Goal: Task Accomplishment & Management: Manage account settings

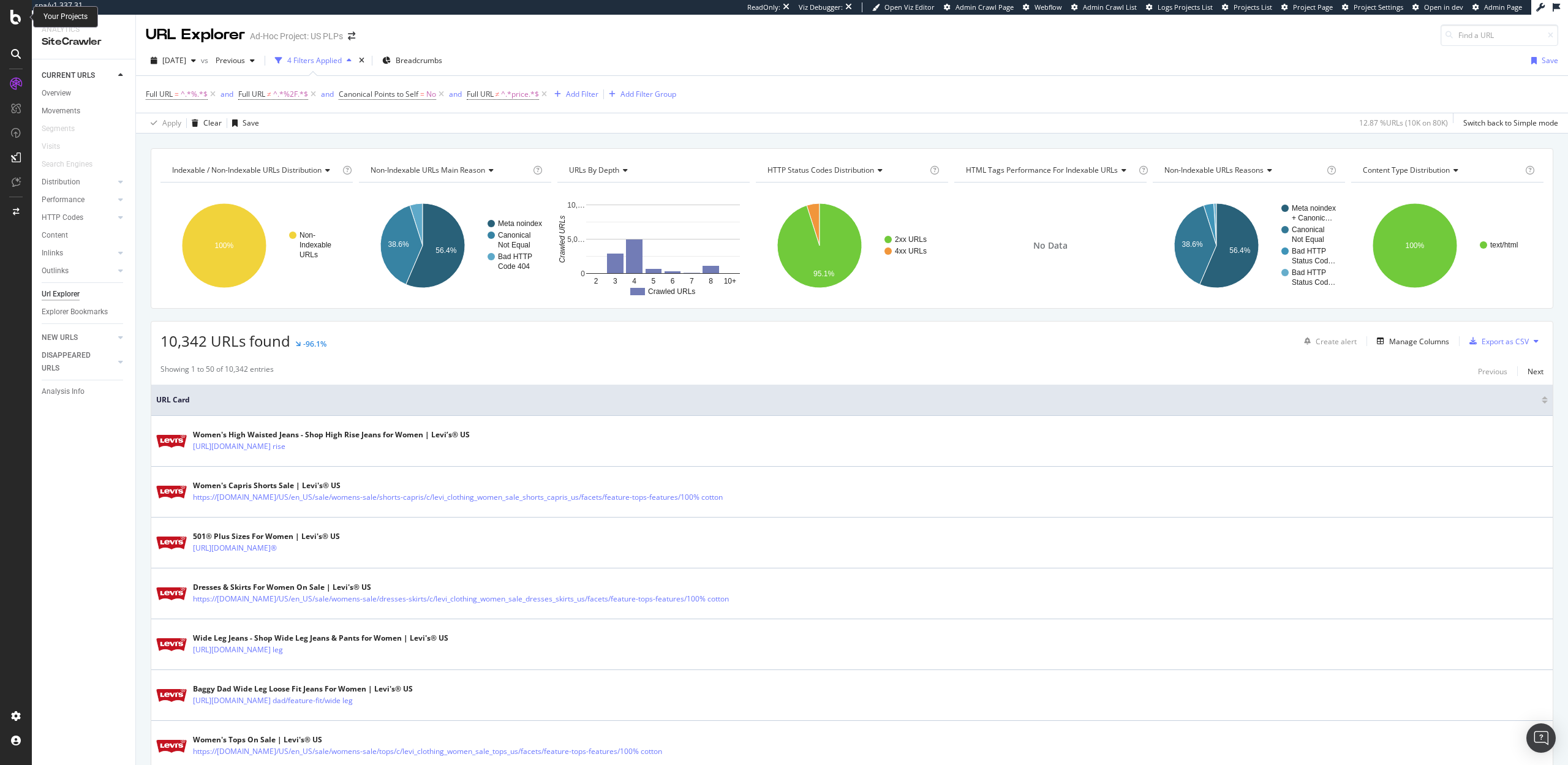
click at [17, 20] on icon at bounding box center [16, 18] width 11 height 15
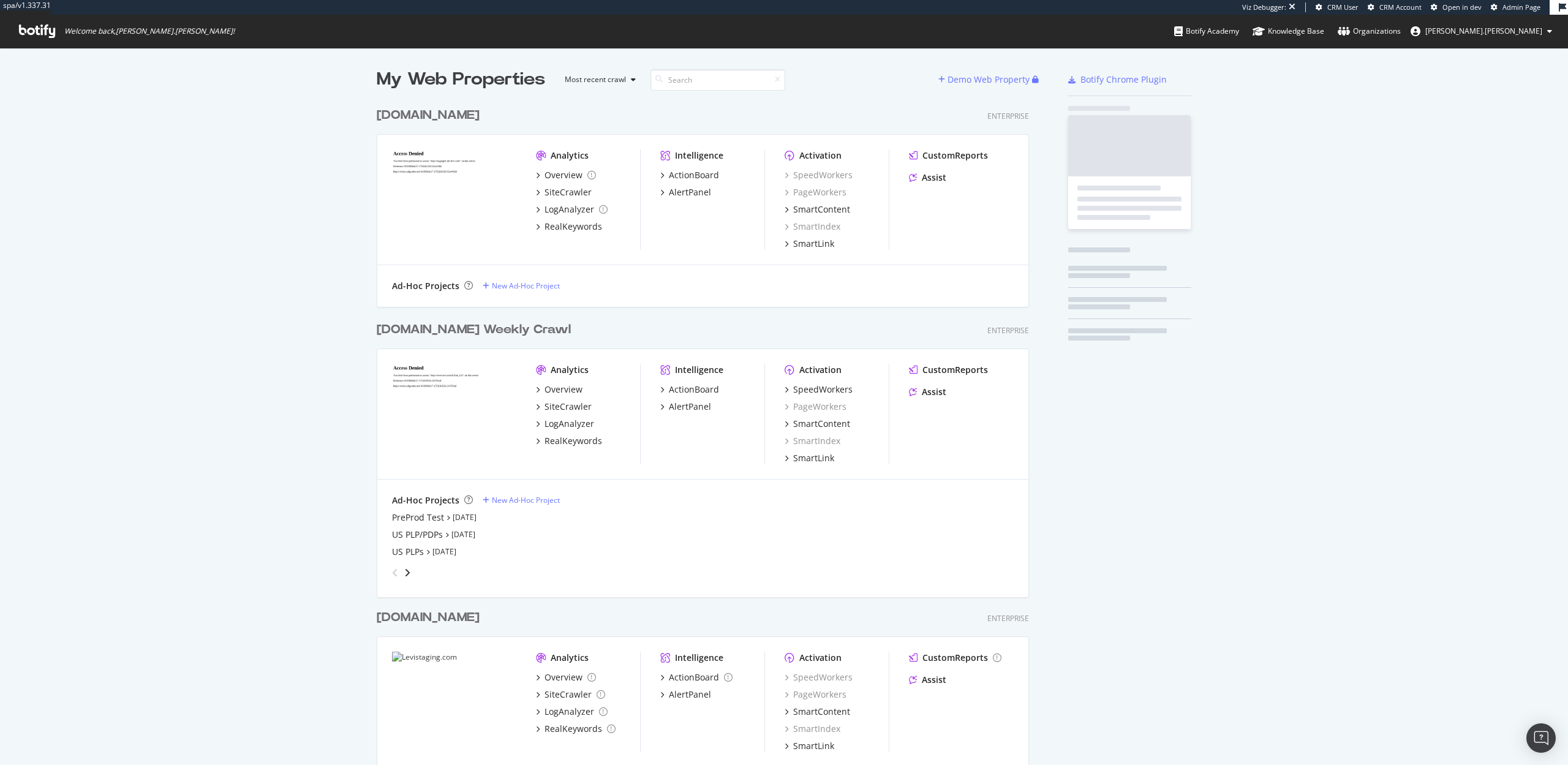
scroll to position [931, 662]
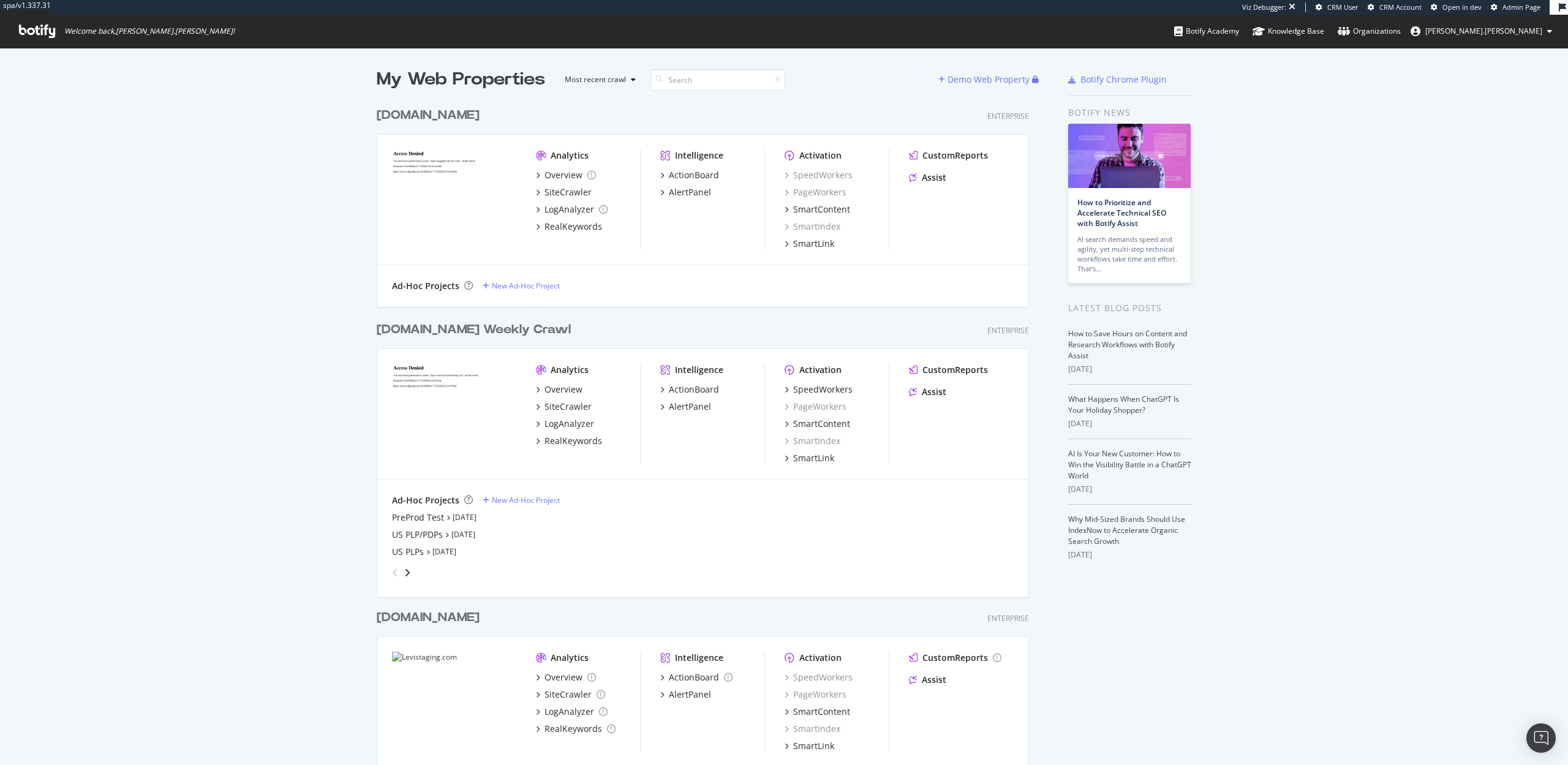
click at [315, 292] on div "My Web Properties Most recent crawl Demo Web Property levipilot.com Enterprise …" at bounding box center [784, 544] width 1568 height 995
click at [547, 438] on div "RealKeywords" at bounding box center [574, 440] width 58 height 12
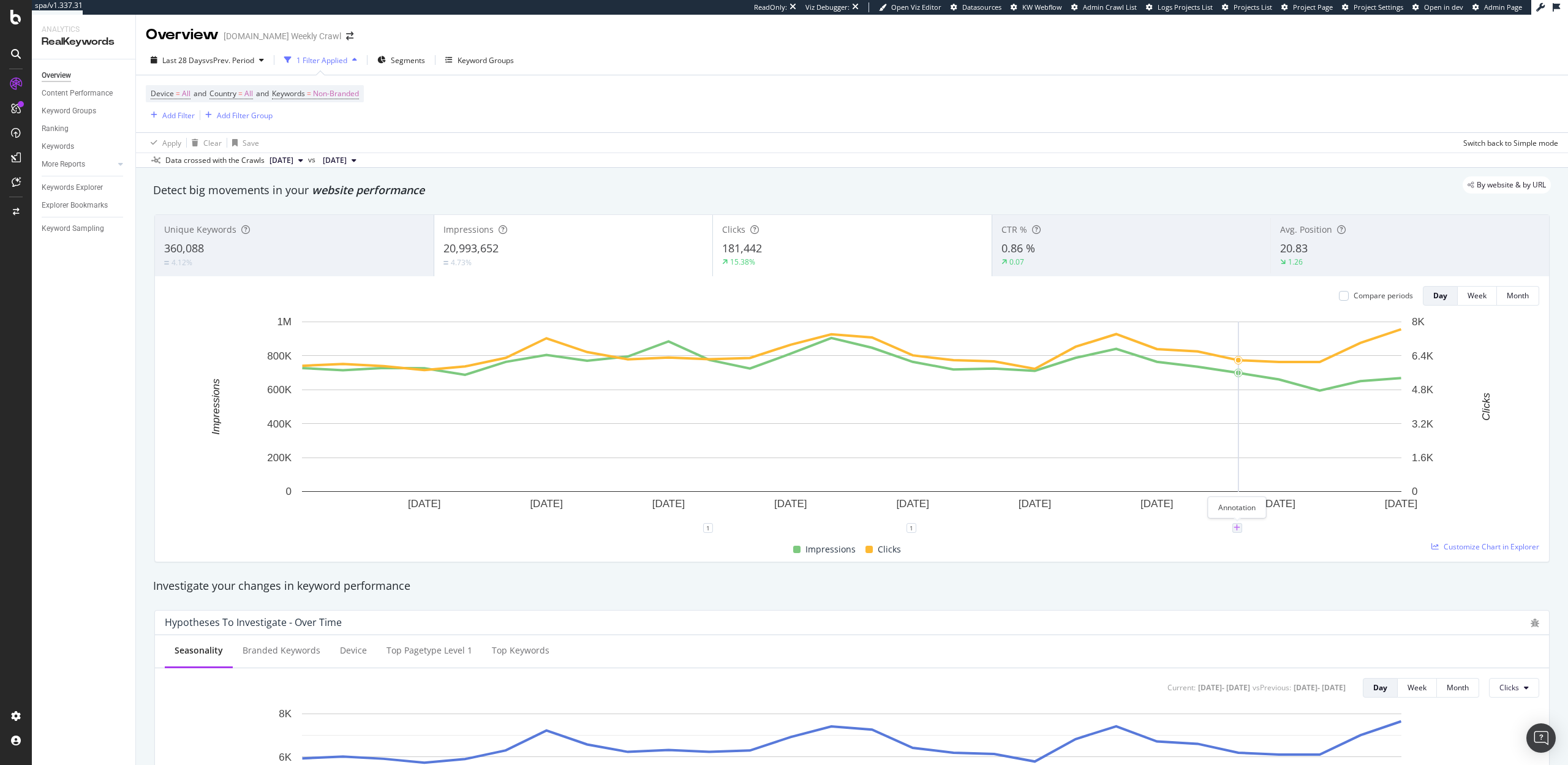
click at [1236, 526] on icon "plus" at bounding box center [1237, 528] width 7 height 7
click at [1210, 457] on textarea at bounding box center [1237, 454] width 109 height 38
paste textarea "&num=100"
type textarea "Google drops support of &num=100 parameter, resulting in decreases in impressio…"
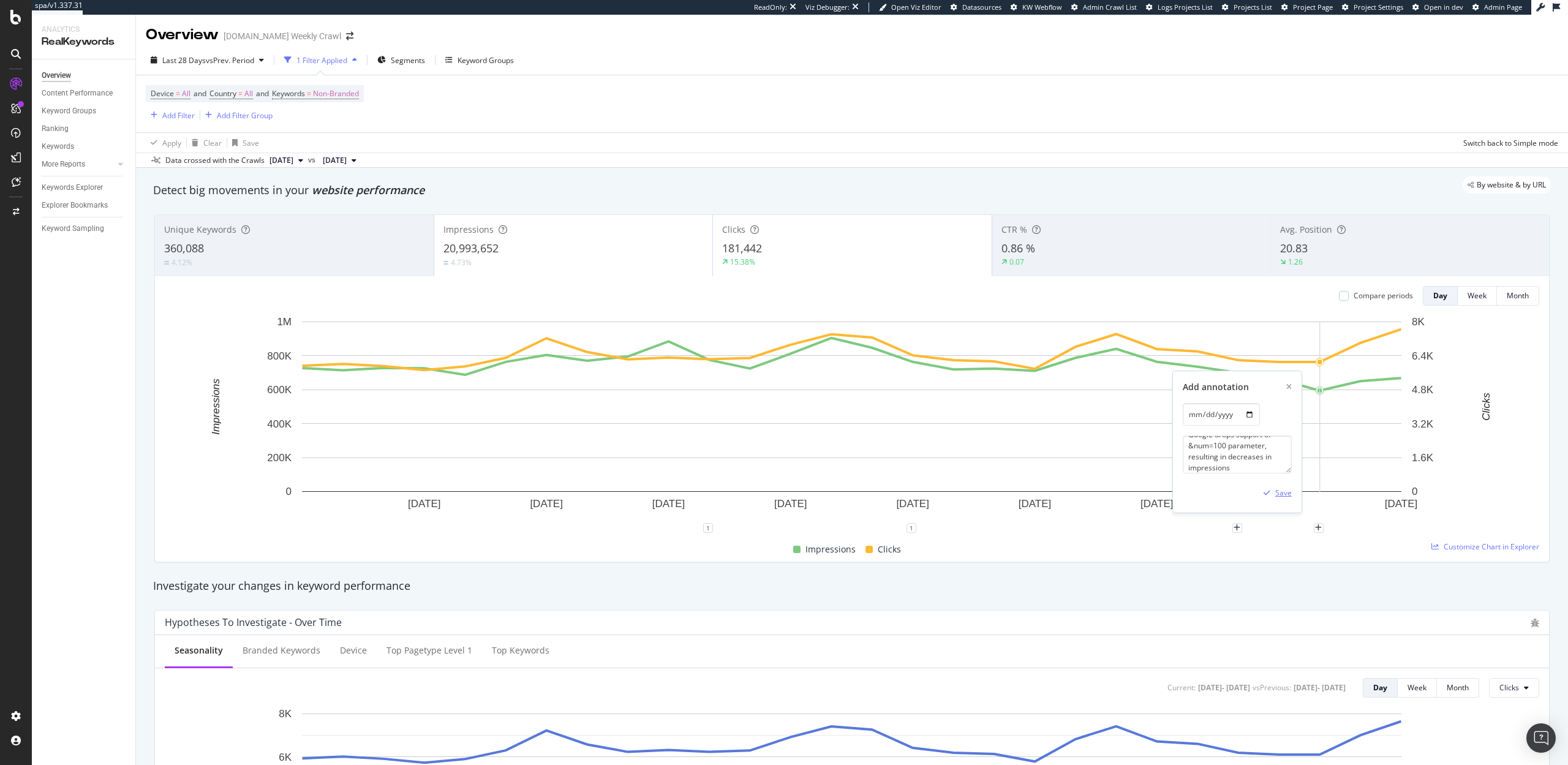
click at [1282, 493] on div "Save" at bounding box center [1284, 492] width 17 height 10
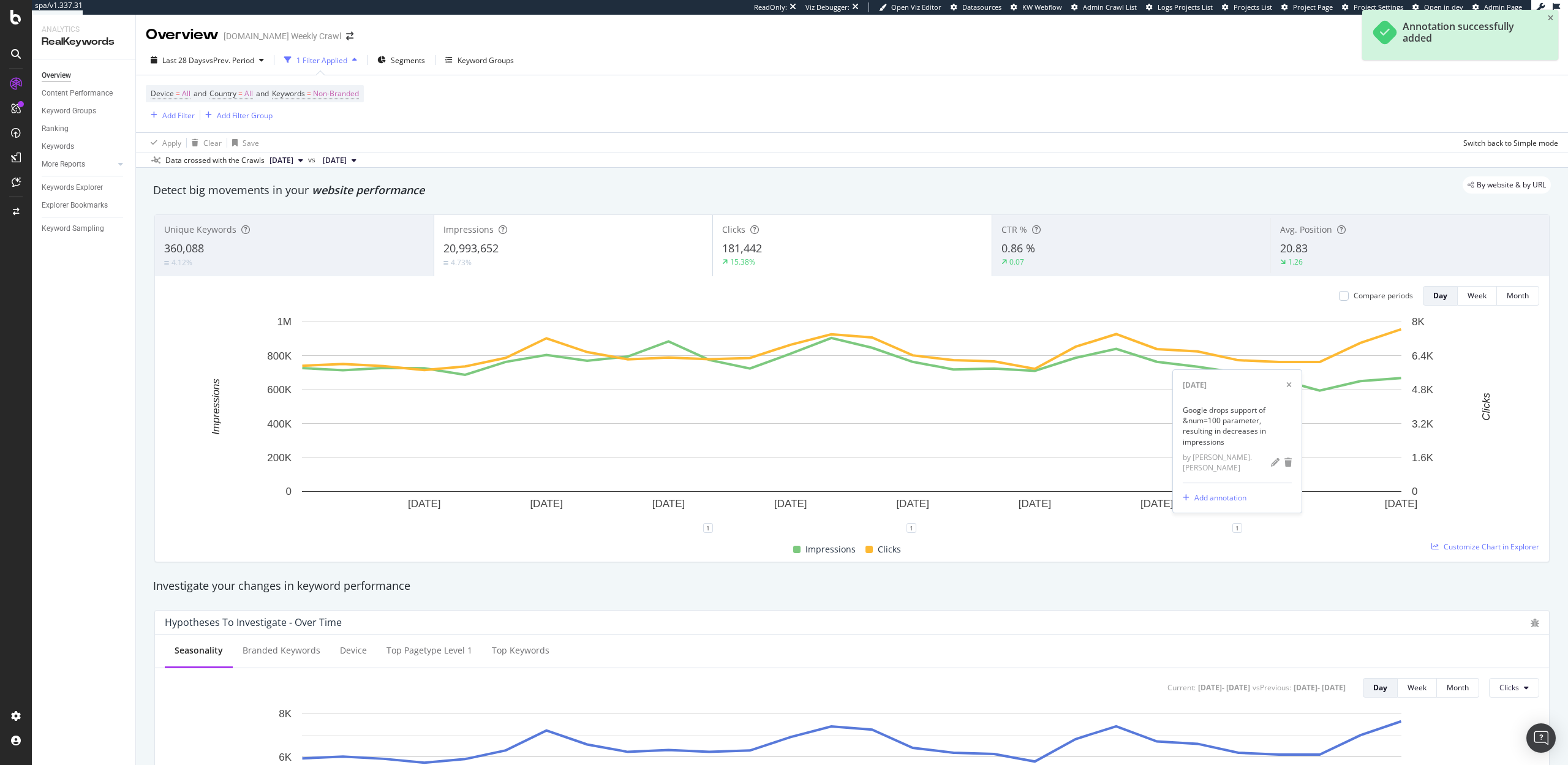
click at [487, 248] on span "20,993,652" at bounding box center [470, 248] width 55 height 15
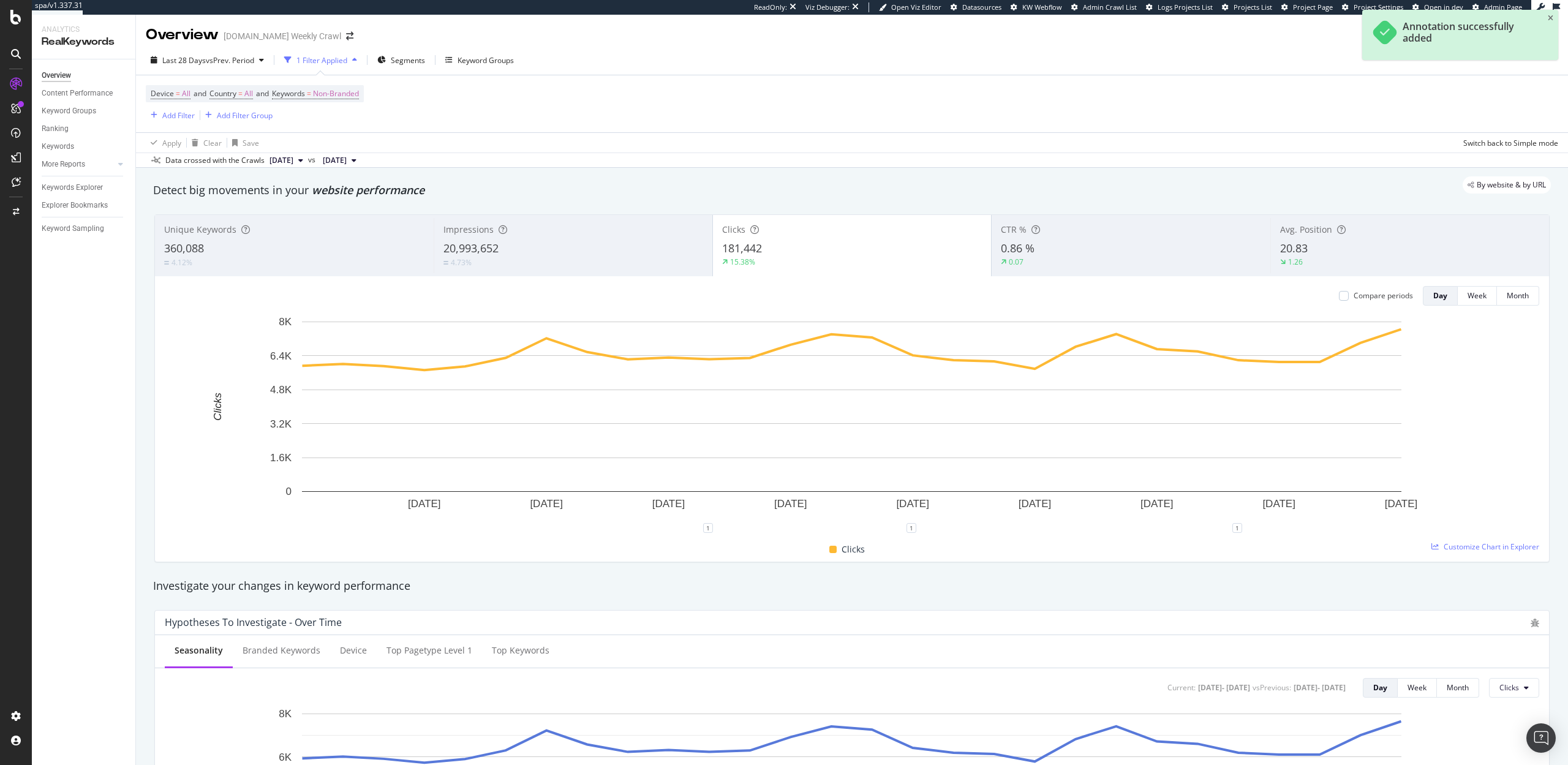
click at [487, 248] on span "20,993,652" at bounding box center [470, 248] width 55 height 15
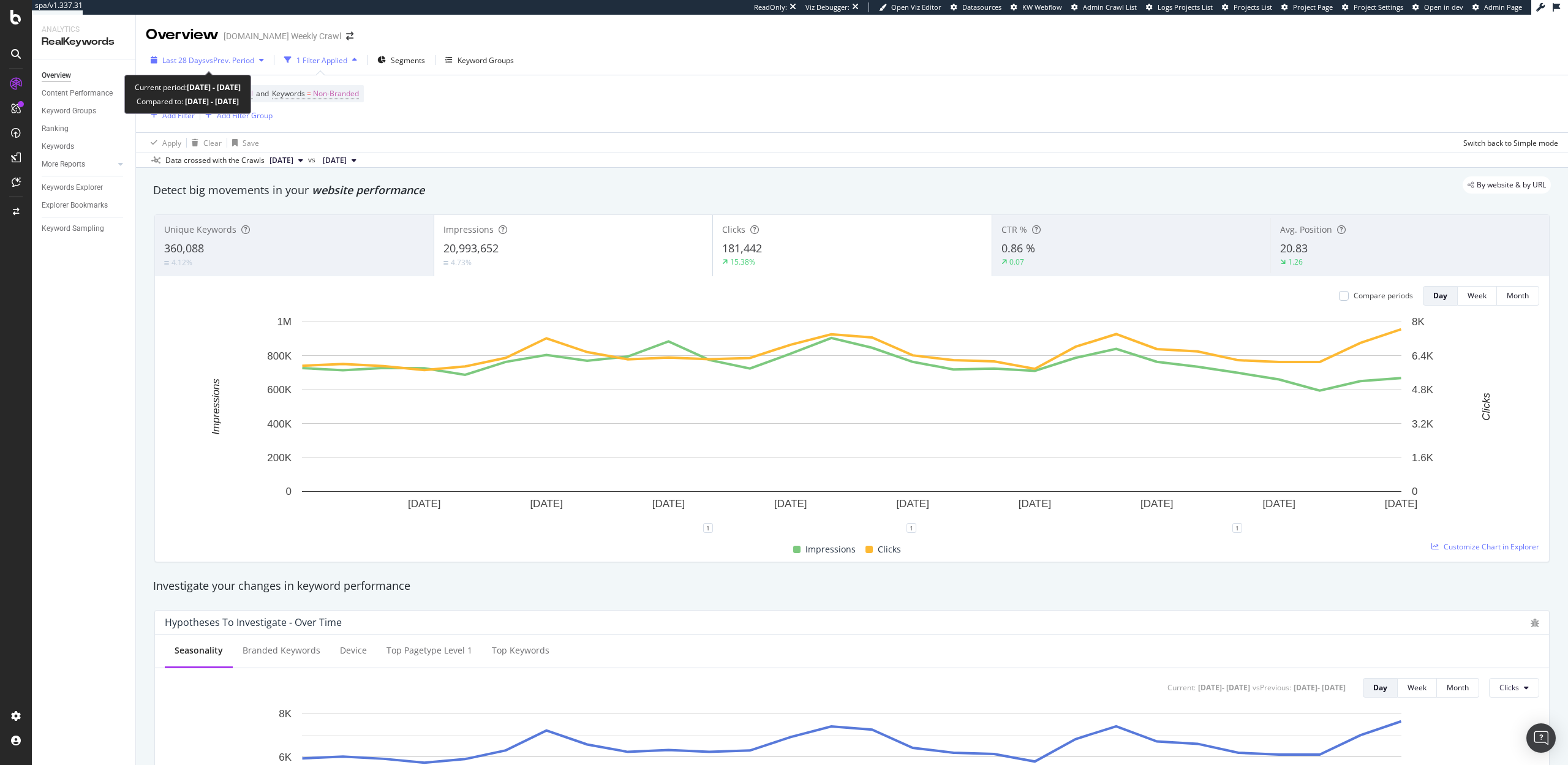
click at [236, 65] on span "vs Prev. Period" at bounding box center [230, 60] width 48 height 10
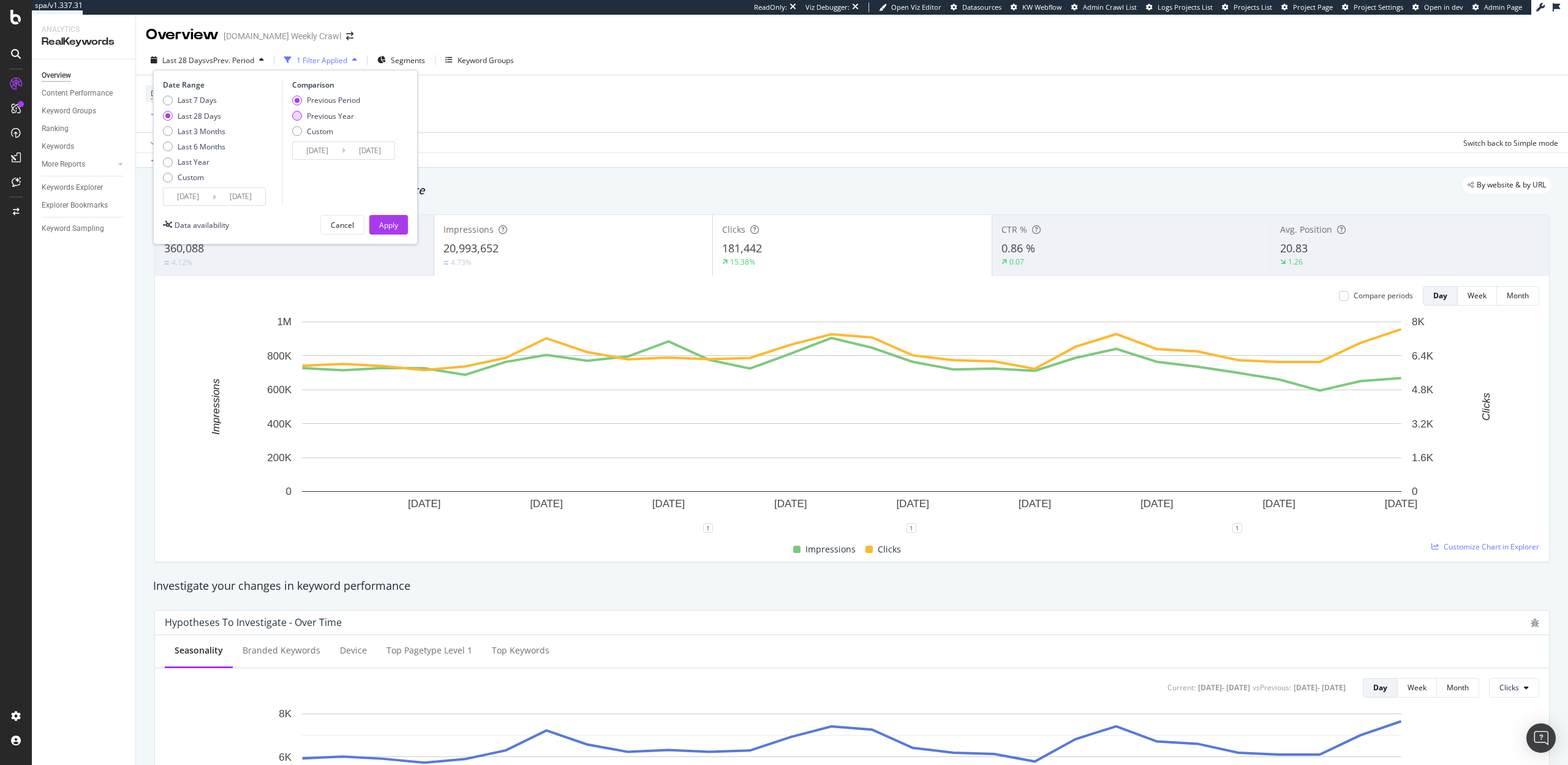
click at [304, 115] on div "Previous Year" at bounding box center [326, 115] width 68 height 10
type input "2024/08/19"
type input "2024/09/15"
click at [399, 222] on button "Apply" at bounding box center [388, 224] width 38 height 20
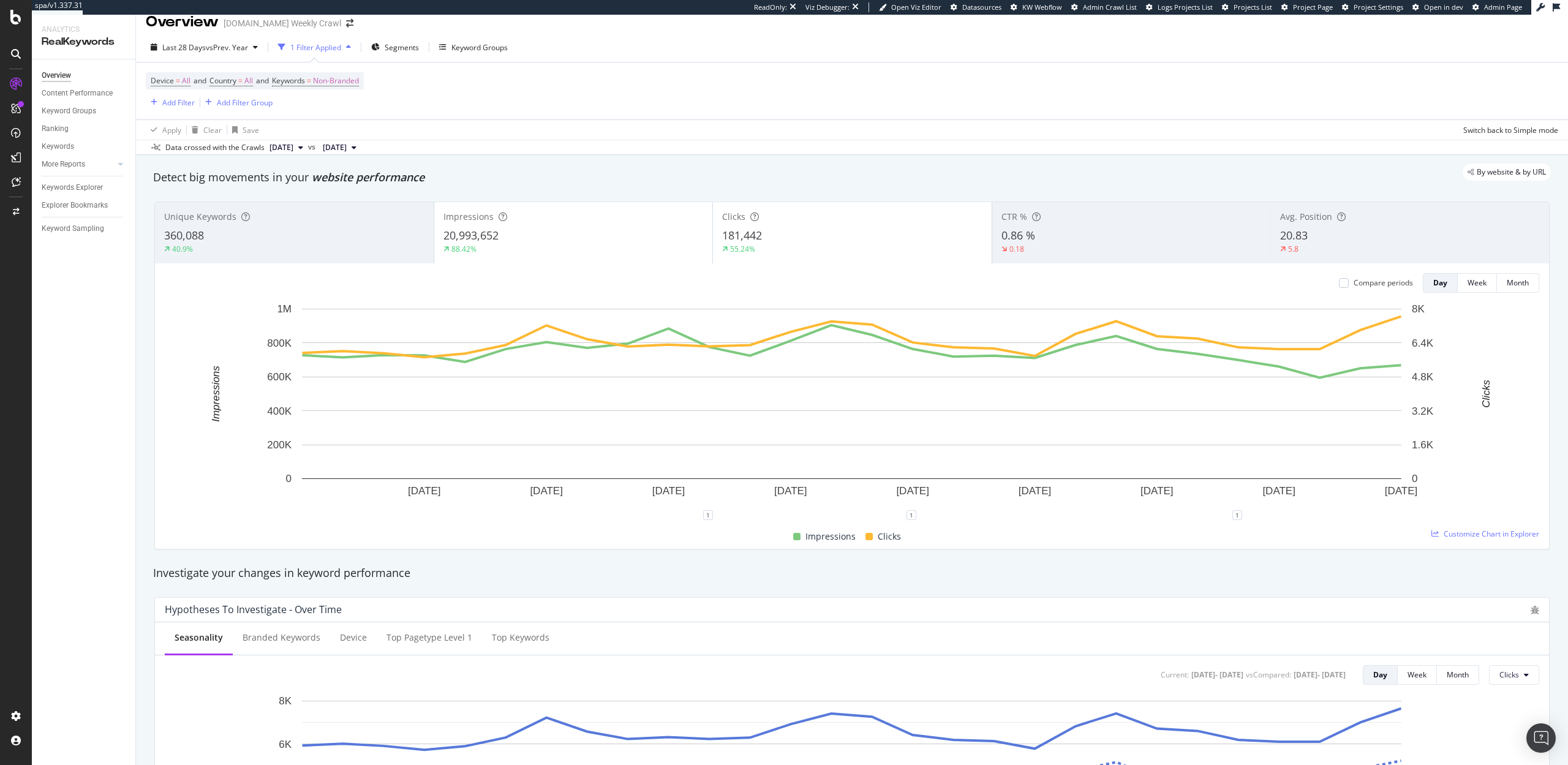
scroll to position [11, 0]
click at [1343, 284] on div at bounding box center [1344, 285] width 10 height 10
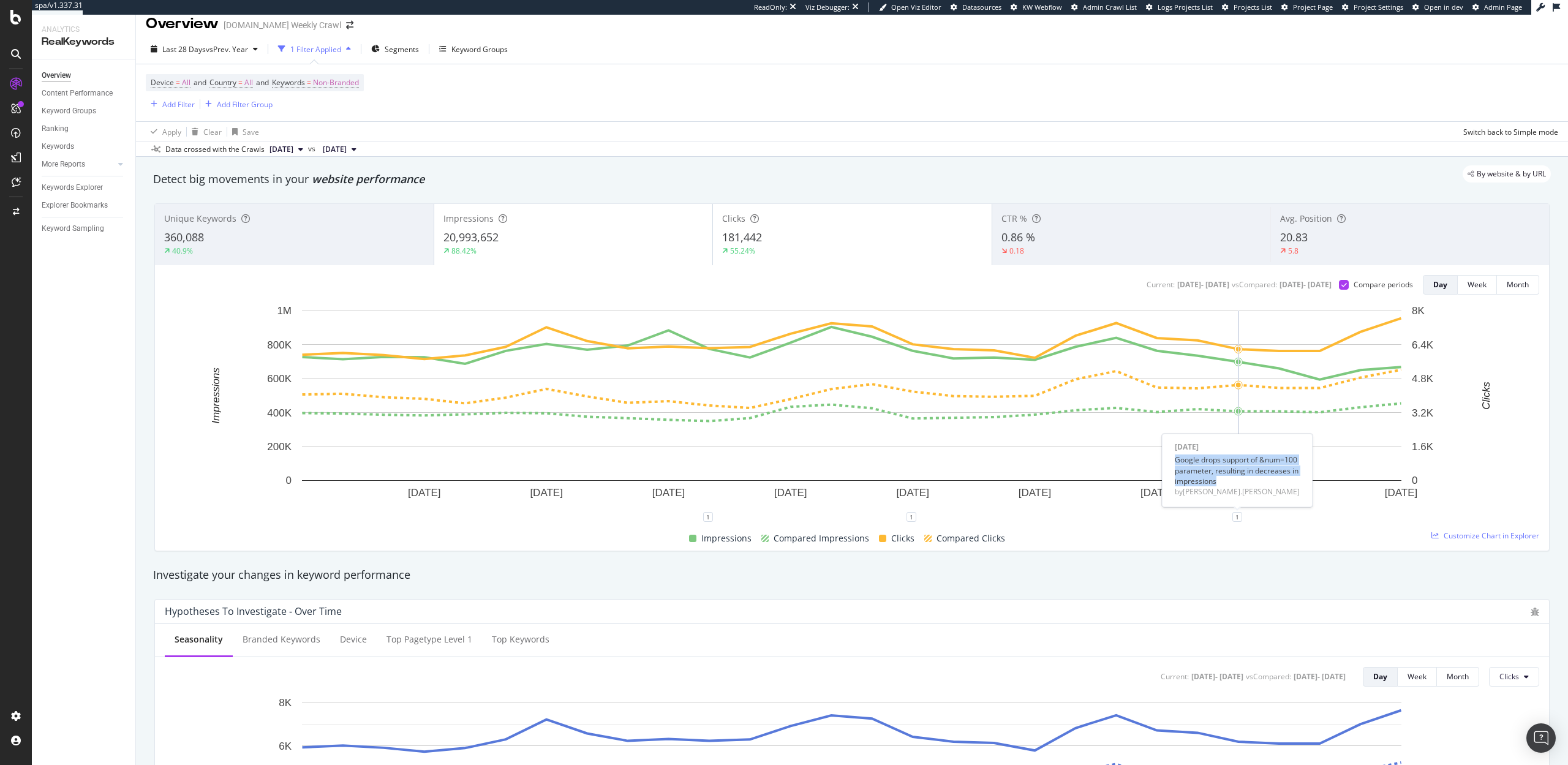
drag, startPoint x: 1217, startPoint y: 482, endPoint x: 1176, endPoint y: 459, distance: 47.0
click at [1176, 459] on div "Google drops support of &num=100 parameter, resulting in decreases in impressio…" at bounding box center [1237, 470] width 125 height 32
drag, startPoint x: 1223, startPoint y: 482, endPoint x: 1178, endPoint y: 463, distance: 48.8
click at [1178, 463] on div "Google drops support of &num=100 parameter, resulting in decreases in impressio…" at bounding box center [1237, 470] width 125 height 32
copy div "Google drops support of &num=100 parameter, resulting in decreases in impressio…"
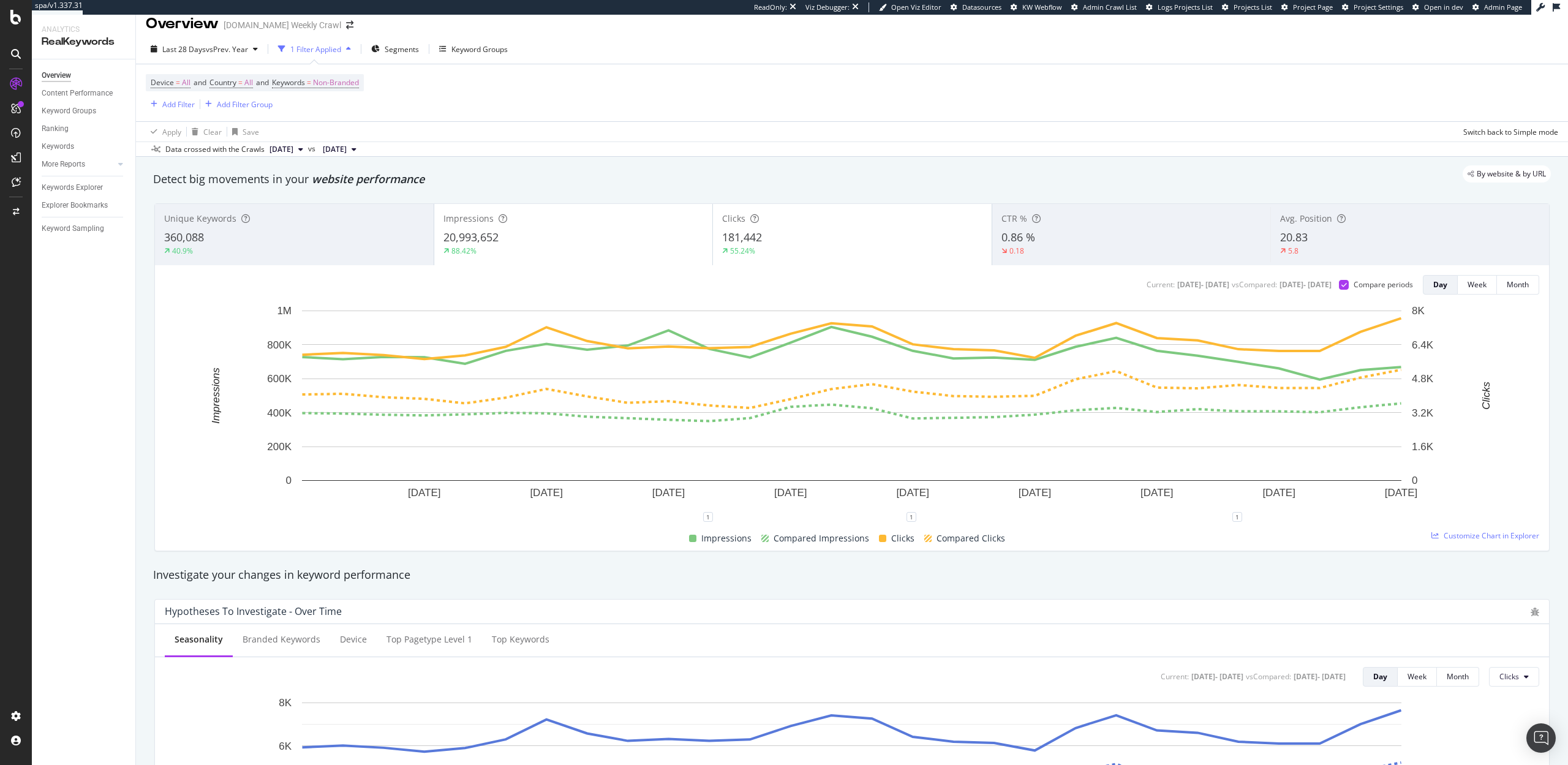
click at [581, 68] on div "Device = All and Country = All and Keywords = Non-Branded Add Filter Add Filter…" at bounding box center [852, 92] width 1413 height 57
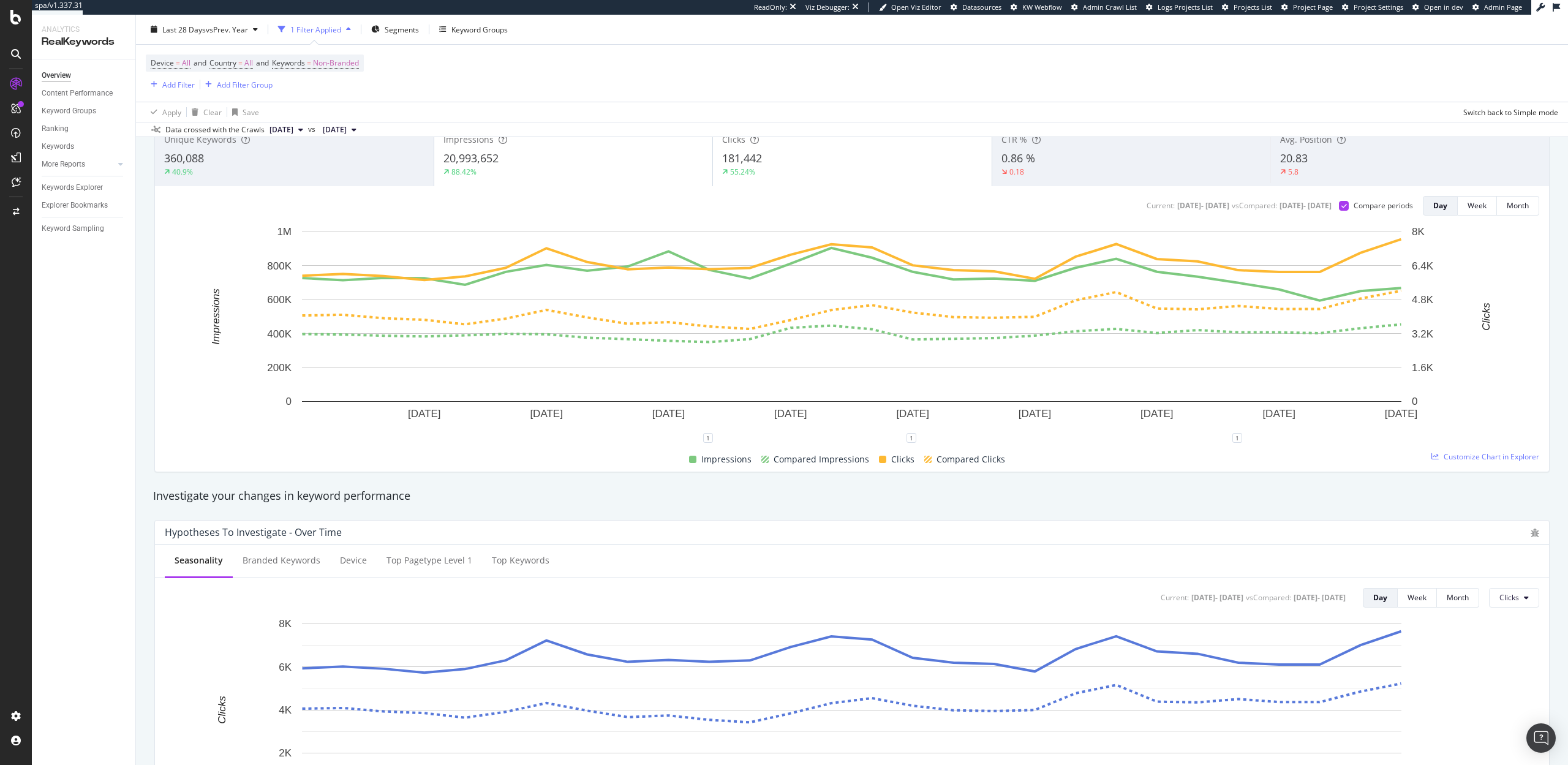
scroll to position [80, 0]
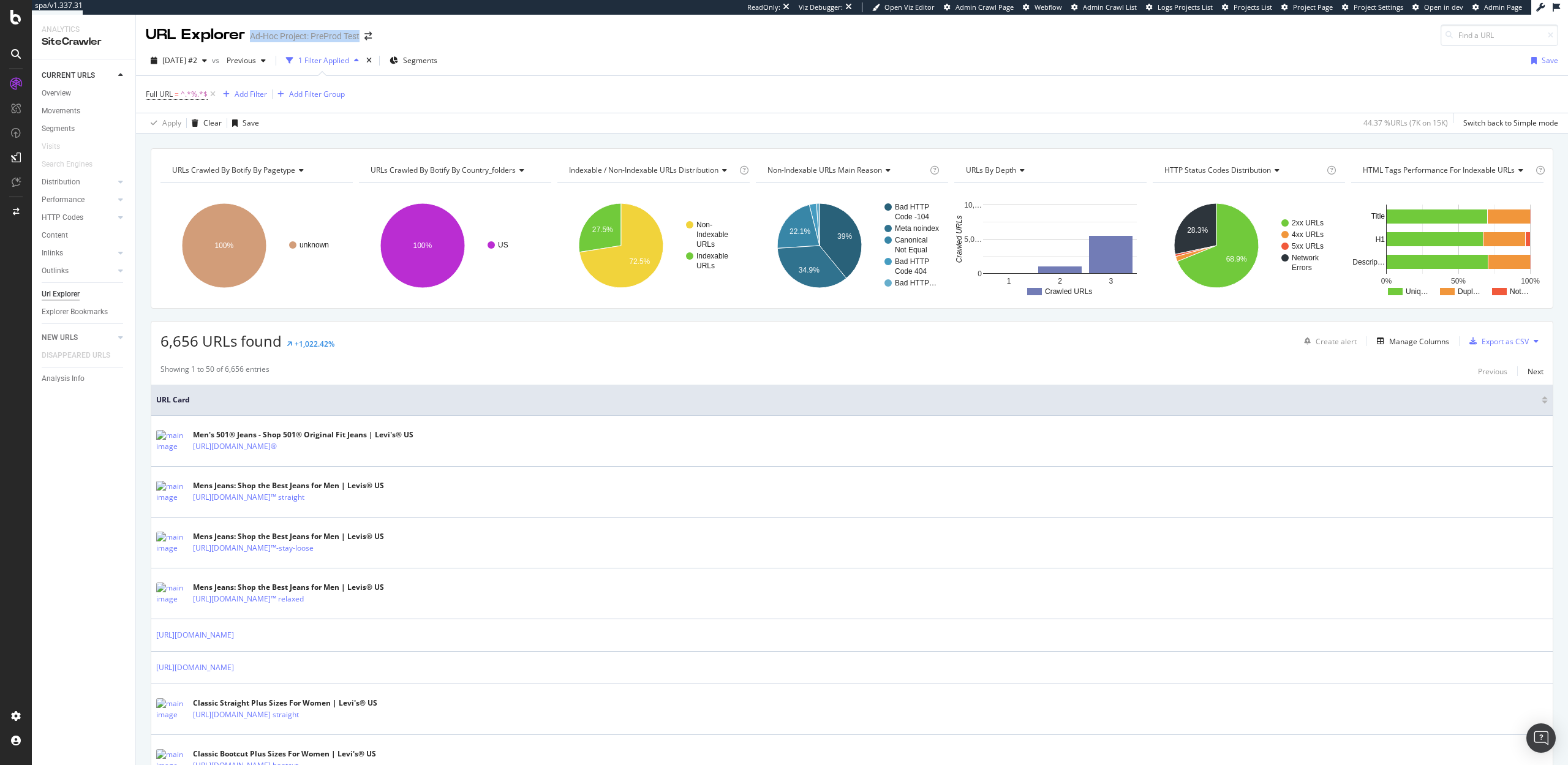
drag, startPoint x: 251, startPoint y: 34, endPoint x: 343, endPoint y: 42, distance: 92.3
click at [343, 42] on div "URL Explorer Ad-Hoc Project: PreProd Test" at bounding box center [265, 34] width 238 height 21
click at [55, 651] on div "Settings" at bounding box center [63, 651] width 51 height 10
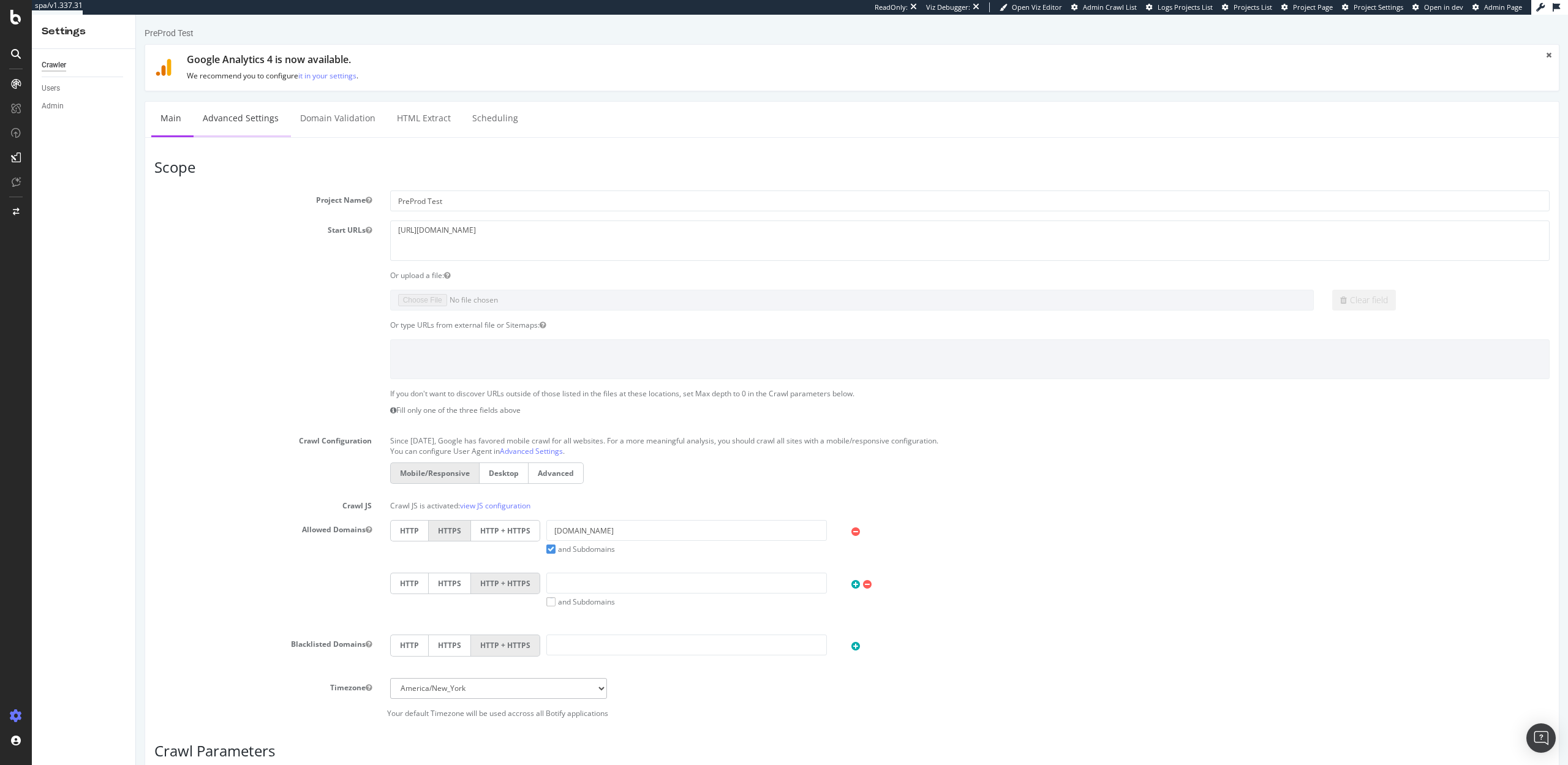
click at [247, 121] on link "Advanced Settings" at bounding box center [240, 118] width 94 height 34
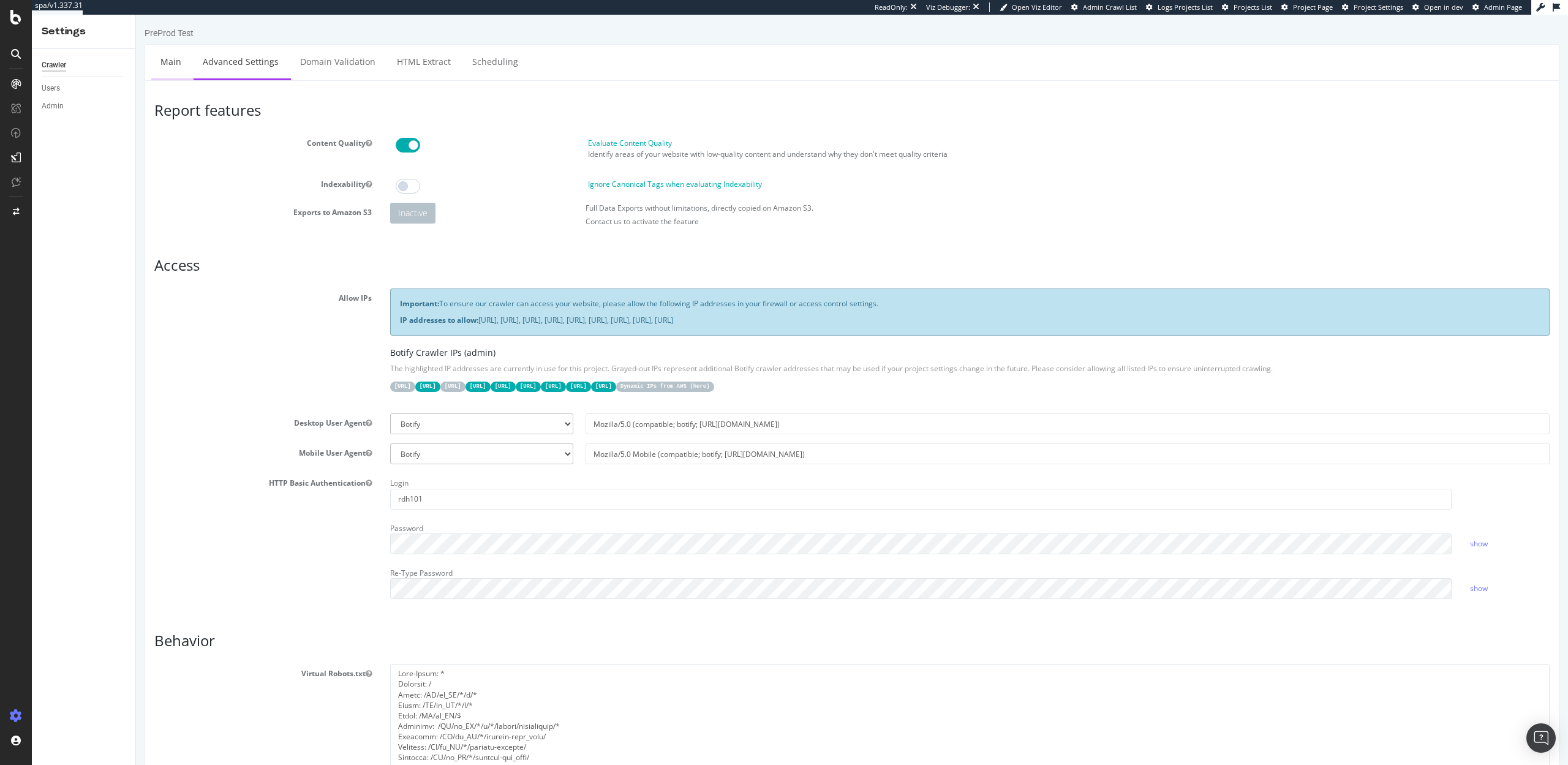
click at [168, 60] on link "Main" at bounding box center [171, 61] width 39 height 34
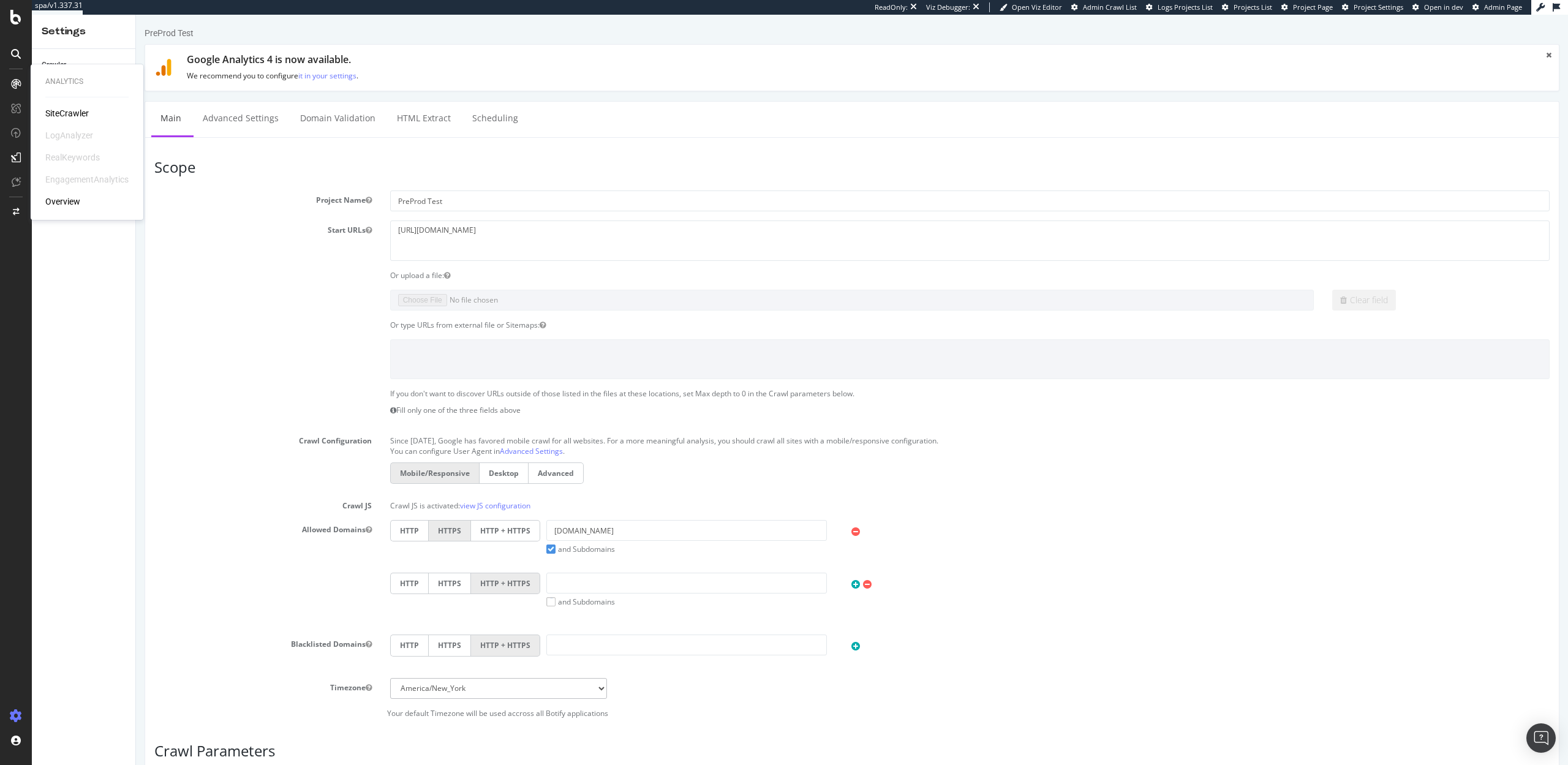
click at [68, 112] on div "SiteCrawler" at bounding box center [67, 113] width 44 height 12
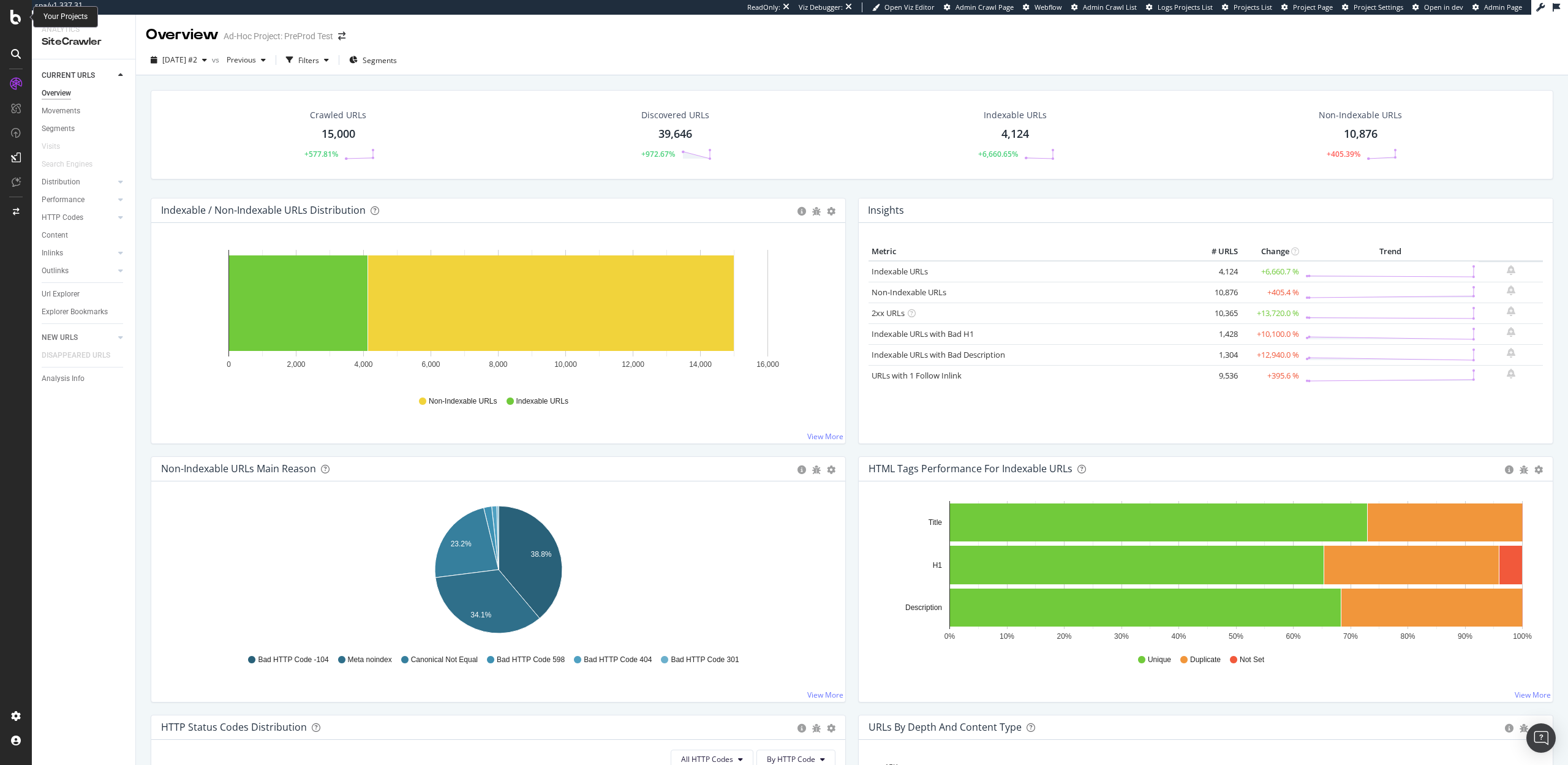
click at [15, 19] on icon at bounding box center [16, 18] width 11 height 15
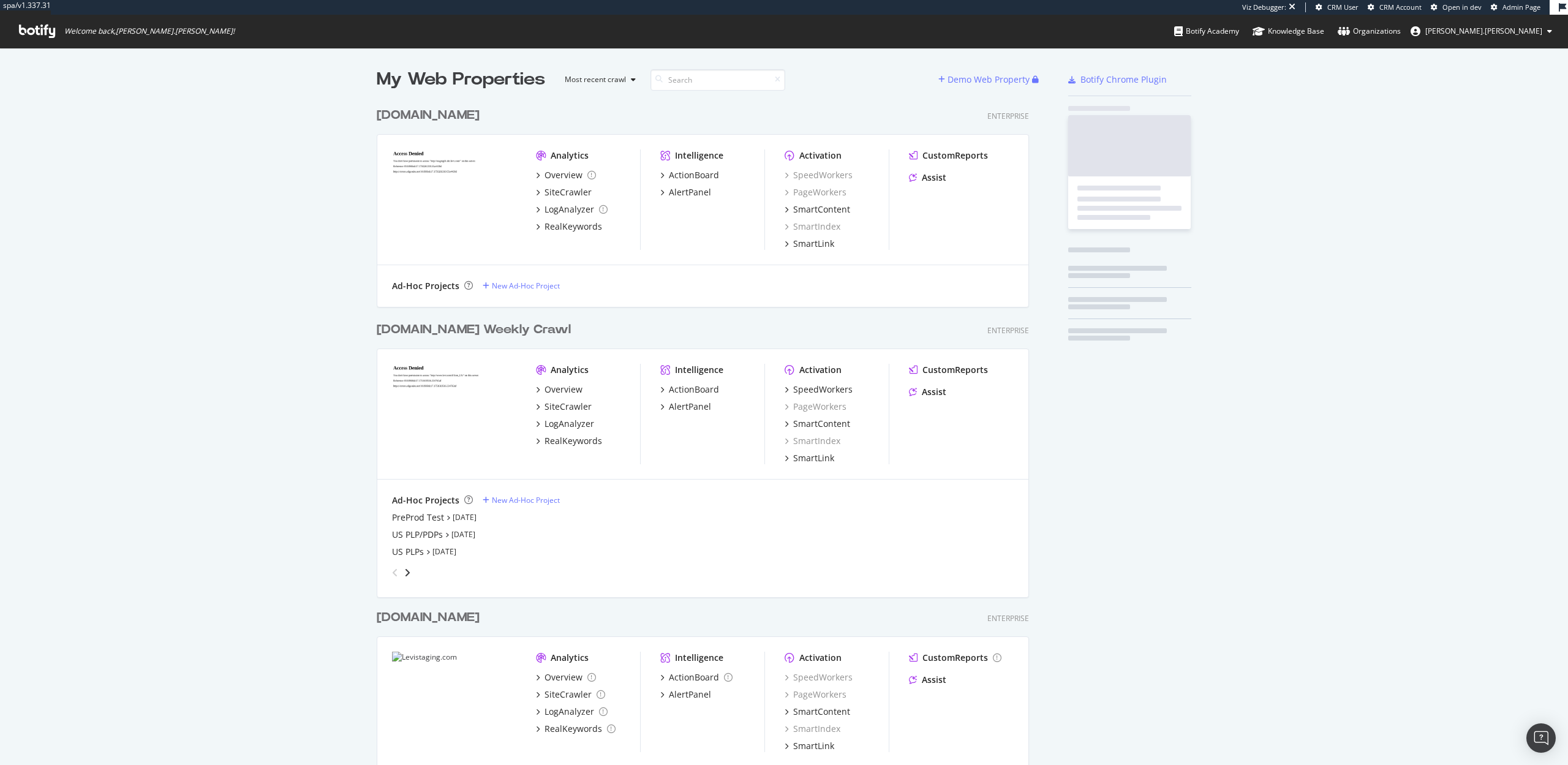
scroll to position [931, 662]
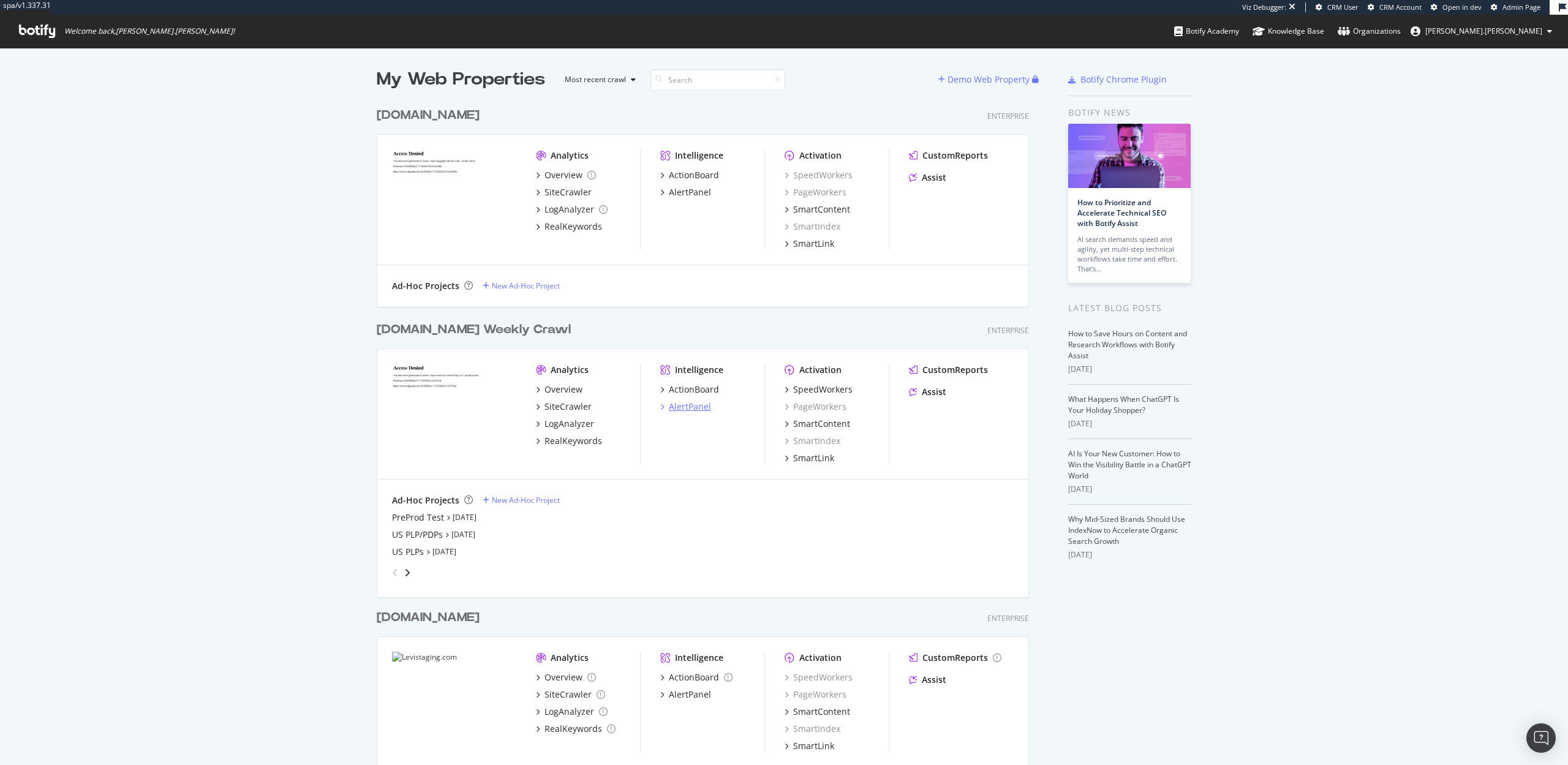
click at [682, 404] on div "AlertPanel" at bounding box center [689, 406] width 42 height 12
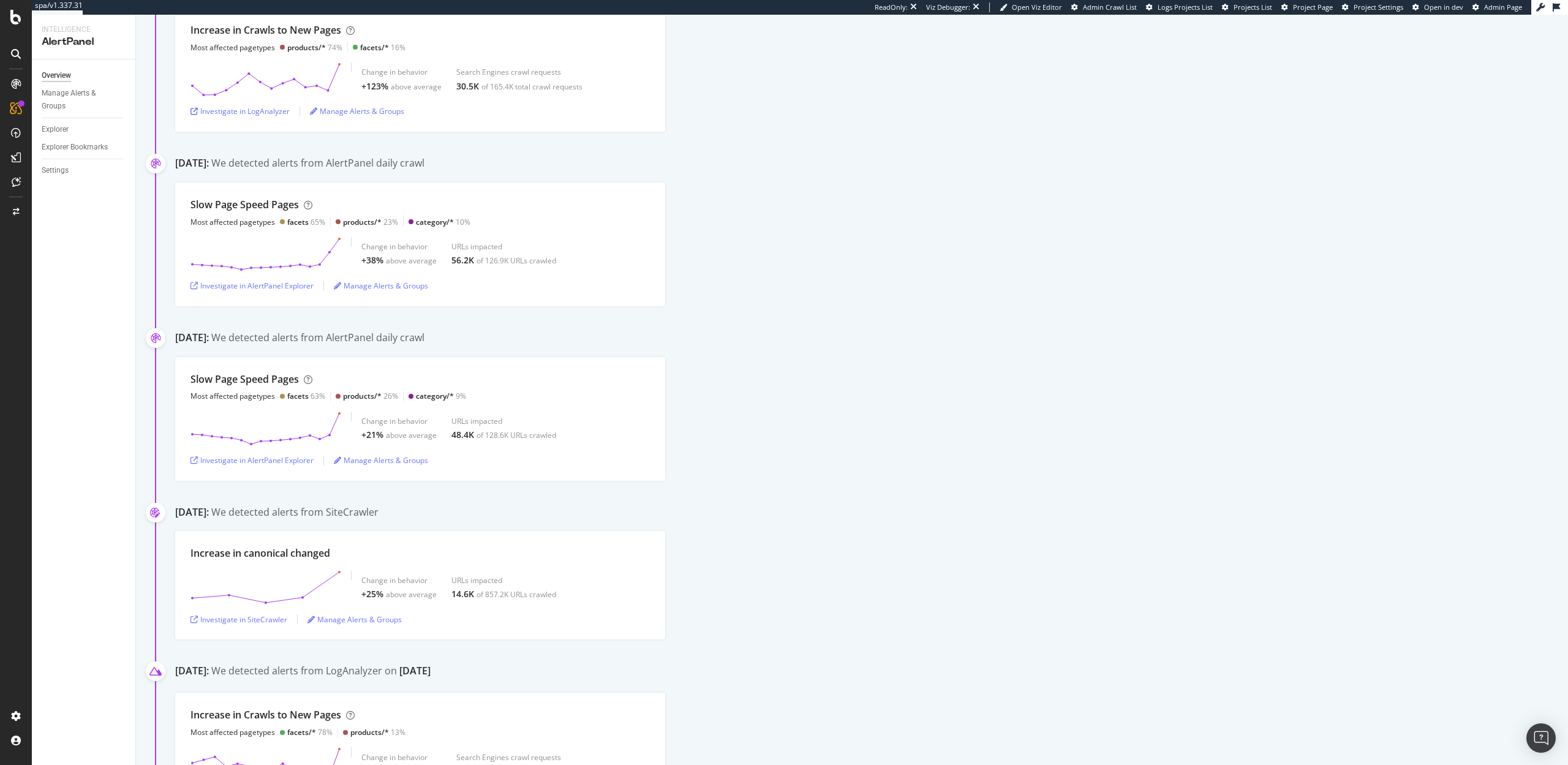
scroll to position [3534, 0]
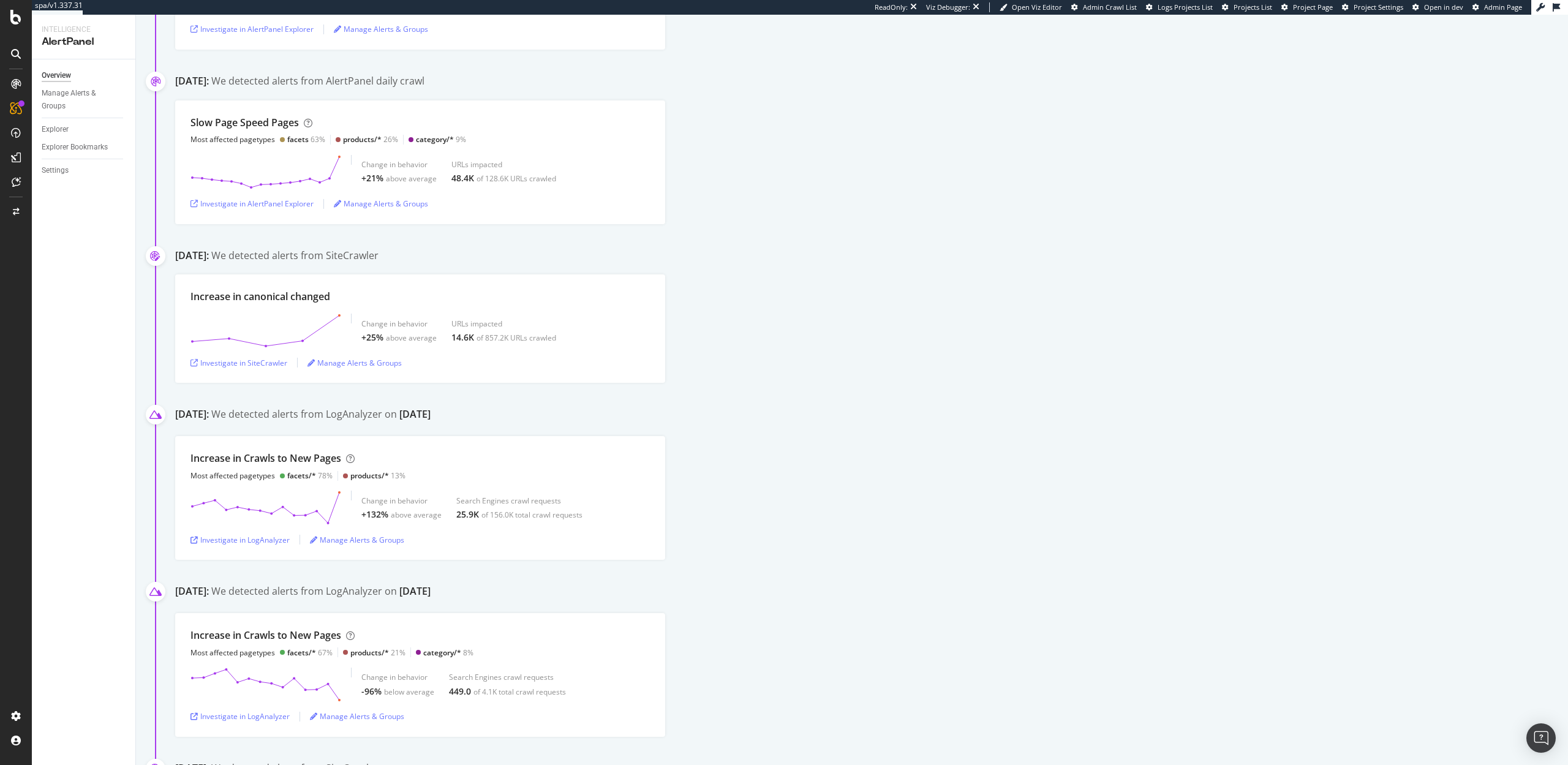
click at [773, 349] on div "Increase in canonical changed Change in behavior +25% above average URLs impact…" at bounding box center [872, 329] width 1393 height 108
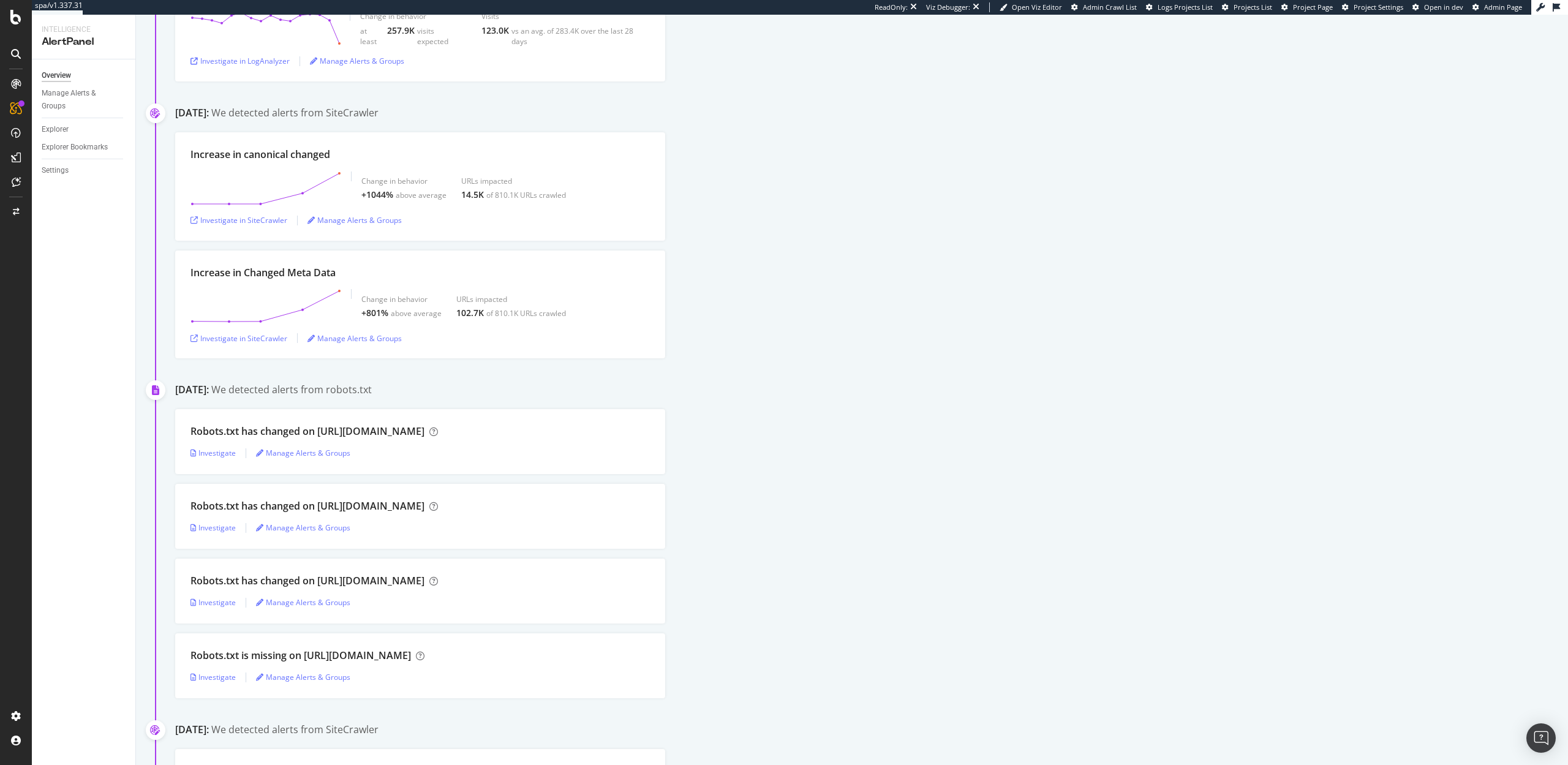
scroll to position [0, 0]
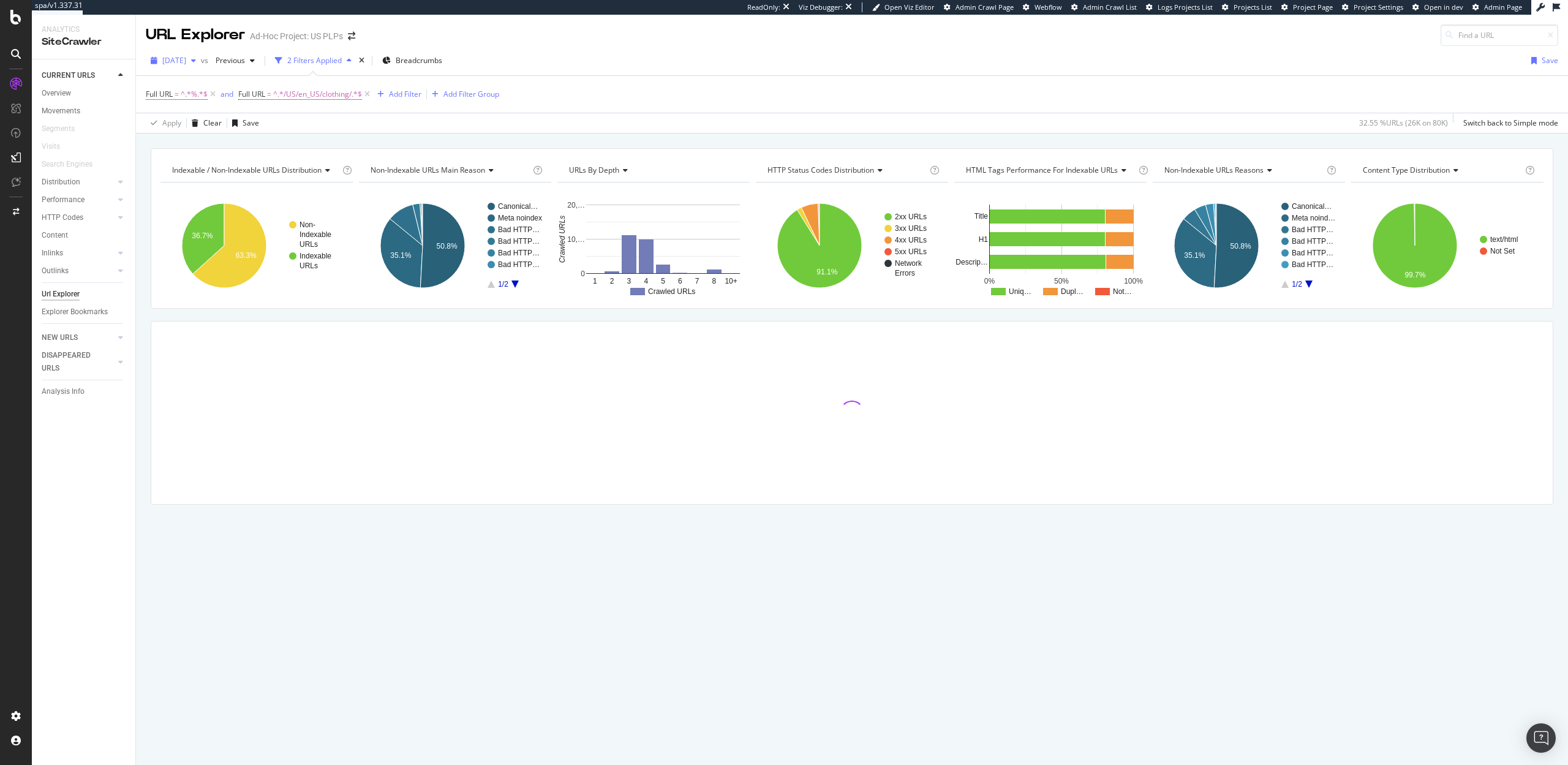
click at [180, 60] on span "2025 Sep. 8th" at bounding box center [174, 60] width 24 height 10
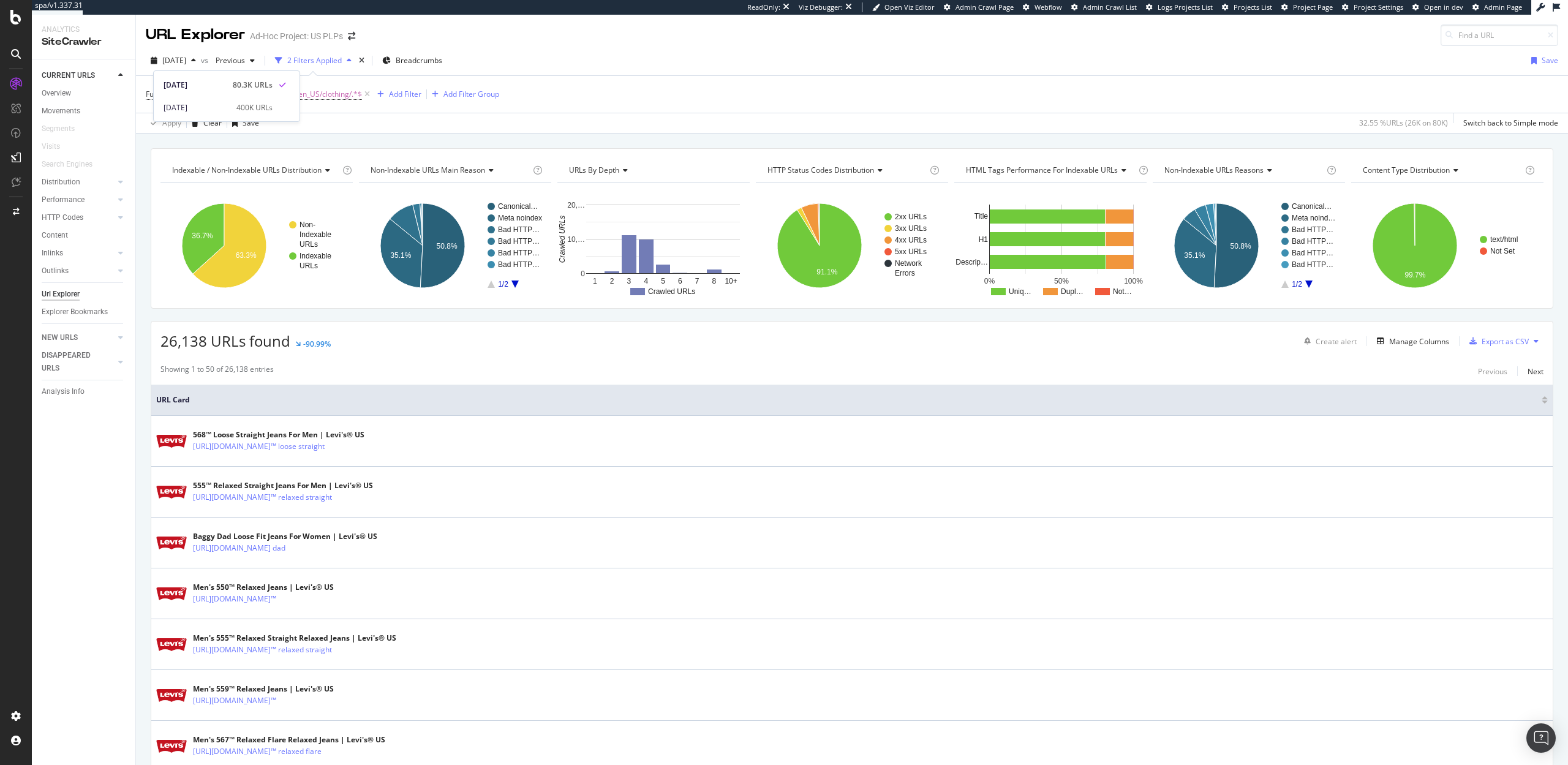
click at [599, 91] on div "Full URL = ^.*%.*$ and Full URL = ^.*/US/en_US/clothing/.*$ Add Filter Add Filt…" at bounding box center [852, 94] width 1413 height 36
click at [14, 18] on icon at bounding box center [16, 18] width 11 height 15
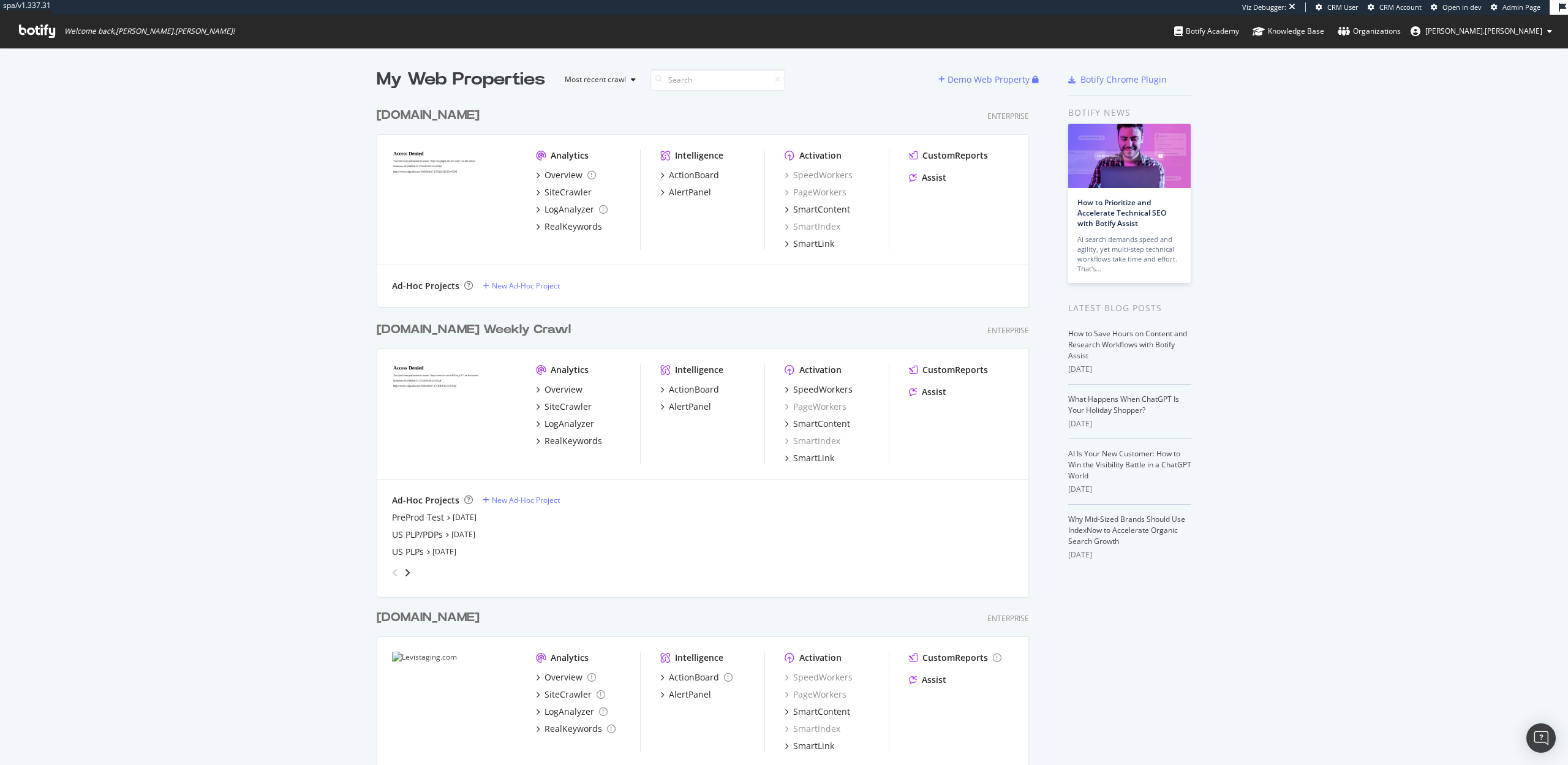
scroll to position [931, 662]
click at [561, 402] on div "SiteCrawler" at bounding box center [568, 406] width 47 height 12
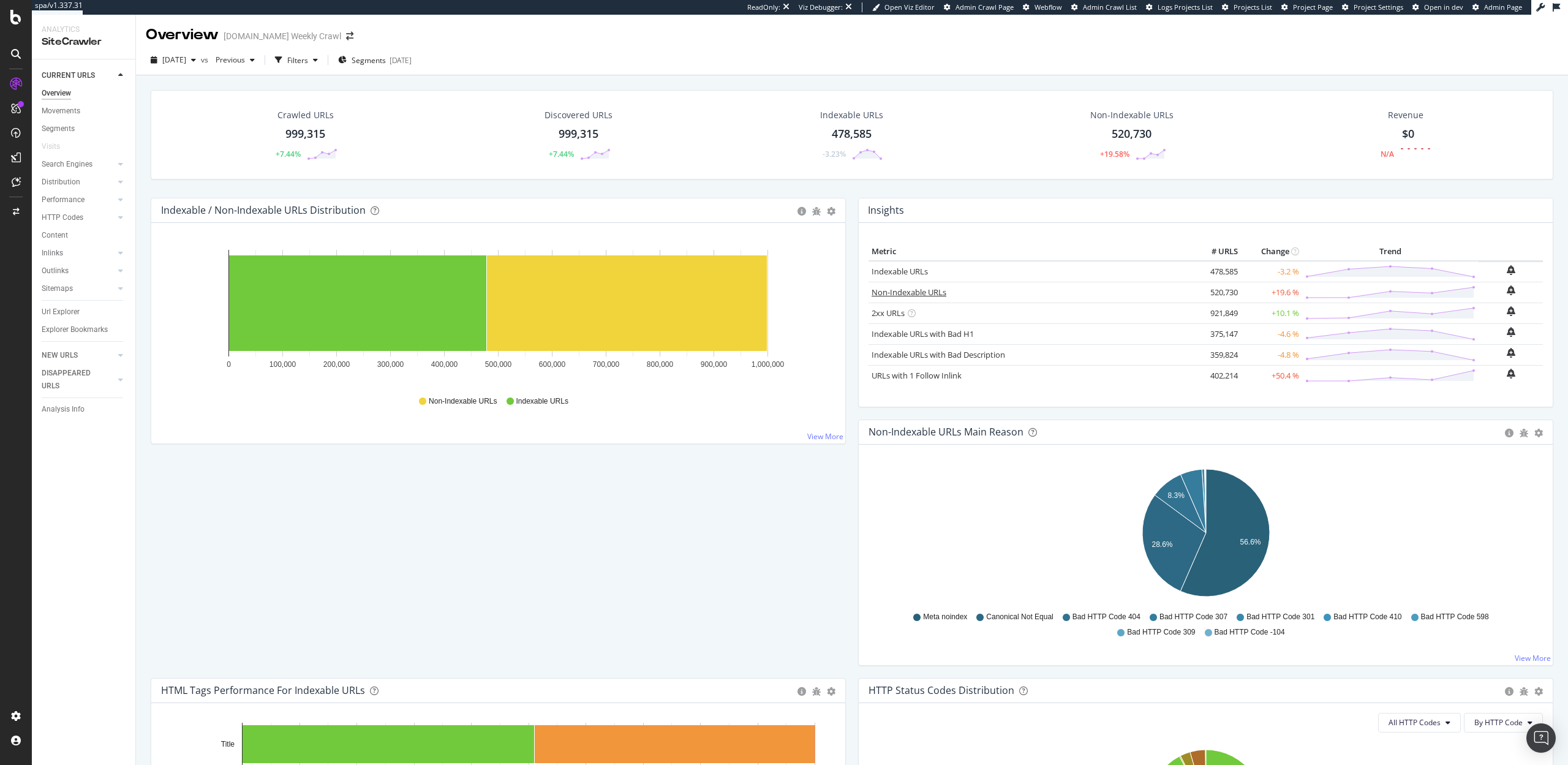
click at [924, 295] on link "Non-Indexable URLs" at bounding box center [909, 292] width 74 height 11
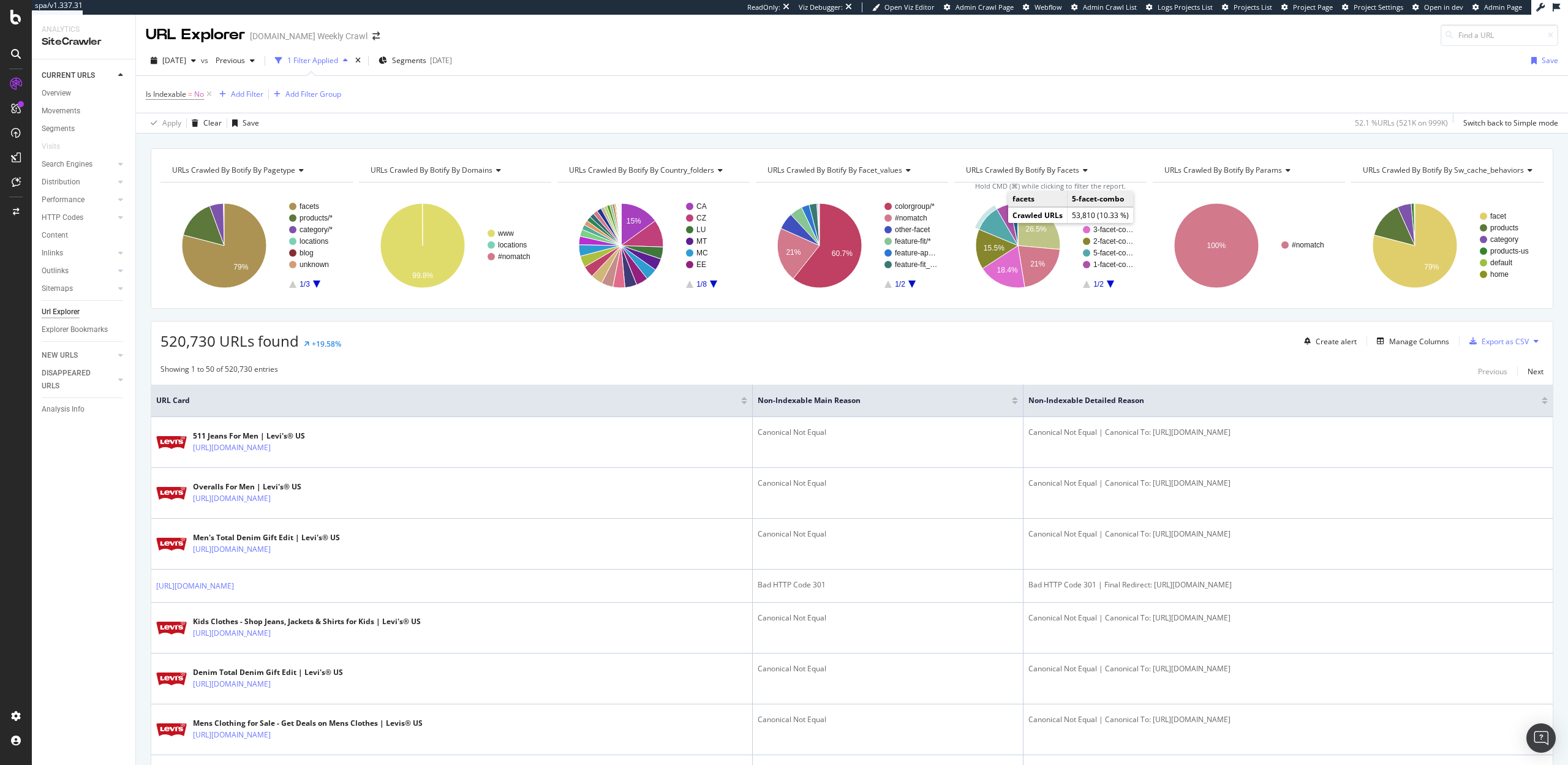
click at [987, 224] on icon "A chart." at bounding box center [998, 226] width 39 height 36
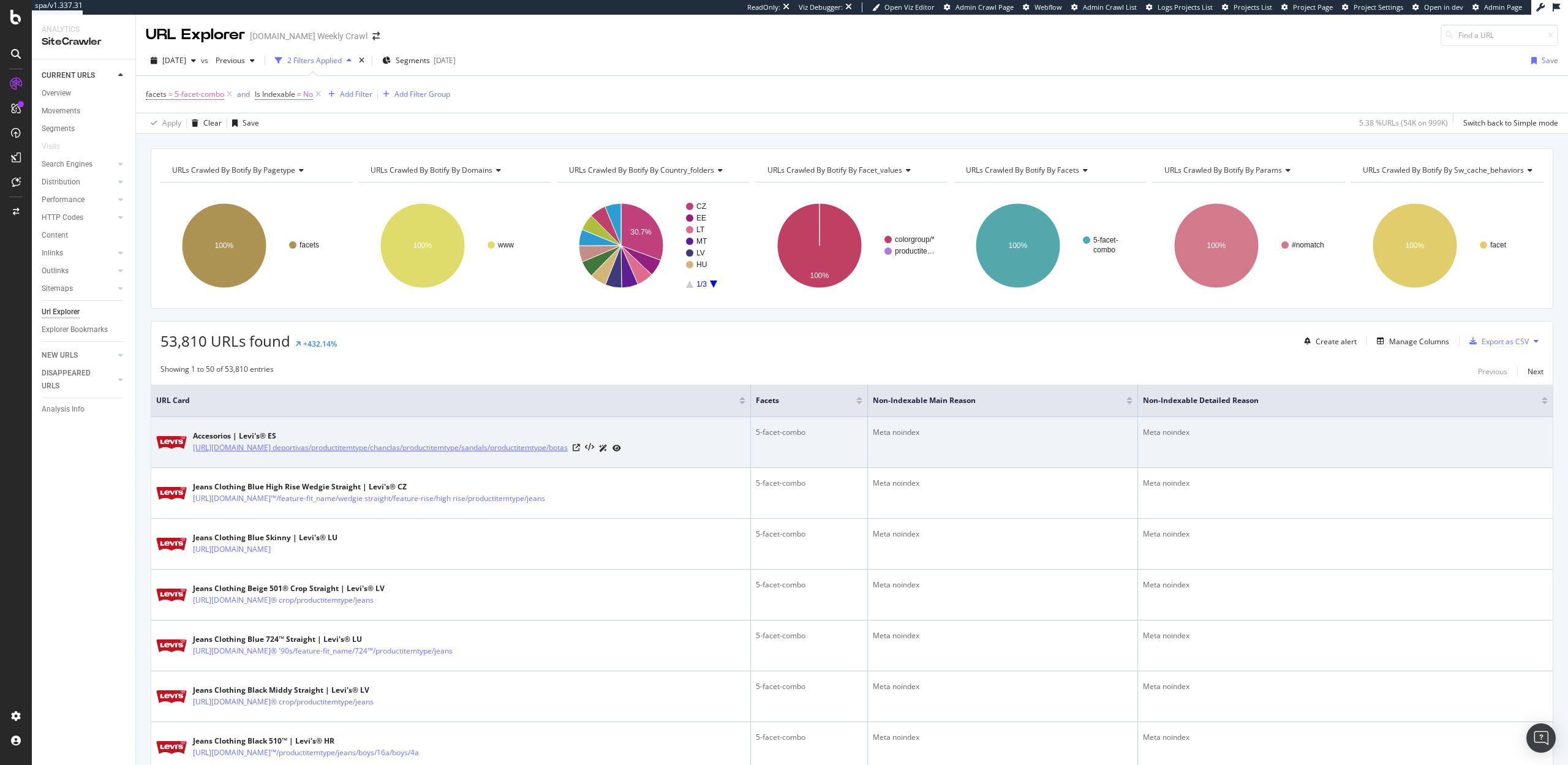
drag, startPoint x: 191, startPoint y: 442, endPoint x: 444, endPoint y: 457, distance: 253.4
click at [444, 457] on div "Accesorios | Levi's® ES https://www.levi.com/ES/es_ES/c/levi_accessories/facets…" at bounding box center [451, 442] width 589 height 31
copy link "https://www.levi.com/ES/es_ES/c/levi_accessories/facets/productitemtype/zapatos…"
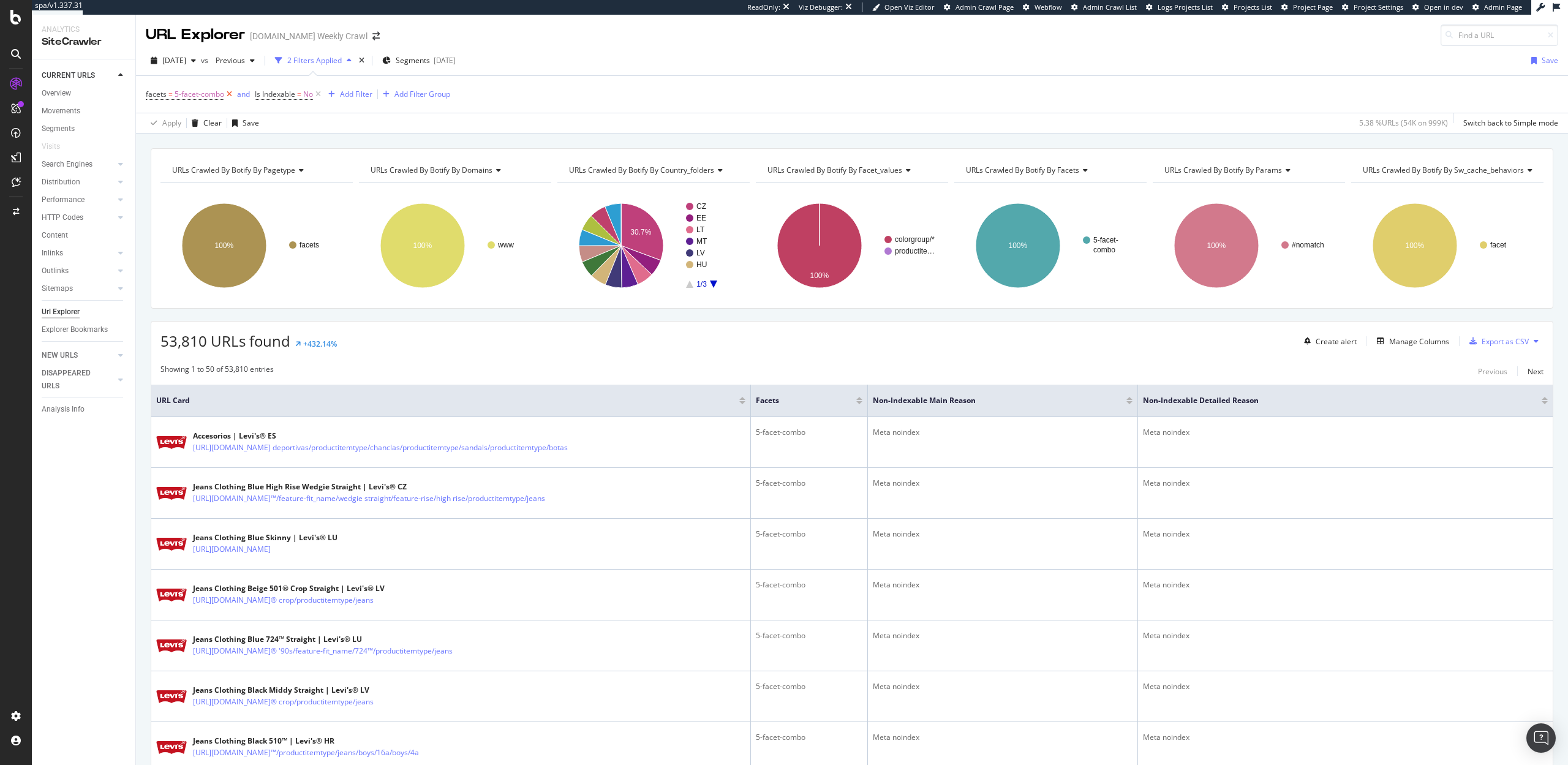
click at [228, 94] on icon at bounding box center [229, 94] width 10 height 12
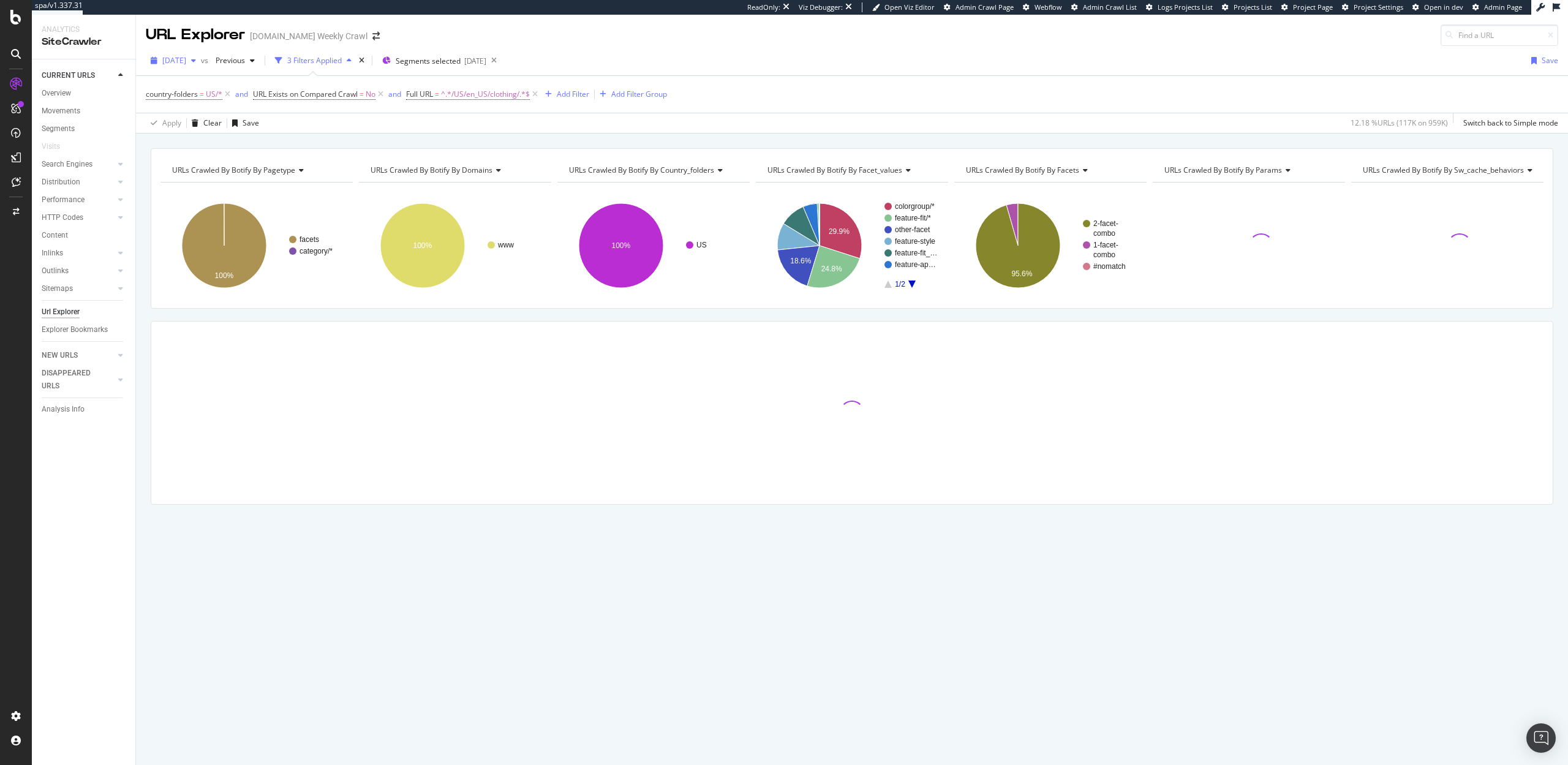
click at [186, 59] on span "[DATE]" at bounding box center [174, 60] width 24 height 10
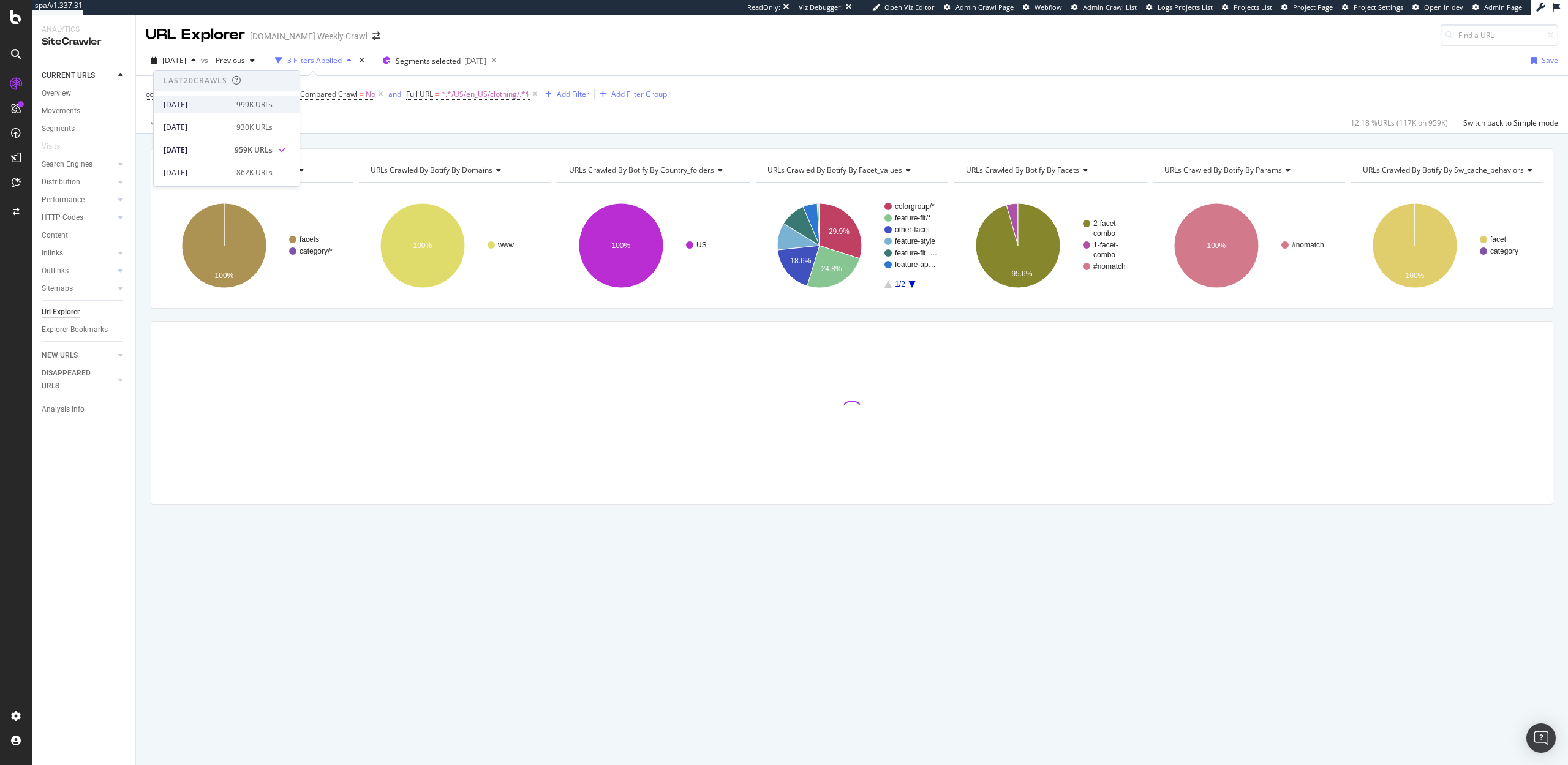
click at [217, 106] on div "[DATE]" at bounding box center [196, 105] width 65 height 11
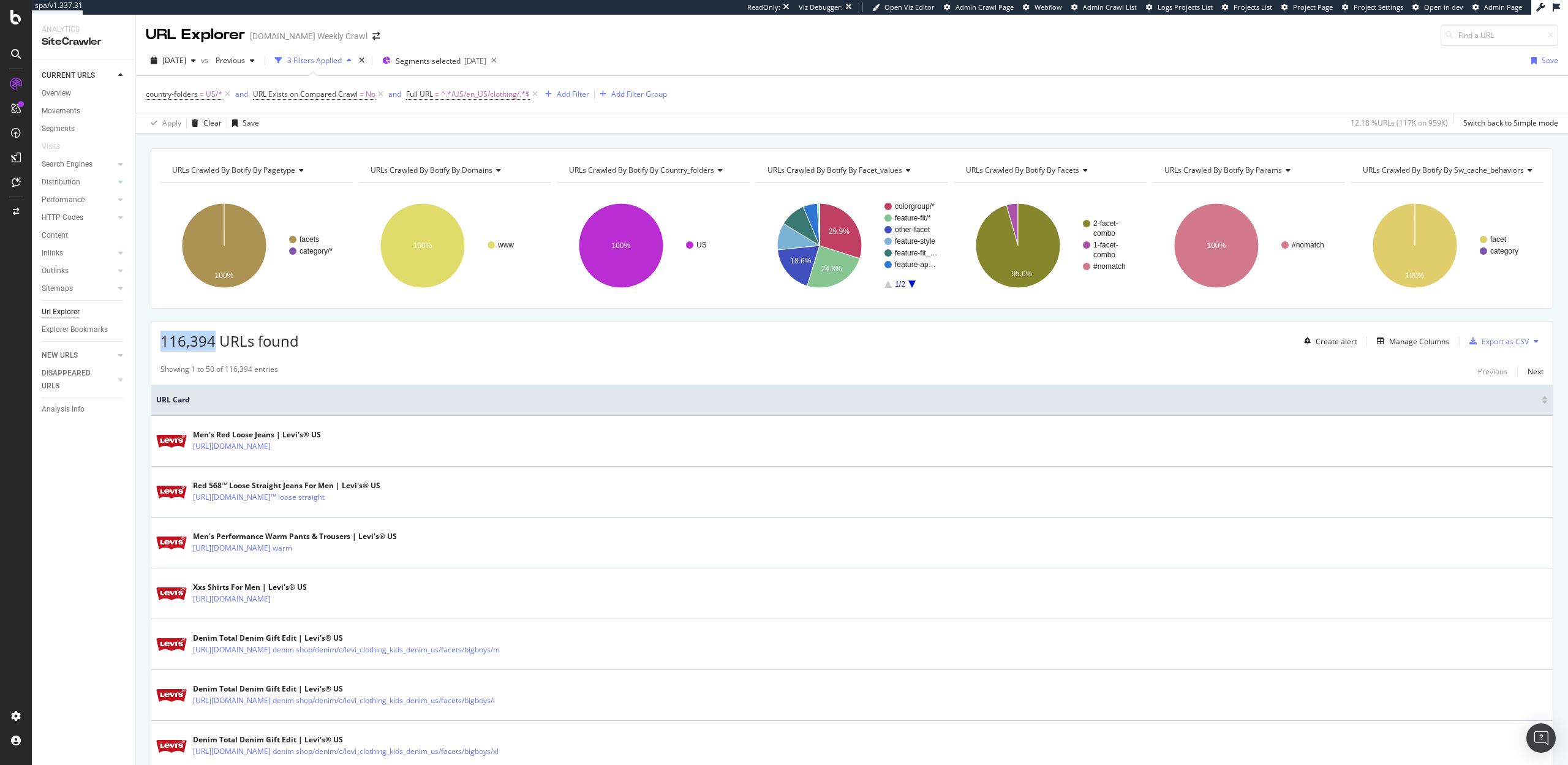
drag, startPoint x: 216, startPoint y: 342, endPoint x: 157, endPoint y: 342, distance: 59.0
click at [157, 342] on div "116,394 URLs found Create alert Manage Columns Export as CSV" at bounding box center [852, 336] width 1401 height 30
click at [186, 63] on span "2025 Aug. 28th" at bounding box center [174, 60] width 24 height 10
click at [206, 103] on div "2025 Sep. 11th" at bounding box center [196, 105] width 65 height 11
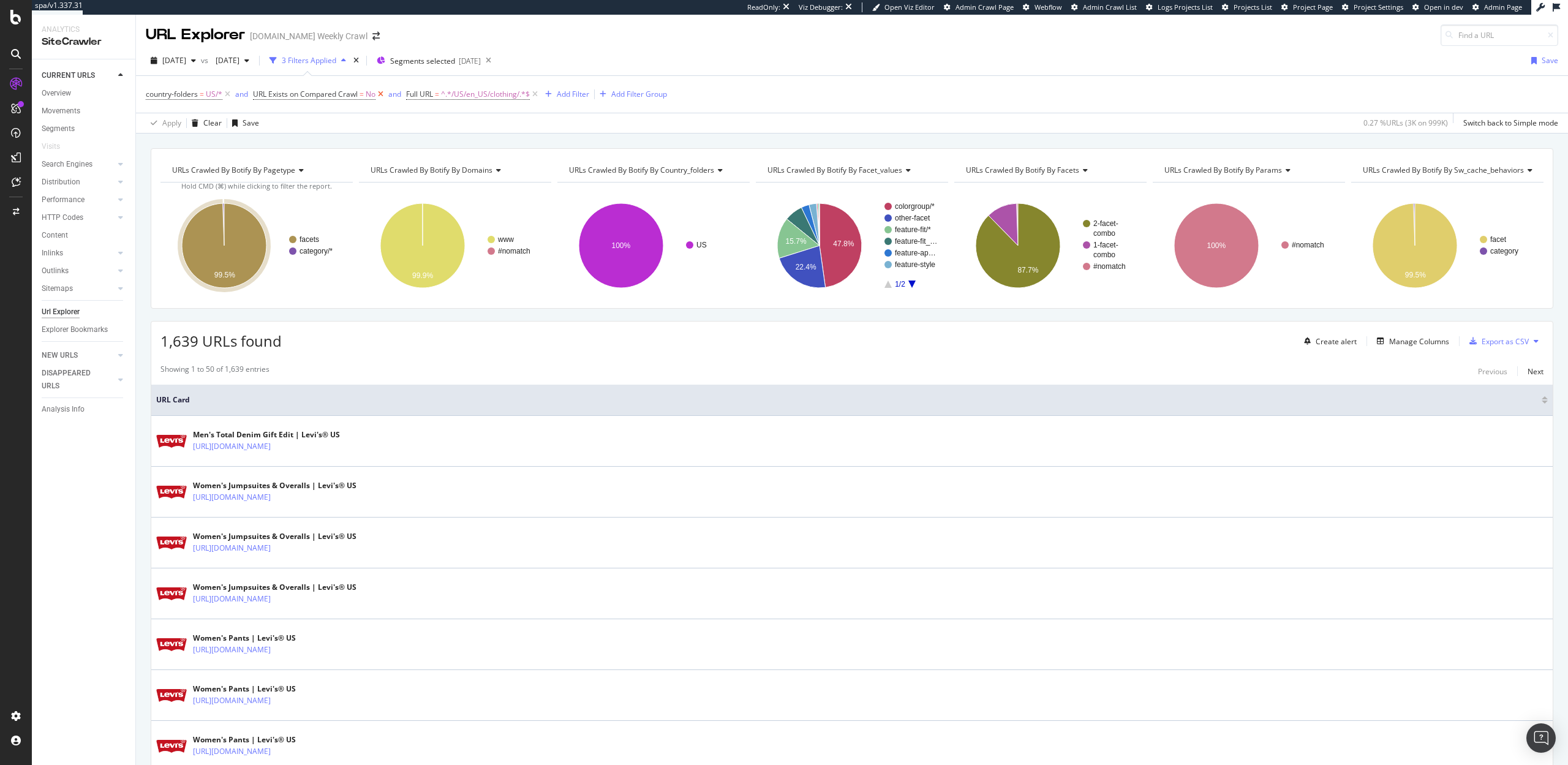
click at [383, 95] on icon at bounding box center [380, 94] width 10 height 12
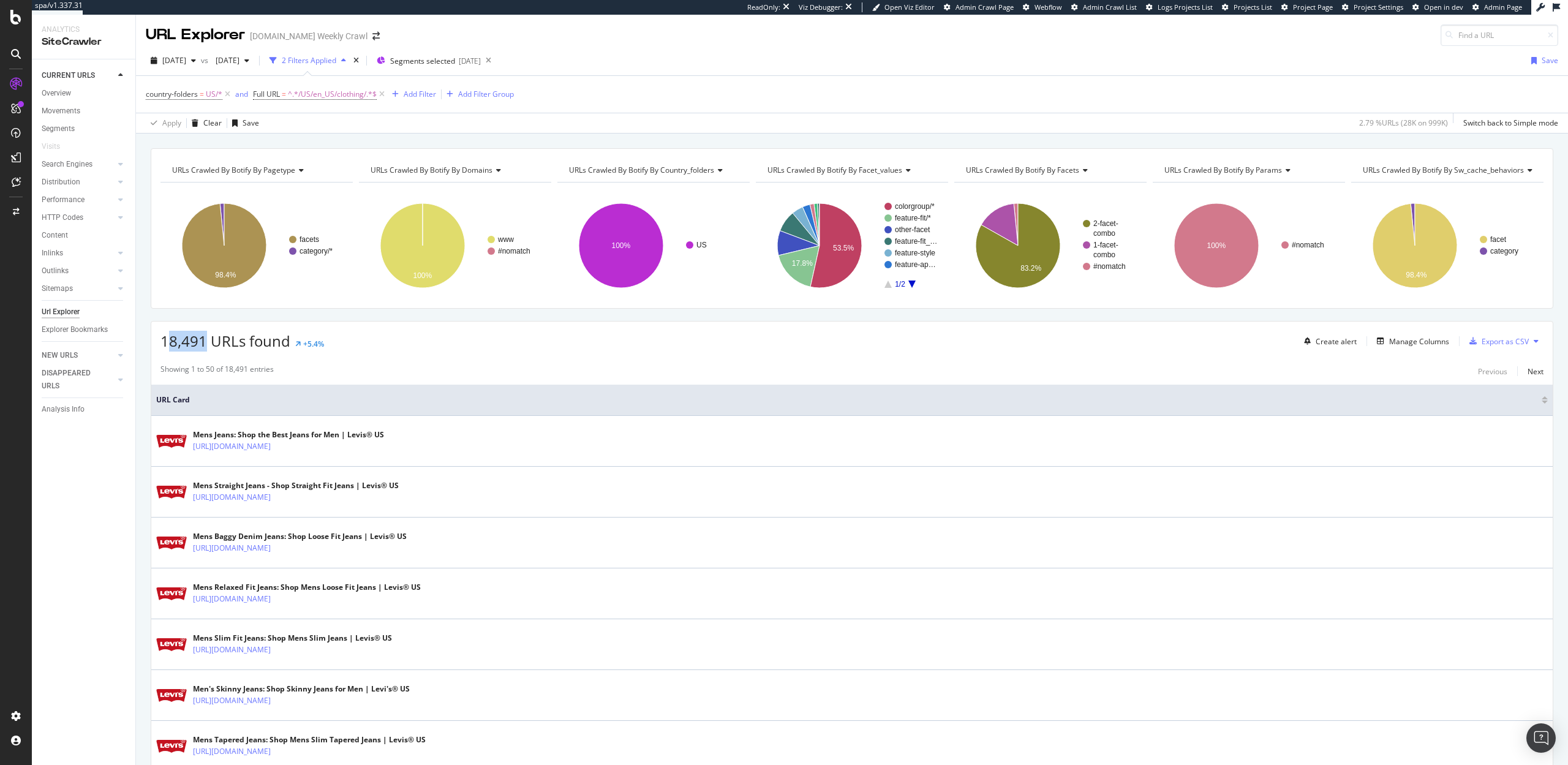
drag, startPoint x: 207, startPoint y: 342, endPoint x: 169, endPoint y: 341, distance: 38.0
click at [169, 341] on span "18,491 URLs found" at bounding box center [224, 341] width 129 height 20
click at [61, 90] on div "Overview" at bounding box center [57, 93] width 30 height 13
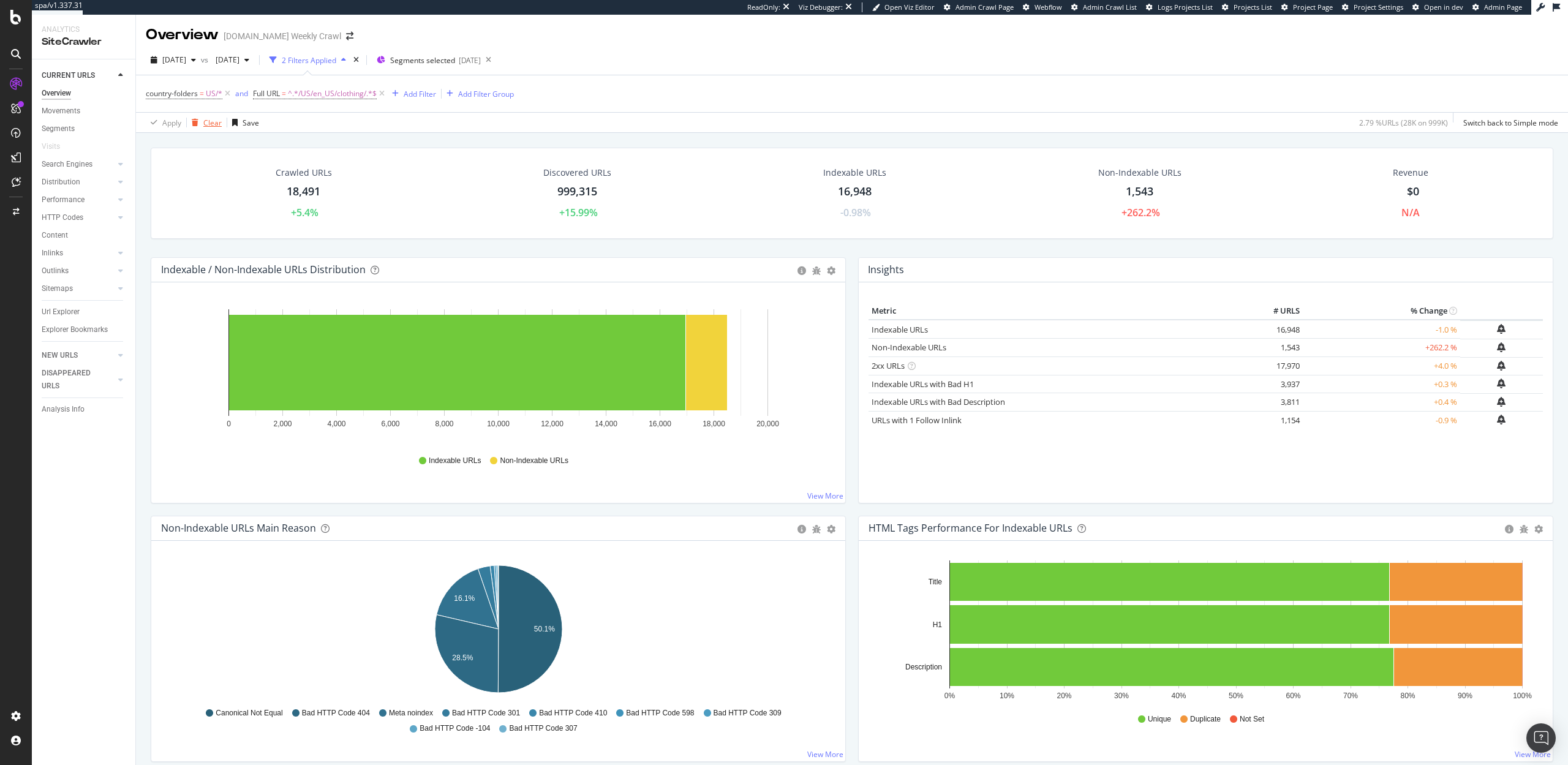
click at [212, 123] on div "Clear" at bounding box center [212, 122] width 19 height 10
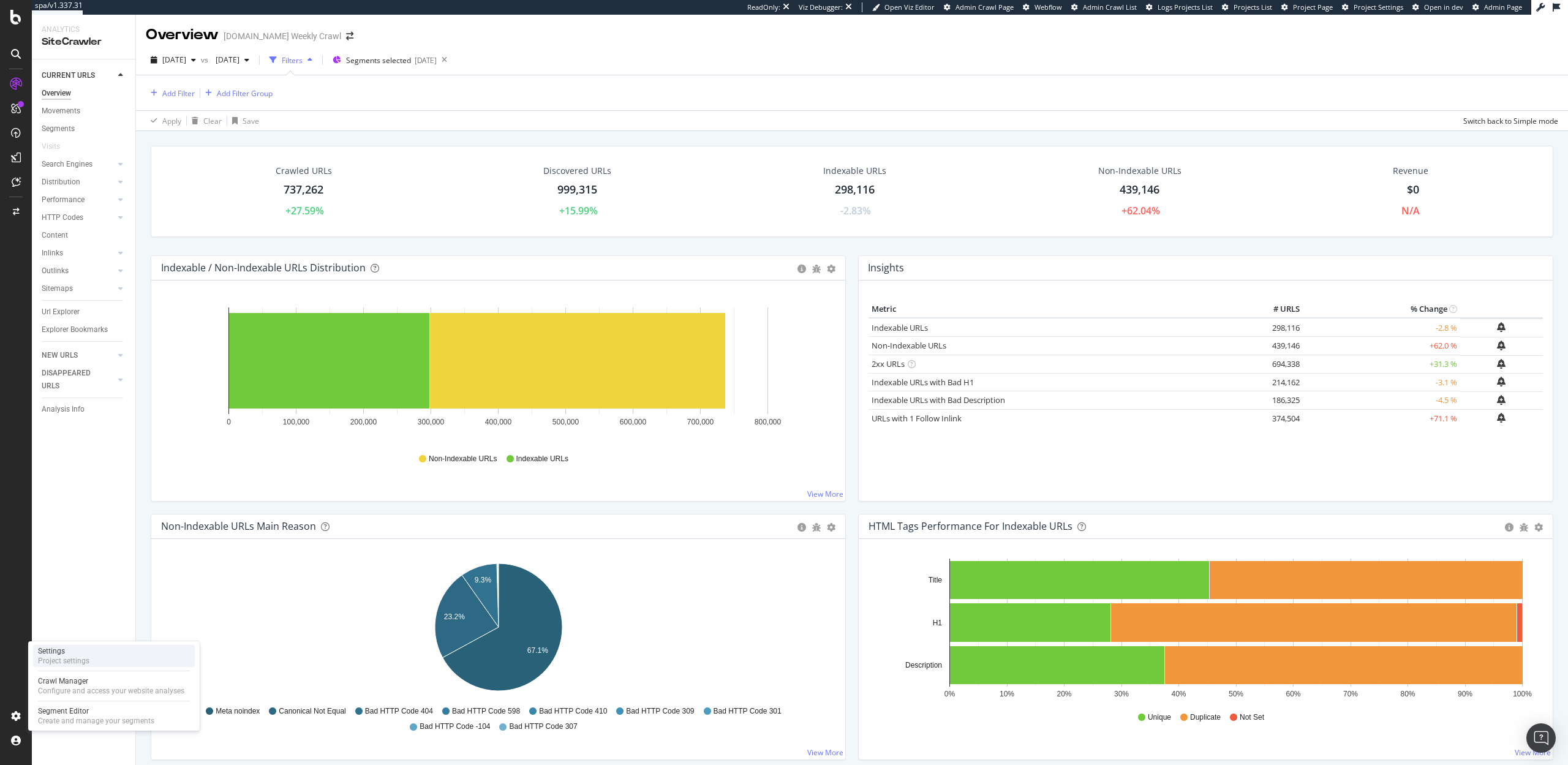
click at [61, 654] on div "Settings" at bounding box center [63, 651] width 51 height 10
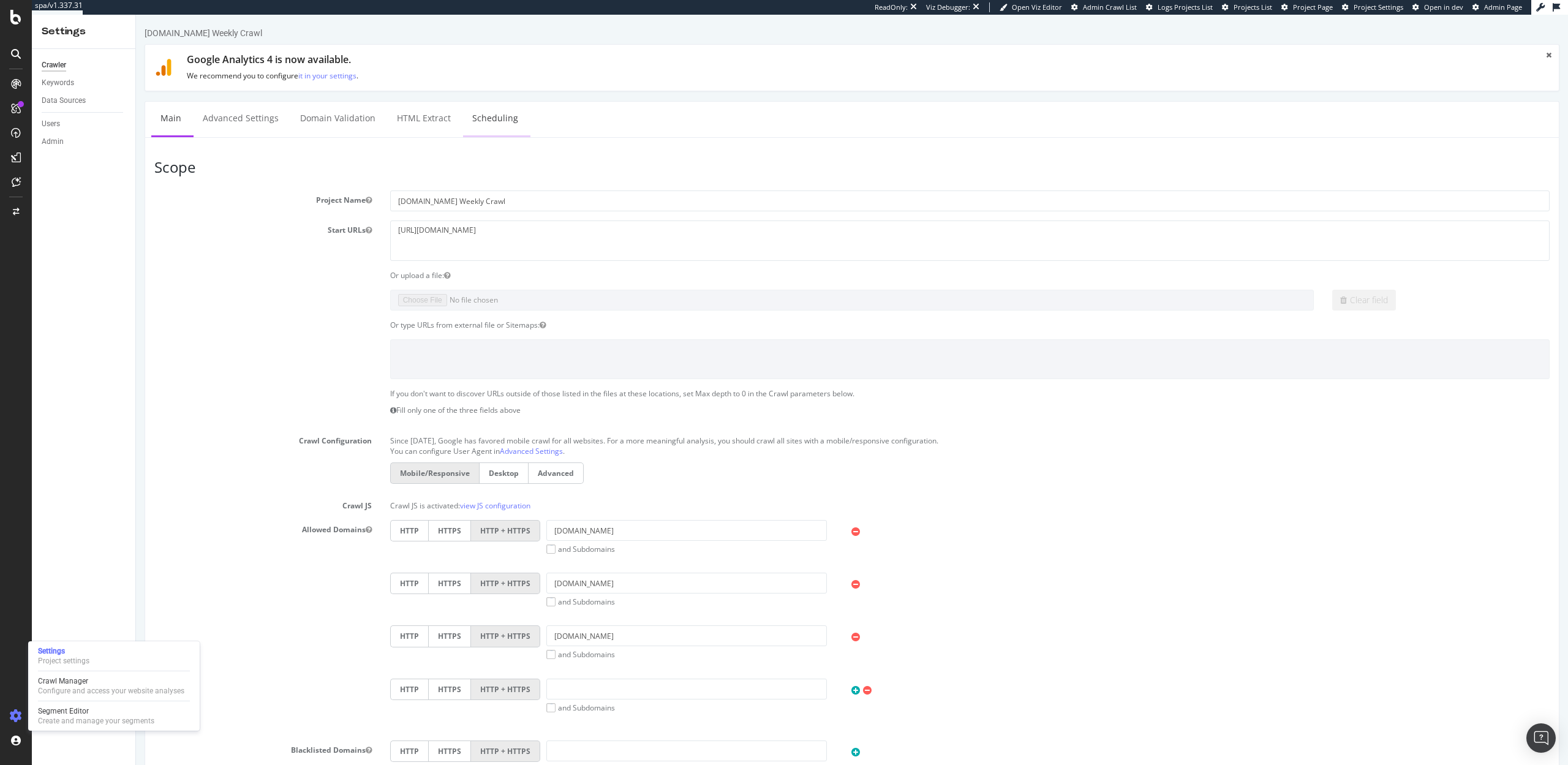
click at [484, 128] on link "Scheduling" at bounding box center [494, 118] width 64 height 34
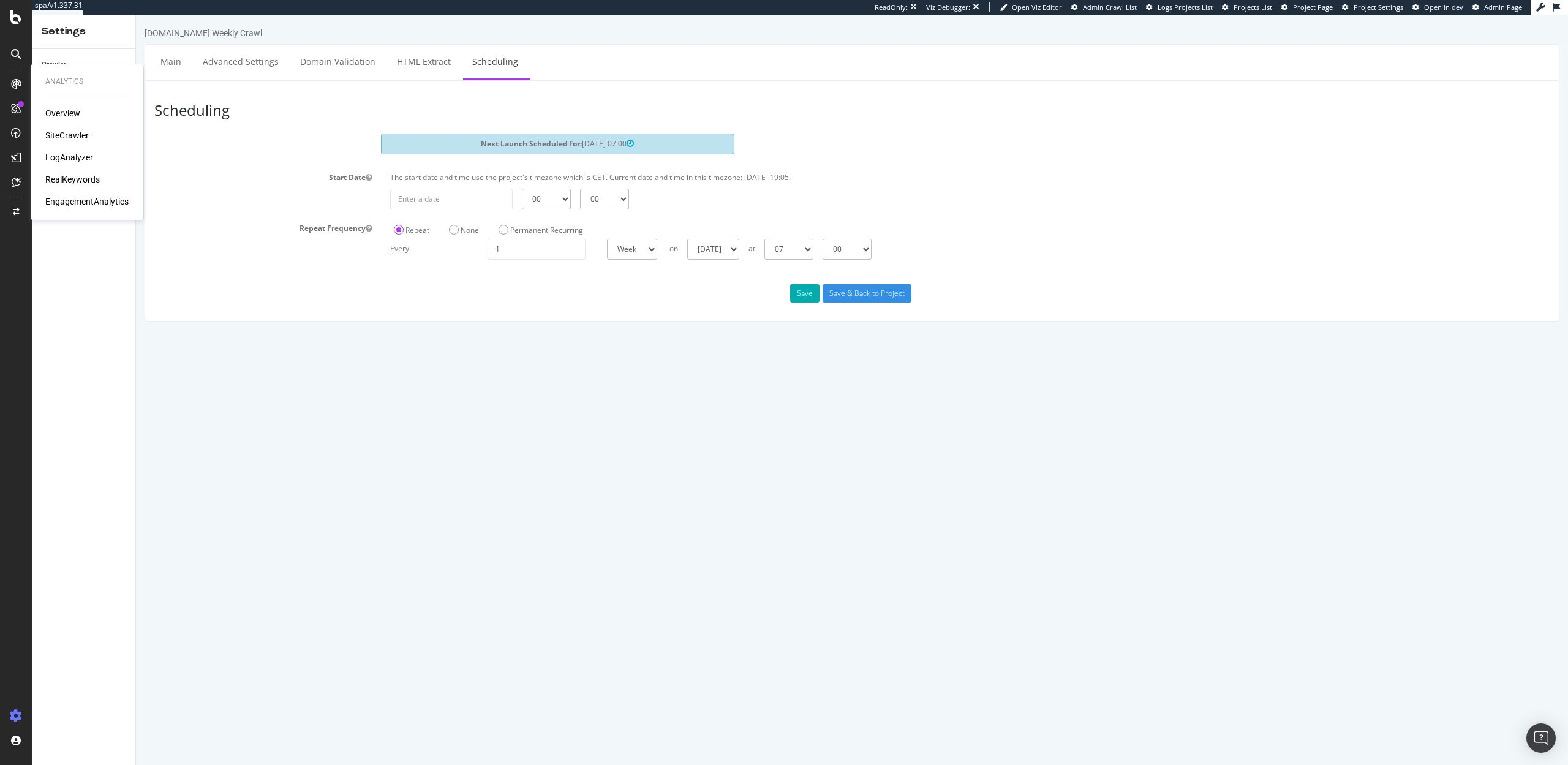
click at [47, 133] on div "SiteCrawler" at bounding box center [67, 135] width 44 height 12
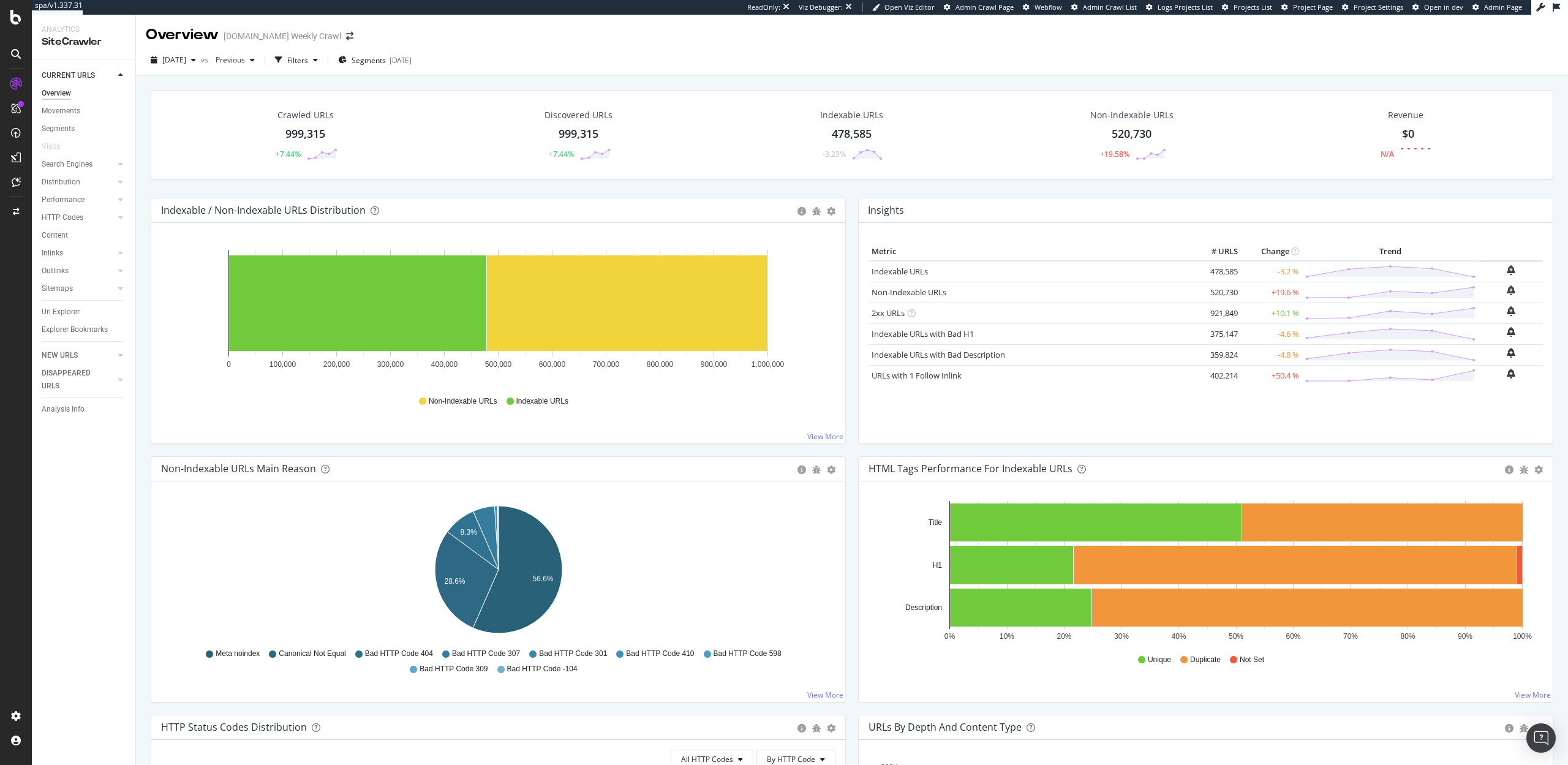
drag, startPoint x: 1235, startPoint y: 377, endPoint x: 1215, endPoint y: 378, distance: 20.0
click at [1215, 378] on td "402,214" at bounding box center [1216, 375] width 49 height 20
drag, startPoint x: 1273, startPoint y: 313, endPoint x: 1291, endPoint y: 313, distance: 18.0
click at [1291, 313] on td "+10.1 %" at bounding box center [1272, 313] width 61 height 20
click at [529, 570] on icon "A chart." at bounding box center [518, 569] width 89 height 128
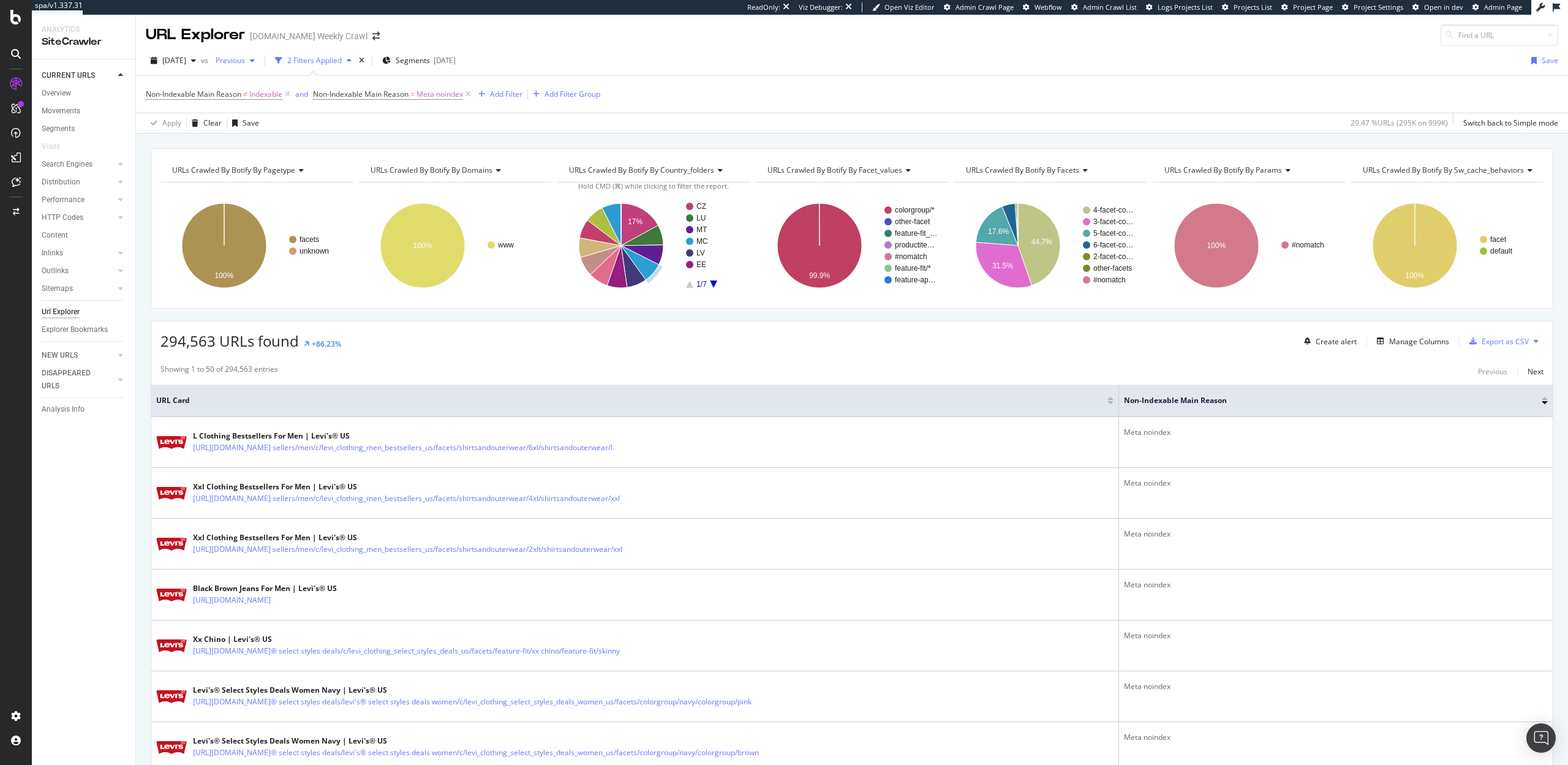
click at [254, 66] on div "Previous" at bounding box center [235, 60] width 49 height 19
click at [387, 333] on div "294,563 URLs found +86.23% Create alert Manage Columns Export as CSV" at bounding box center [852, 336] width 1401 height 30
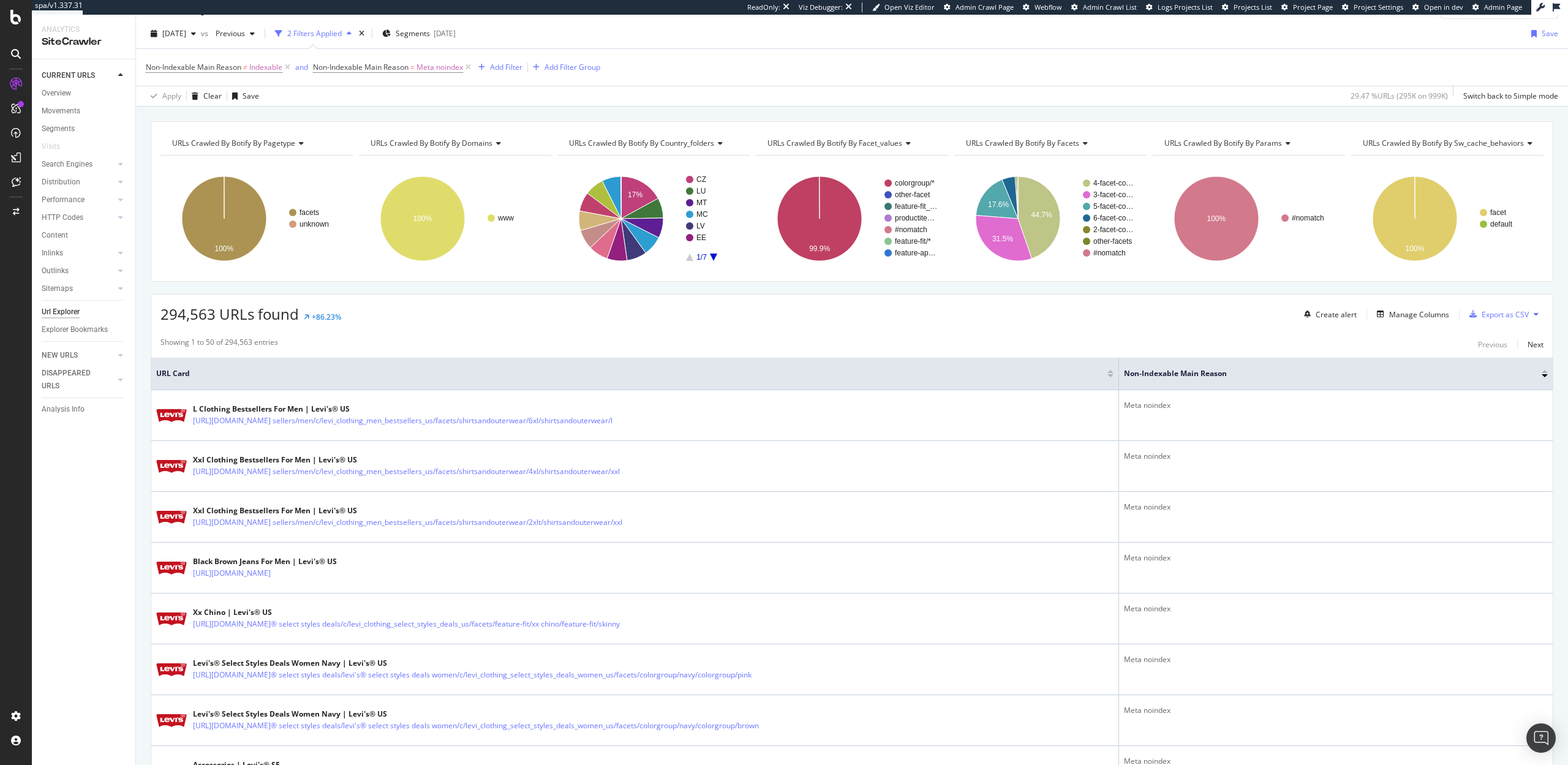
scroll to position [78, 0]
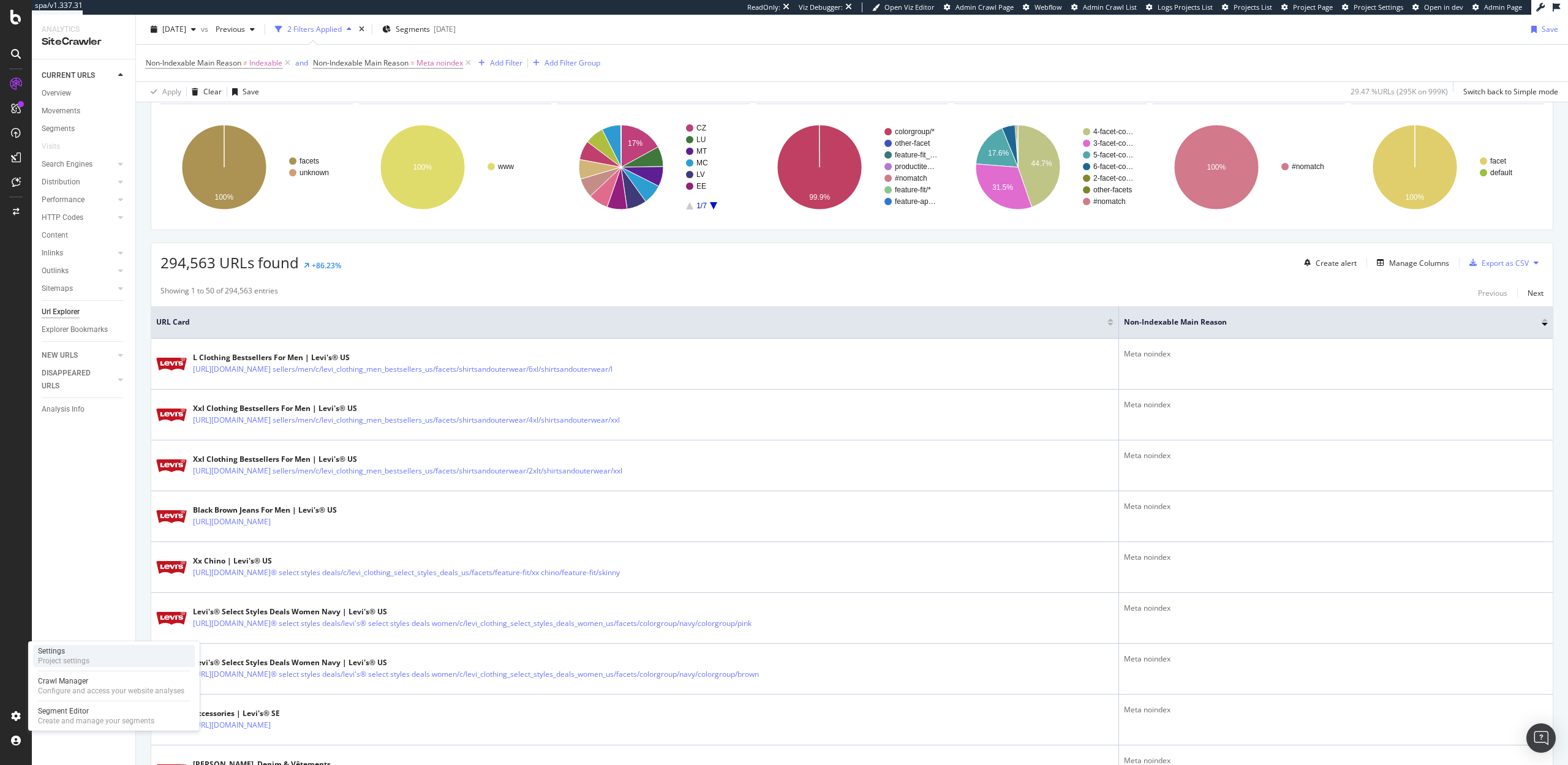
click at [58, 659] on div "Project settings" at bounding box center [63, 661] width 51 height 10
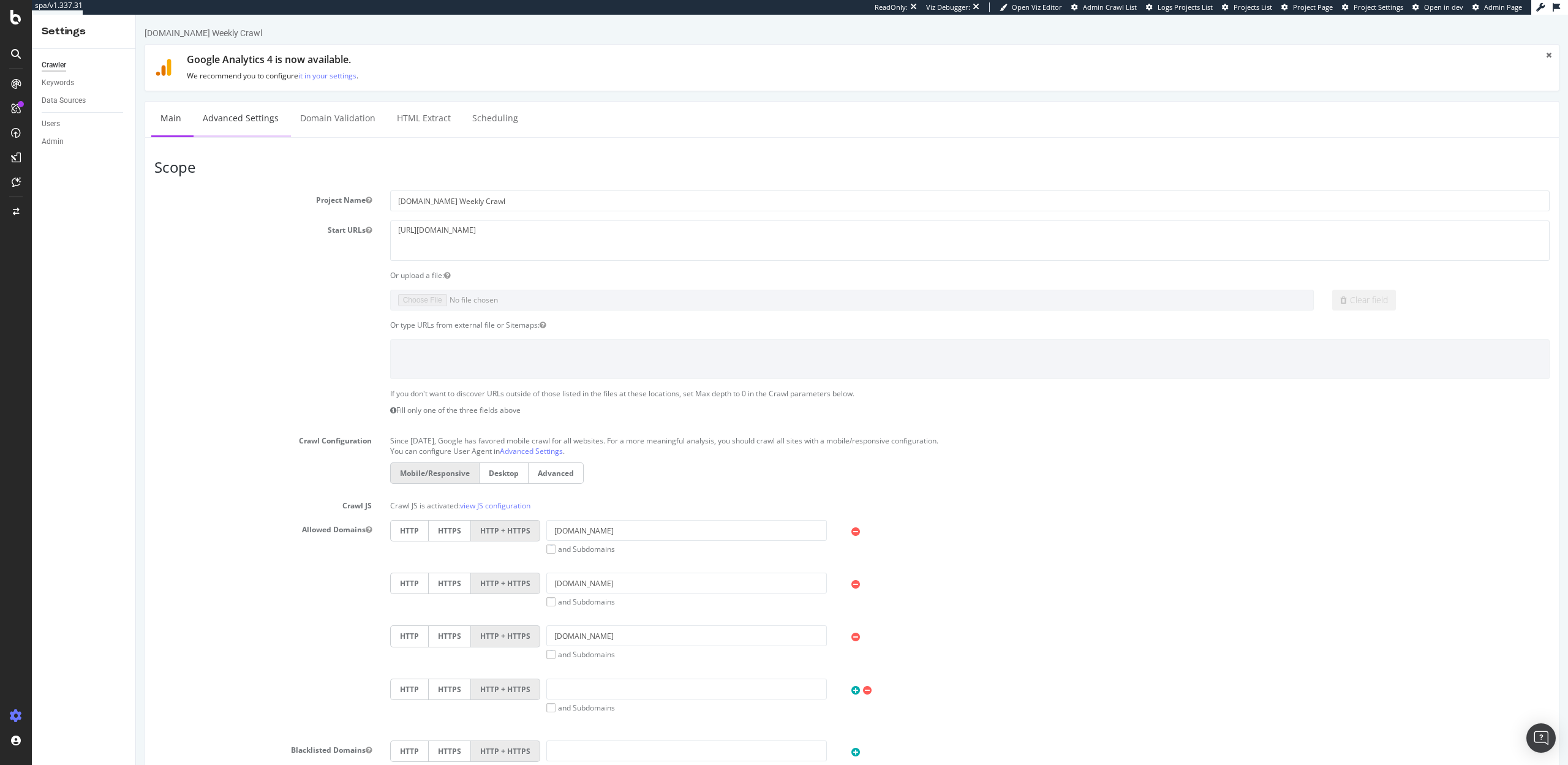
click at [254, 129] on link "Advanced Settings" at bounding box center [240, 118] width 94 height 34
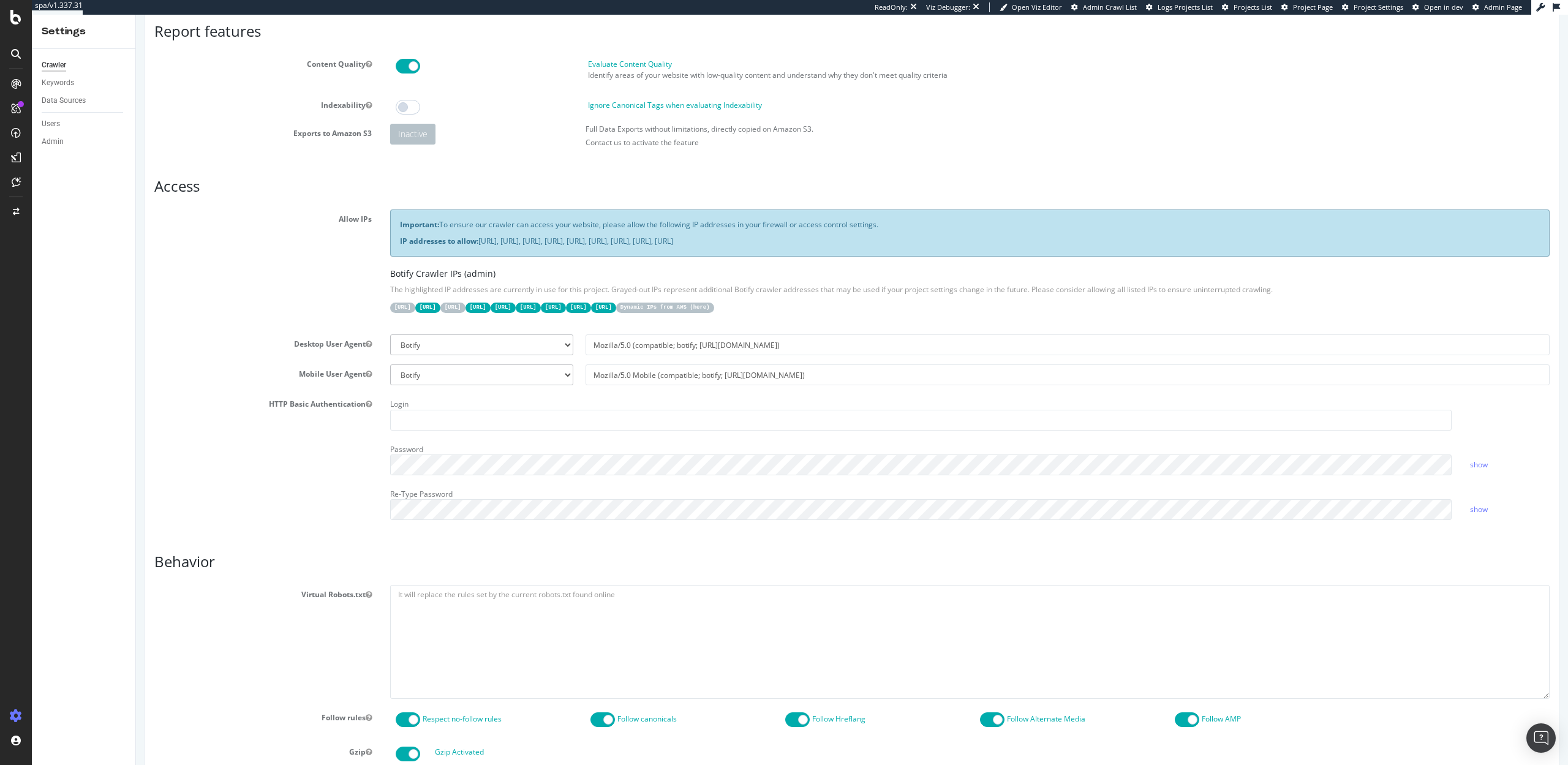
scroll to position [135, 0]
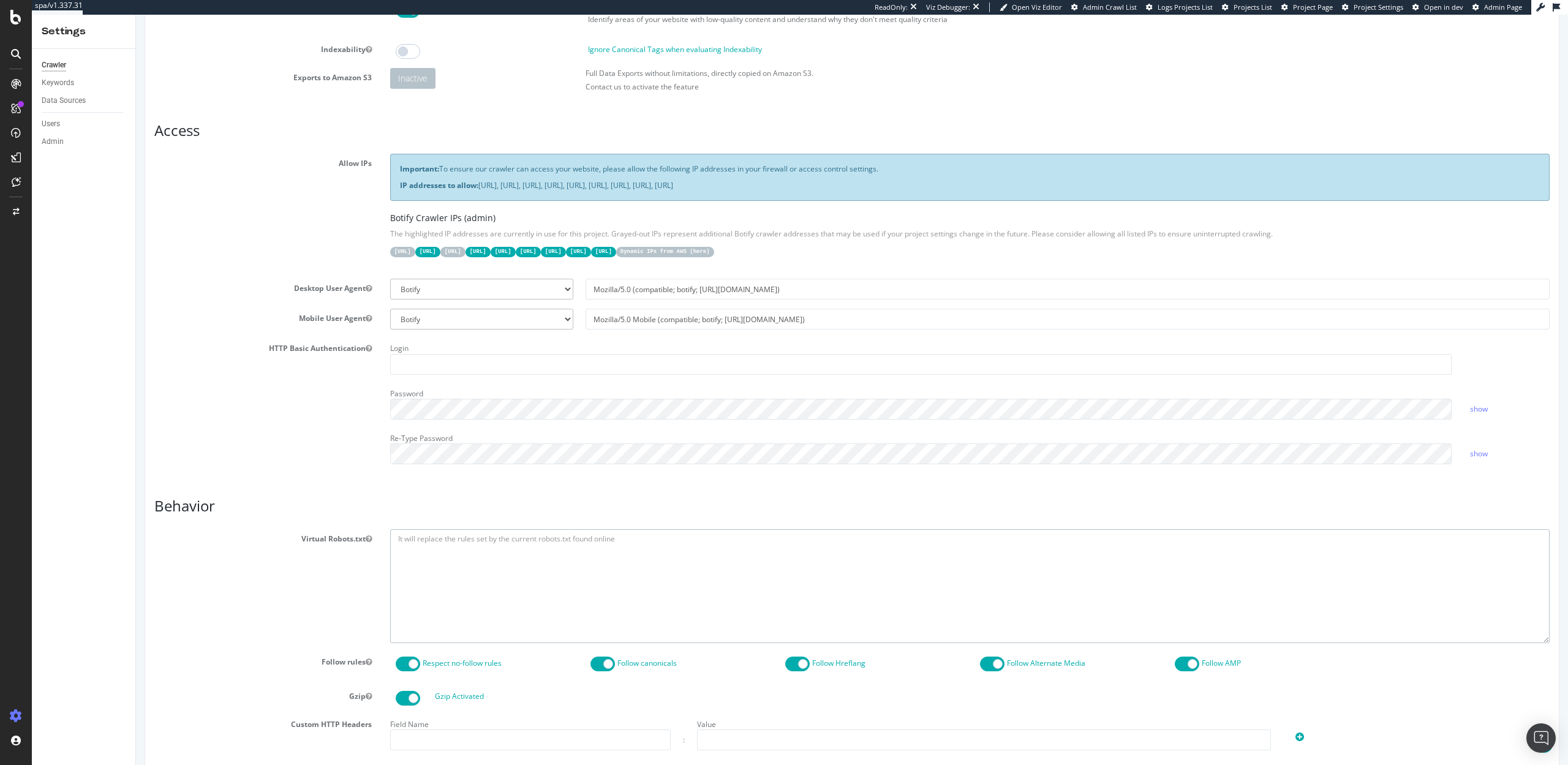
click at [419, 554] on textarea at bounding box center [970, 585] width 1160 height 114
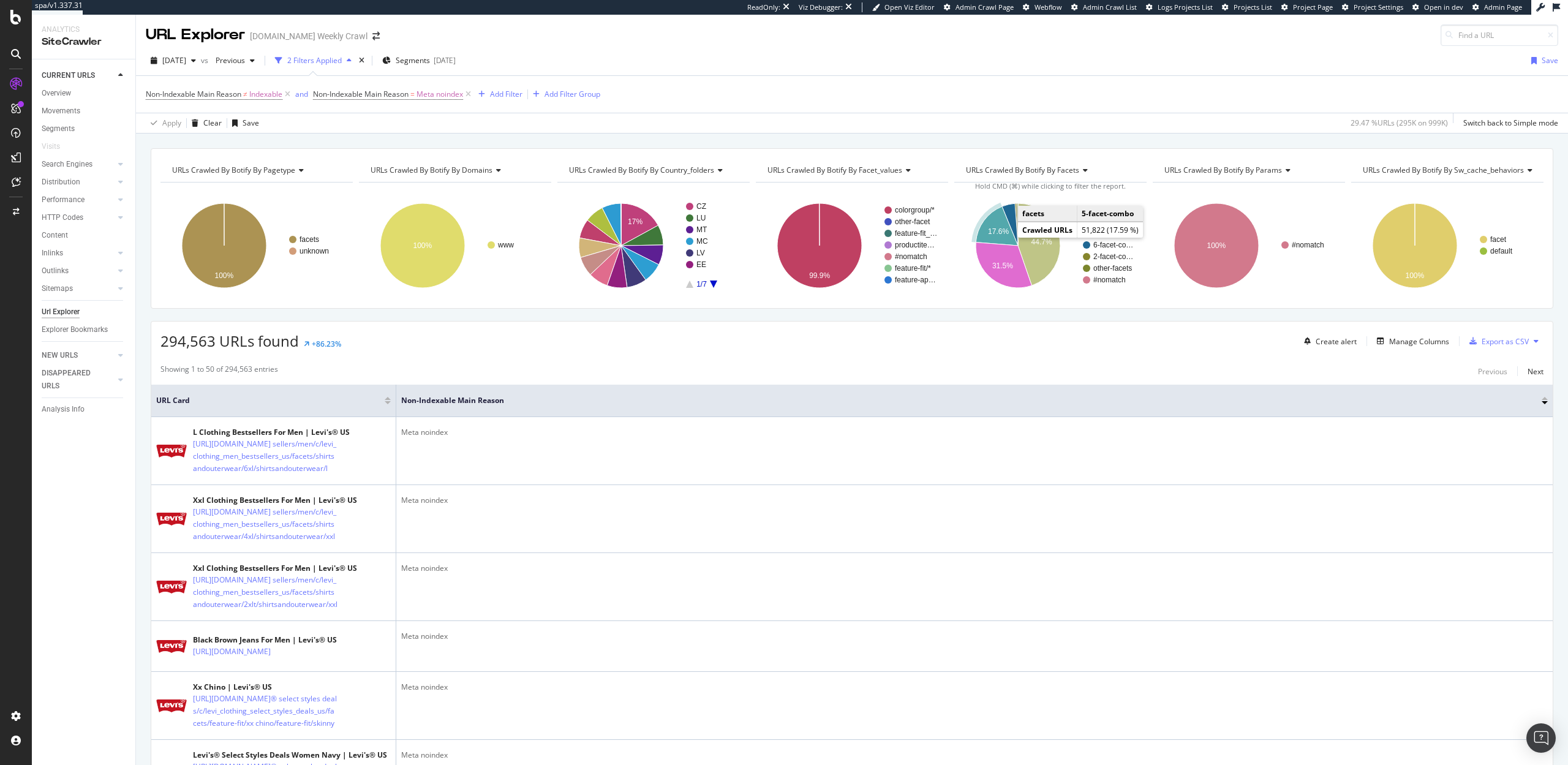
click at [994, 223] on icon "A chart." at bounding box center [996, 226] width 42 height 39
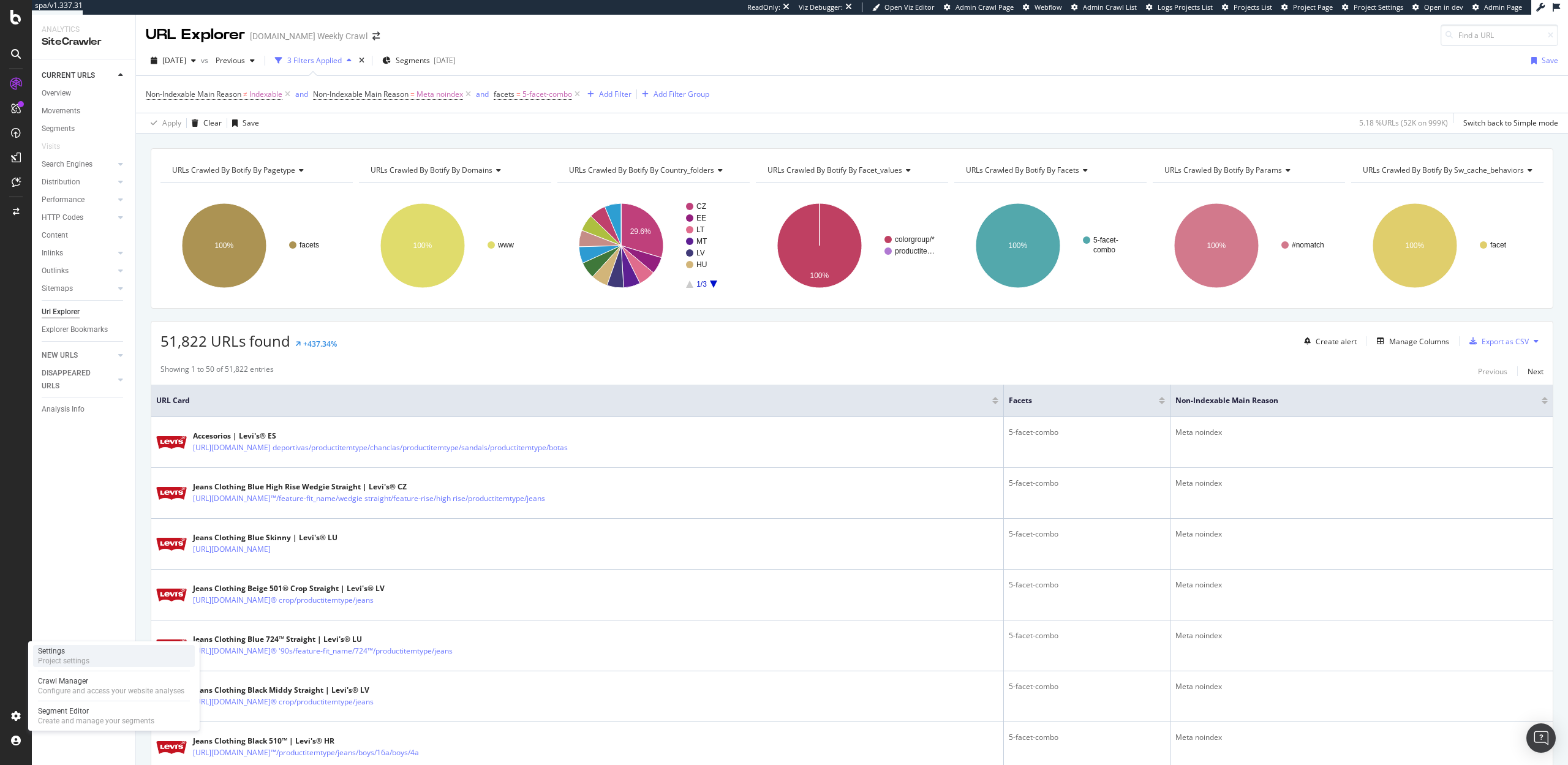
click at [64, 662] on div "Project settings" at bounding box center [63, 661] width 51 height 10
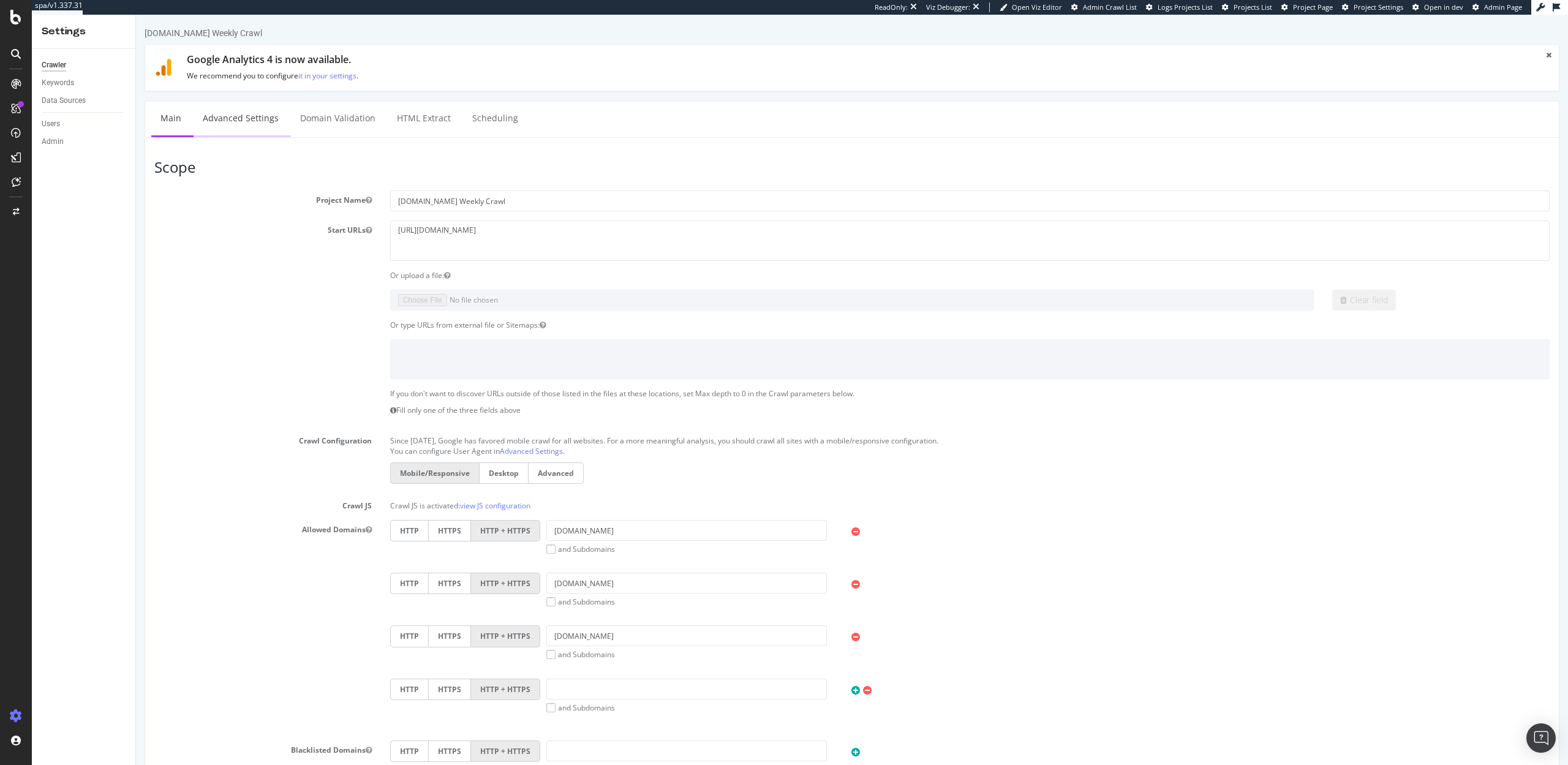
click at [229, 123] on link "Advanced Settings" at bounding box center [240, 118] width 94 height 34
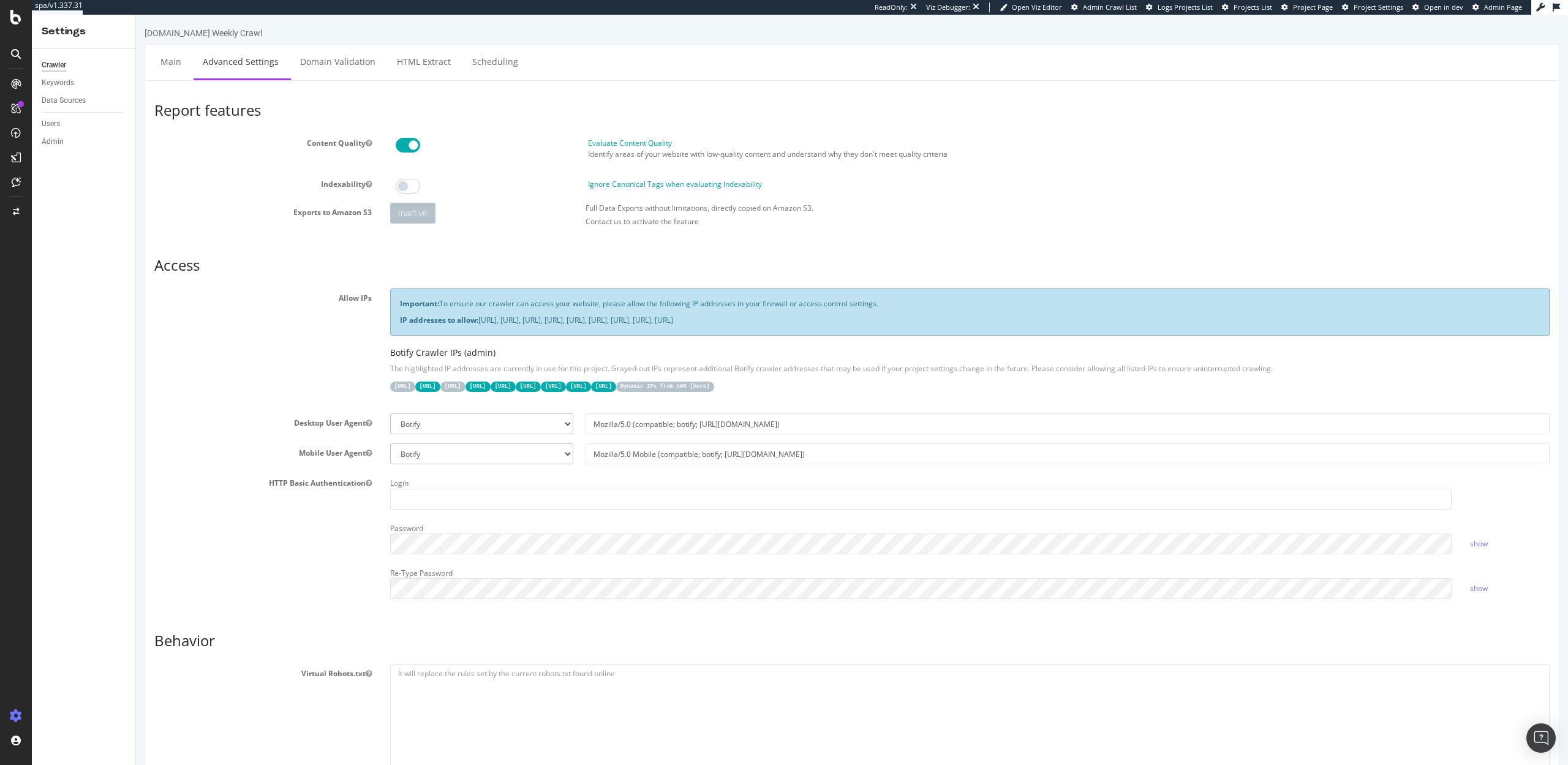
scroll to position [299, 0]
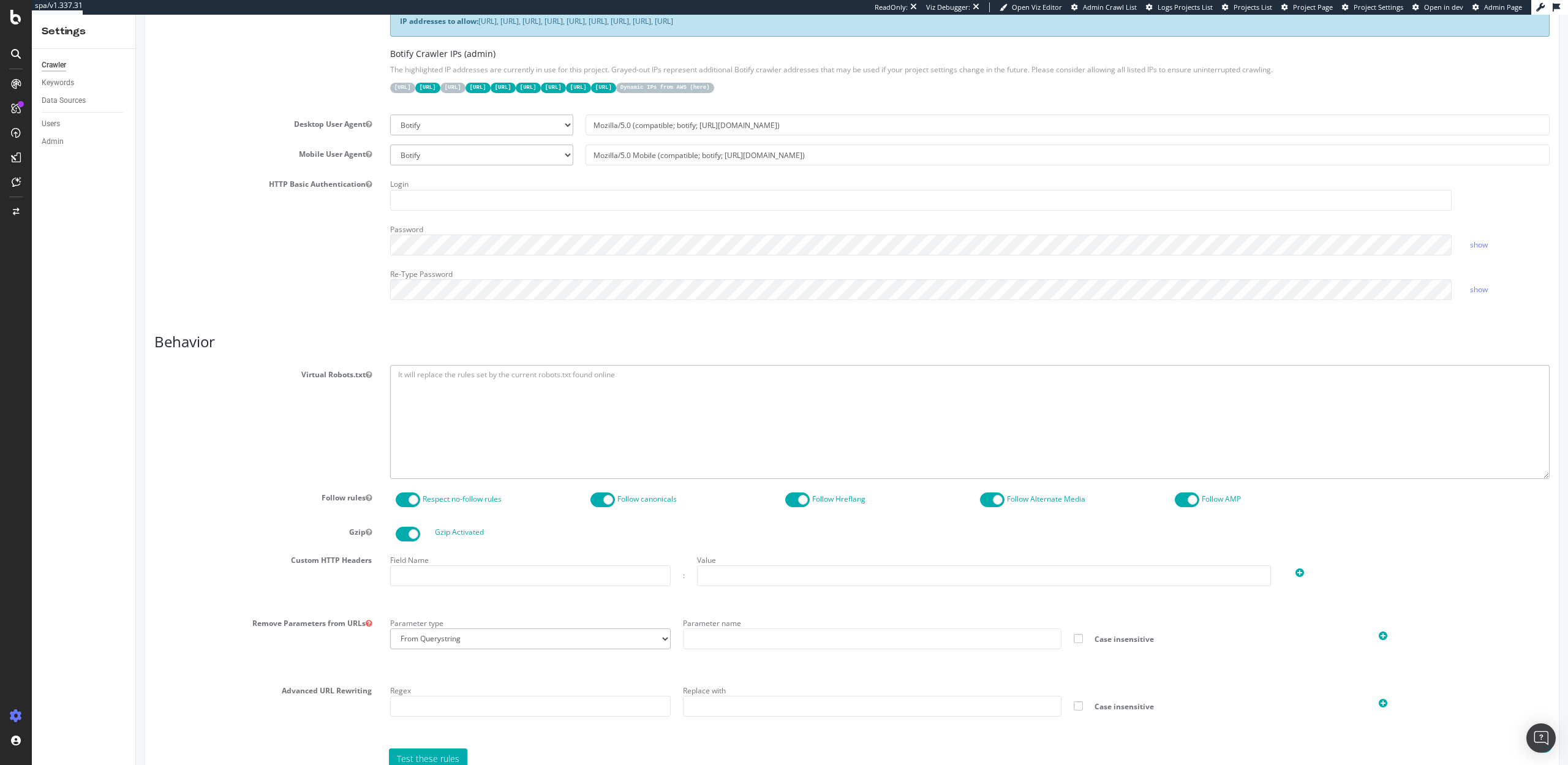
click at [421, 376] on textarea at bounding box center [970, 422] width 1160 height 114
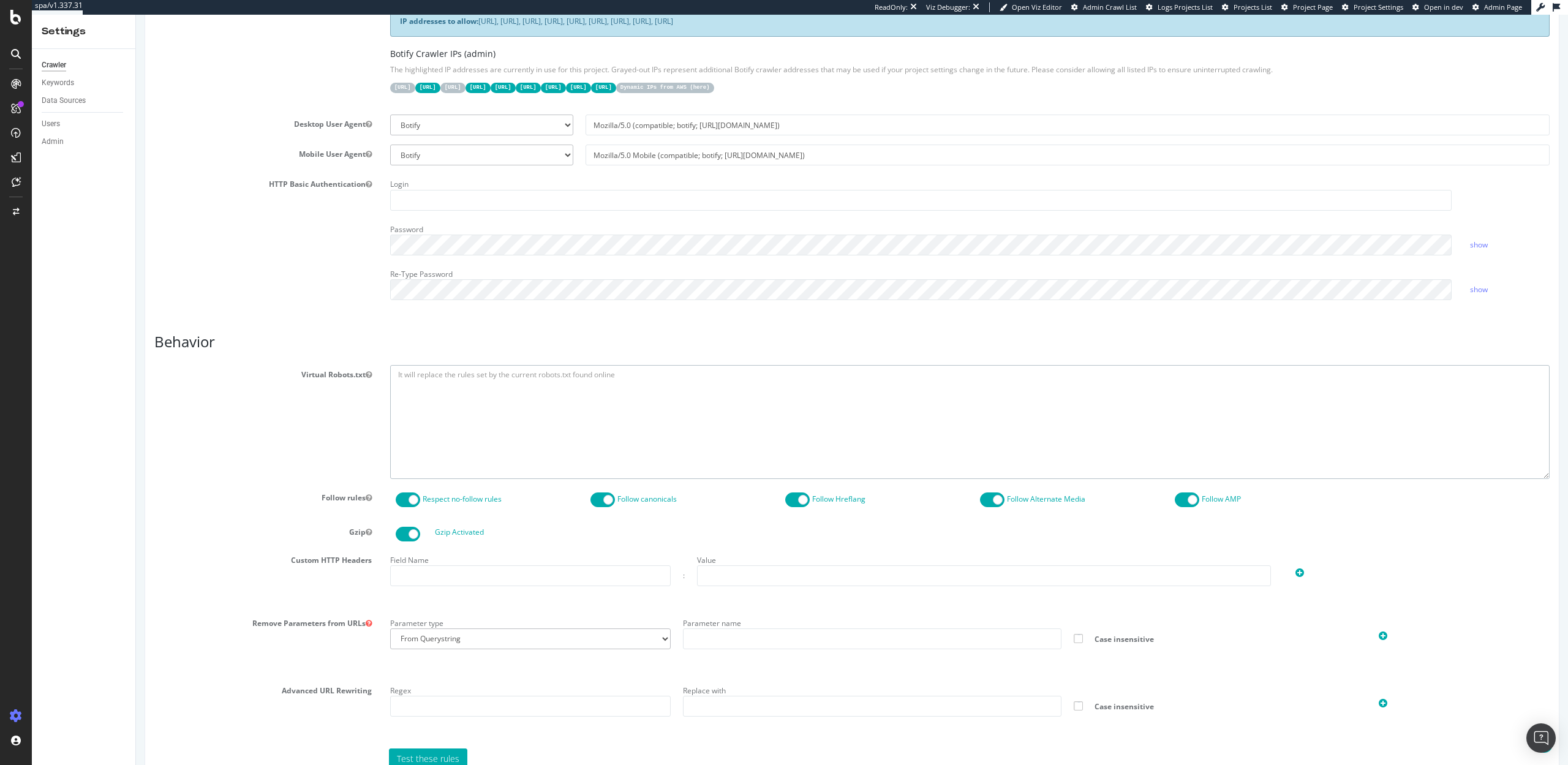
click at [421, 376] on textarea at bounding box center [970, 422] width 1160 height 114
click at [633, 370] on textarea "To enrich screen reader interactions, please activate Accessibility in Grammarl…" at bounding box center [970, 422] width 1160 height 114
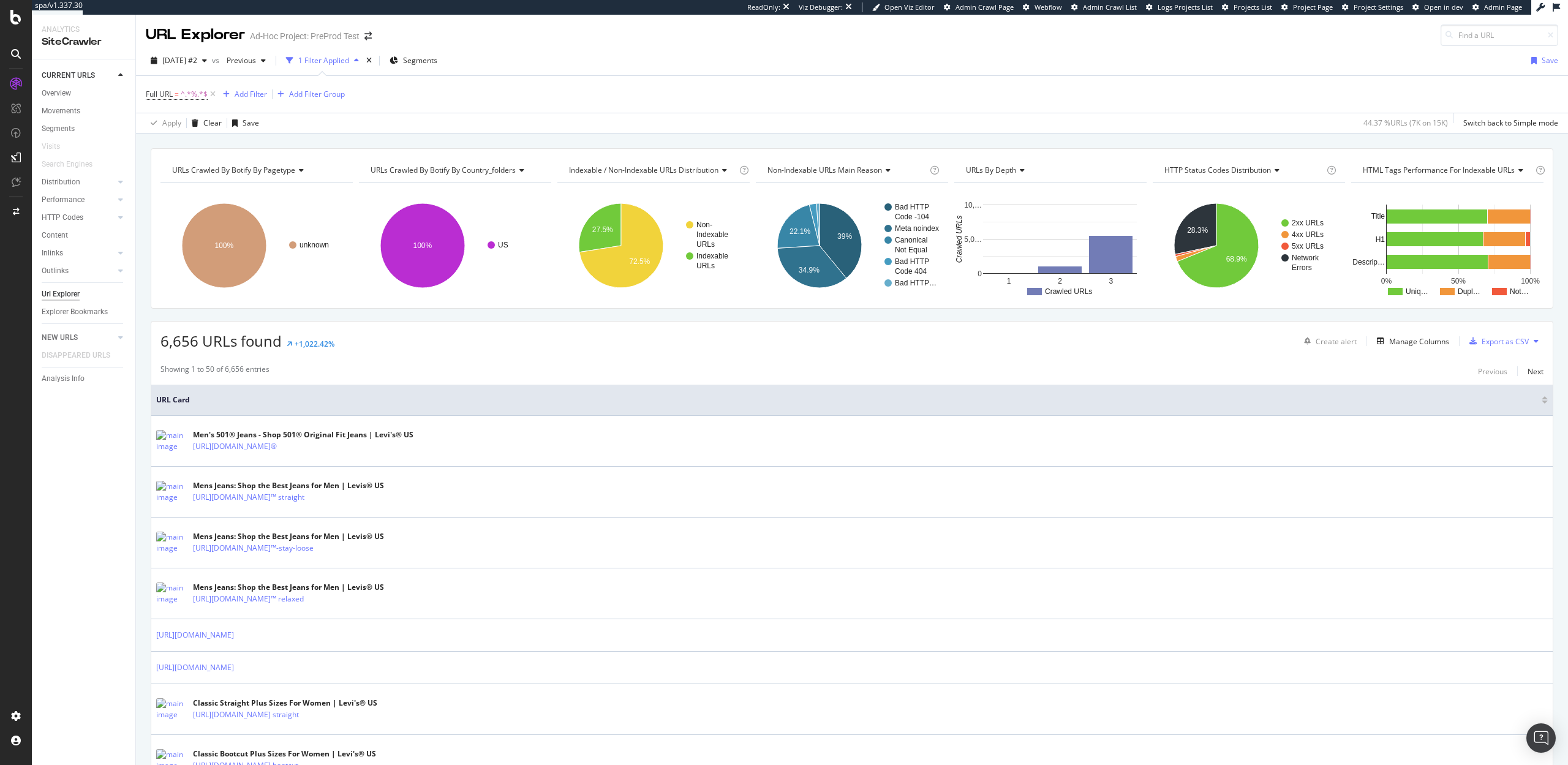
scroll to position [10, 0]
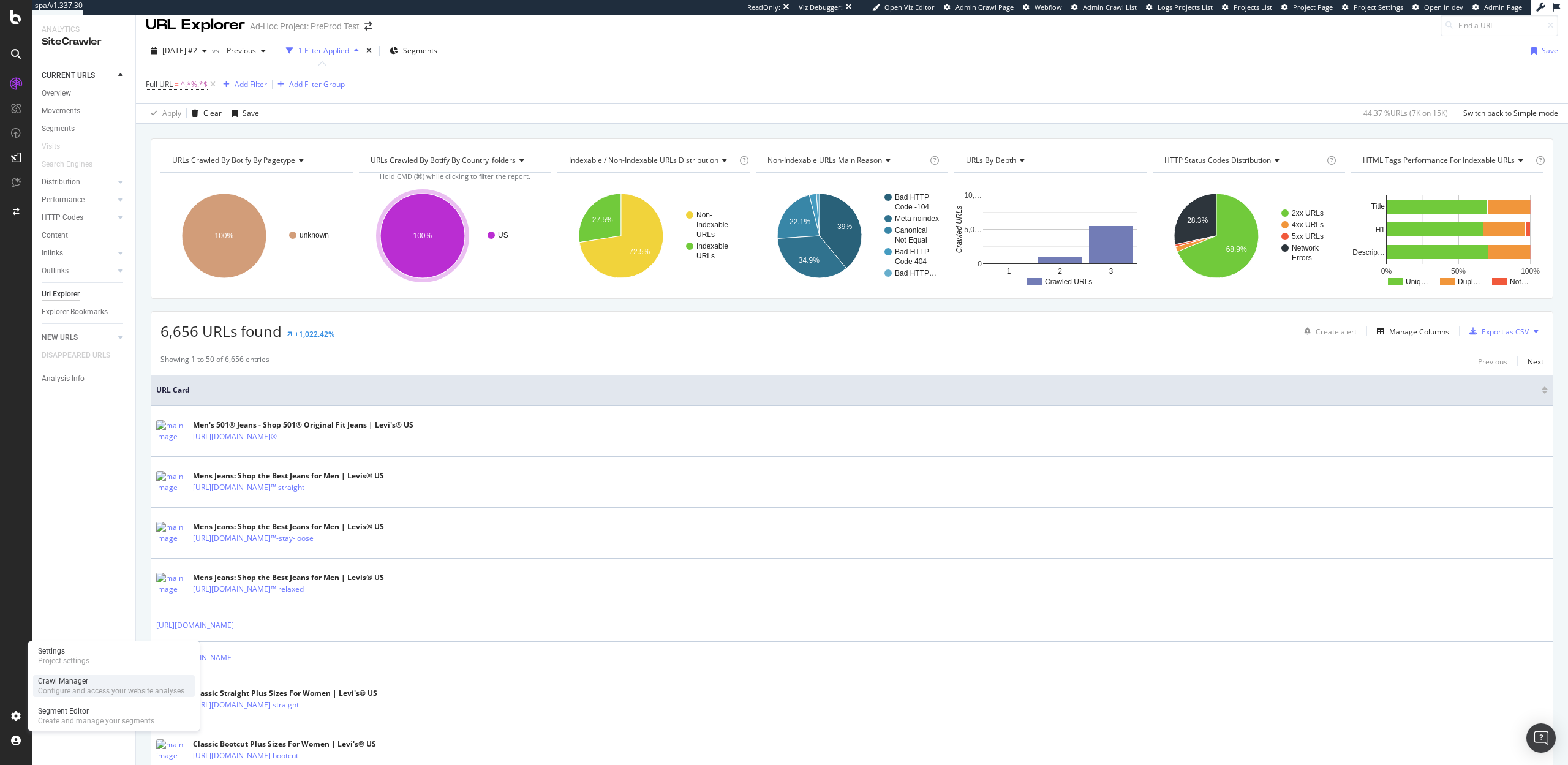
click at [66, 683] on div "Crawl Manager" at bounding box center [111, 680] width 146 height 10
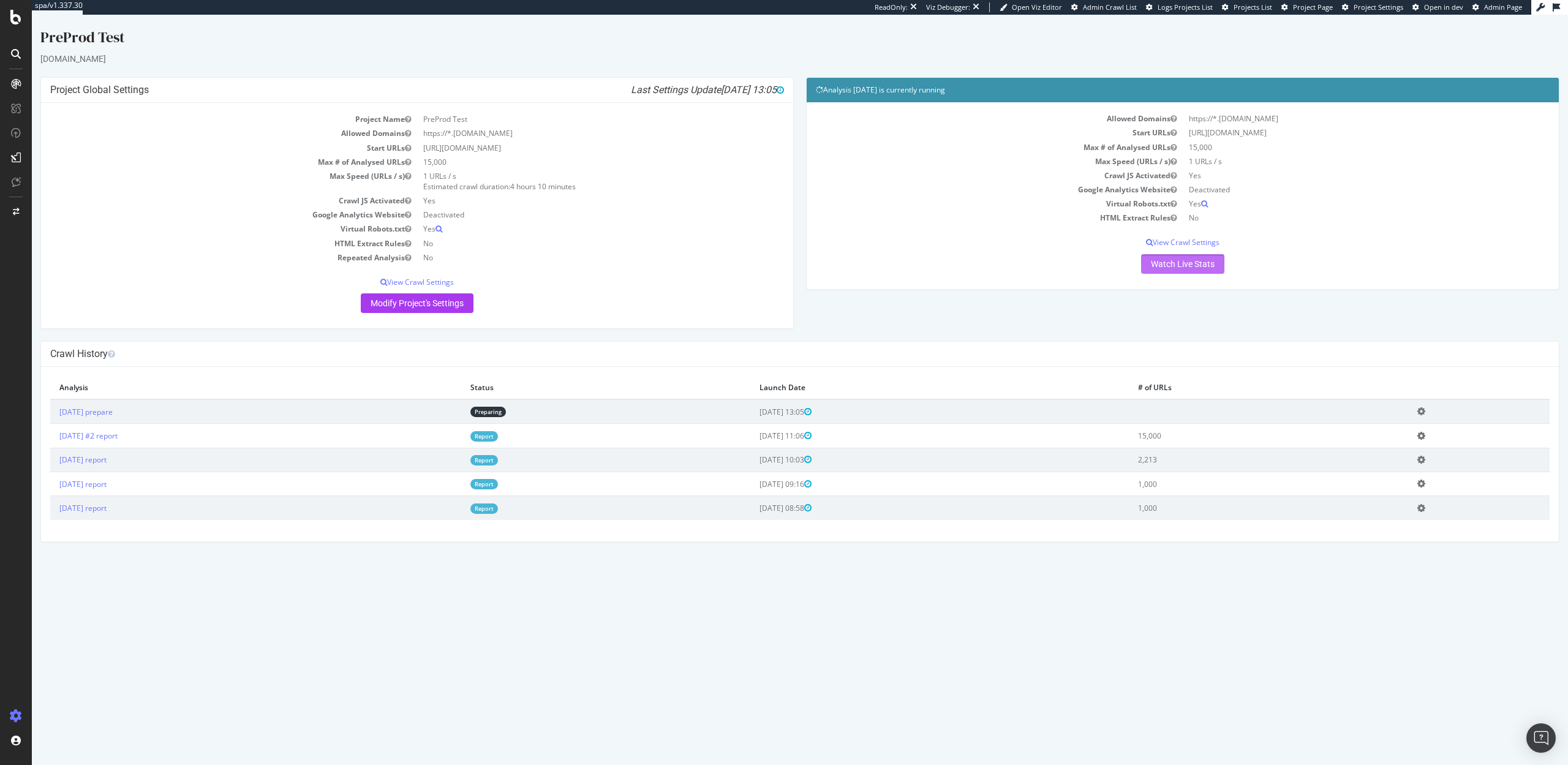
click at [1166, 261] on link "Watch Live Stats" at bounding box center [1183, 263] width 83 height 20
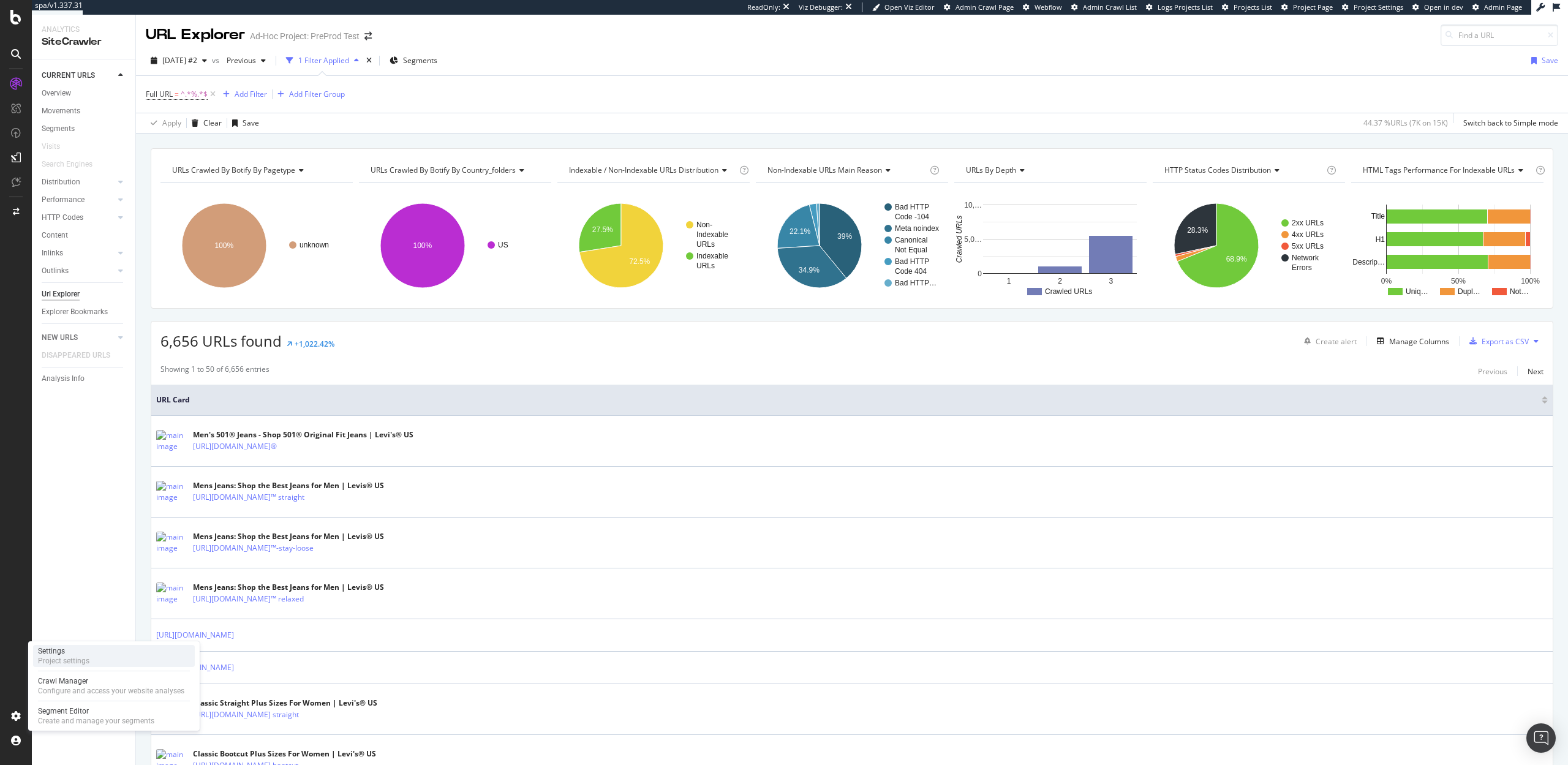
click at [56, 660] on div "Project settings" at bounding box center [63, 661] width 51 height 10
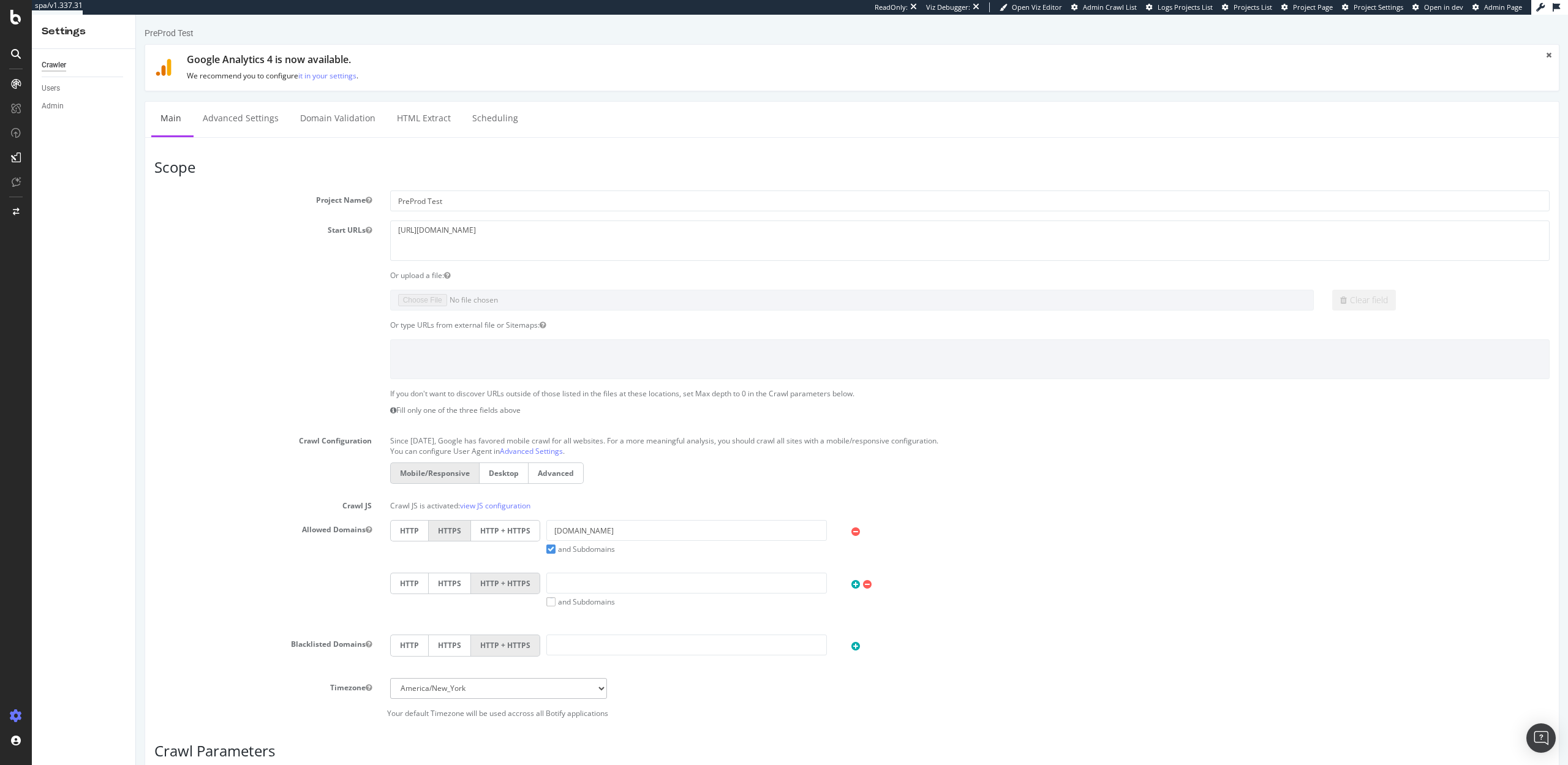
scroll to position [309, 0]
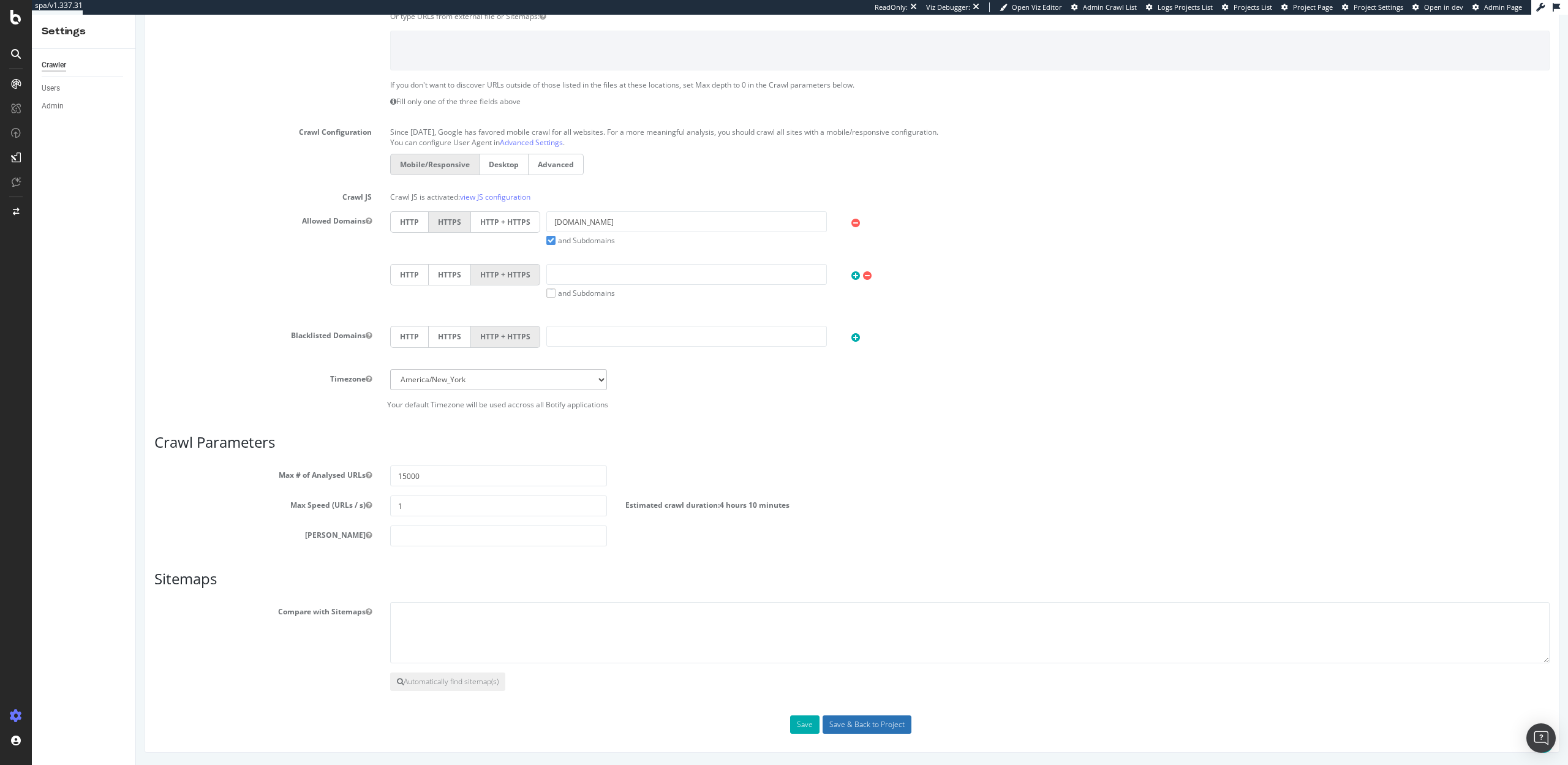
click at [862, 722] on input "Save & Back to Project" at bounding box center [867, 724] width 88 height 19
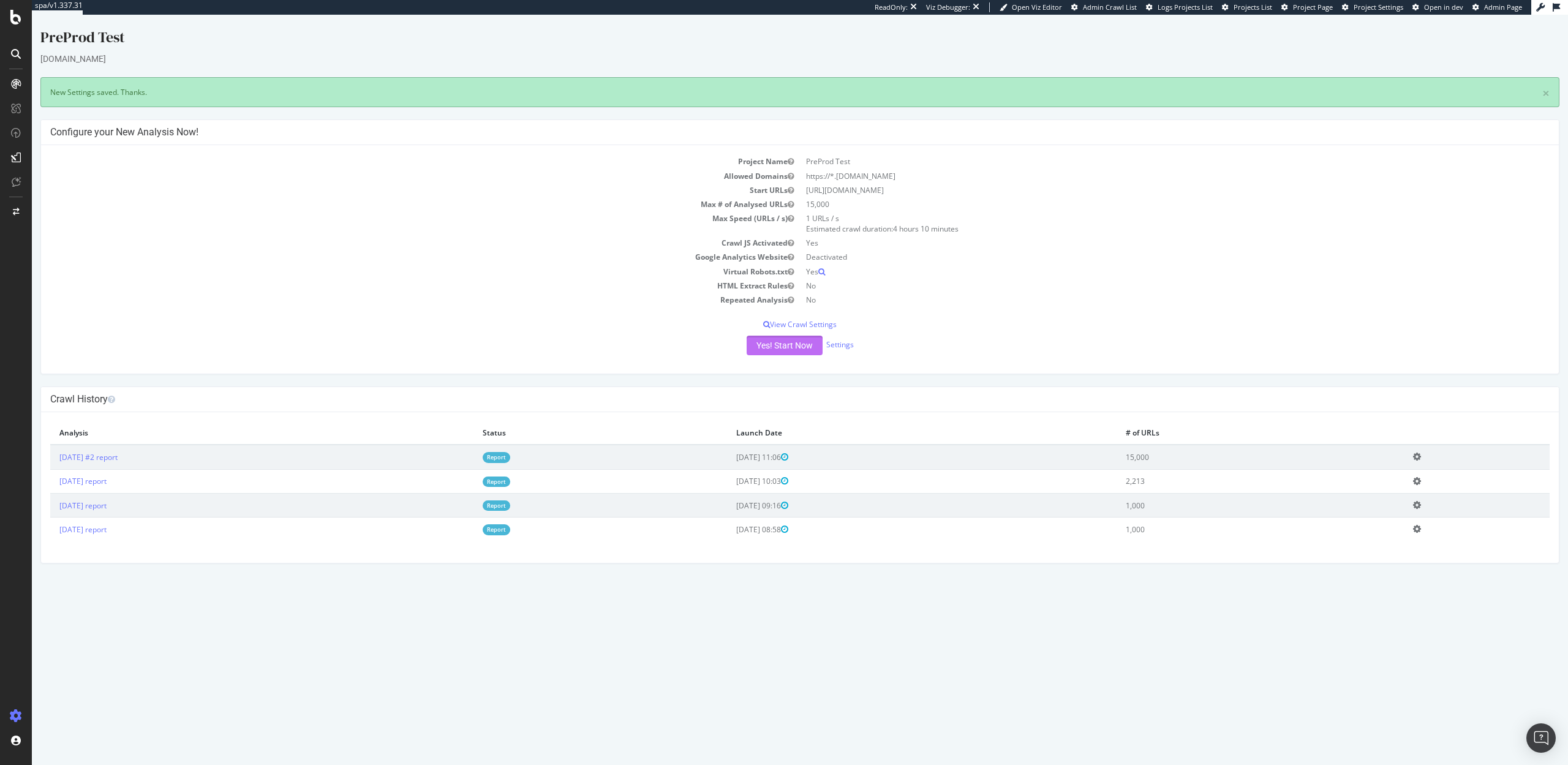
click at [784, 342] on button "Yes! Start Now" at bounding box center [785, 345] width 76 height 20
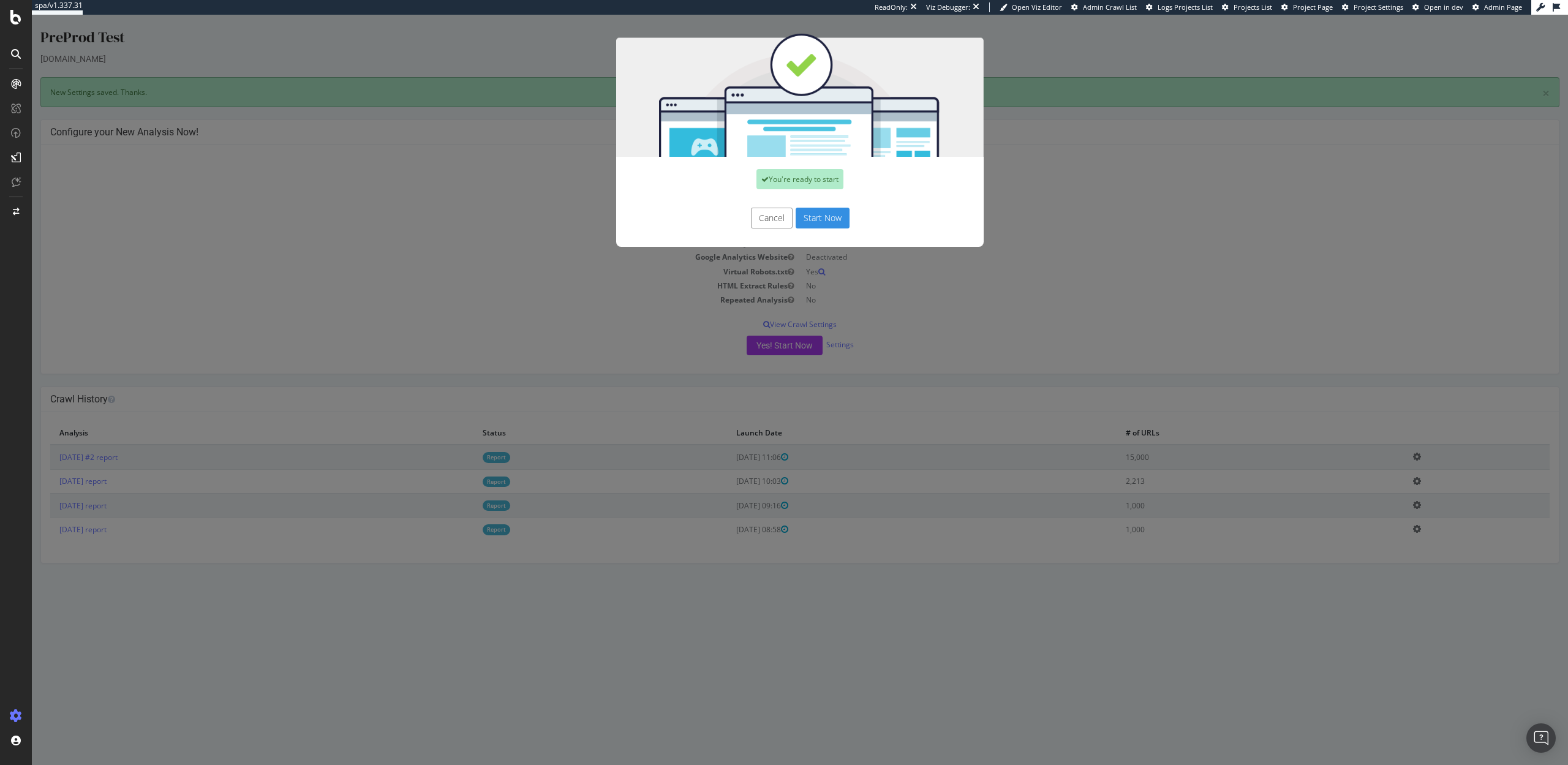
click at [831, 217] on button "Start Now" at bounding box center [823, 218] width 54 height 20
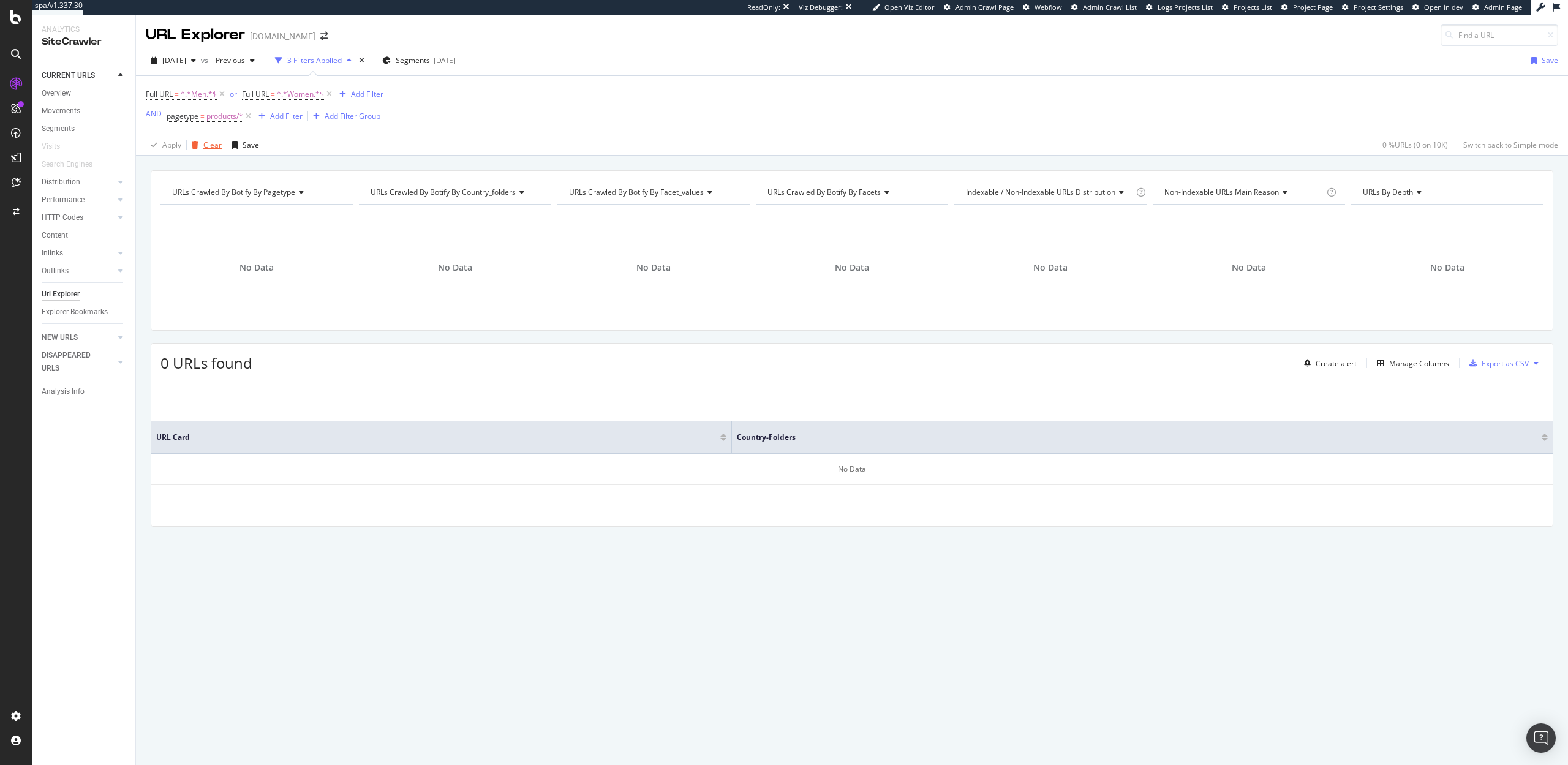
click at [210, 141] on div "Clear" at bounding box center [212, 144] width 19 height 10
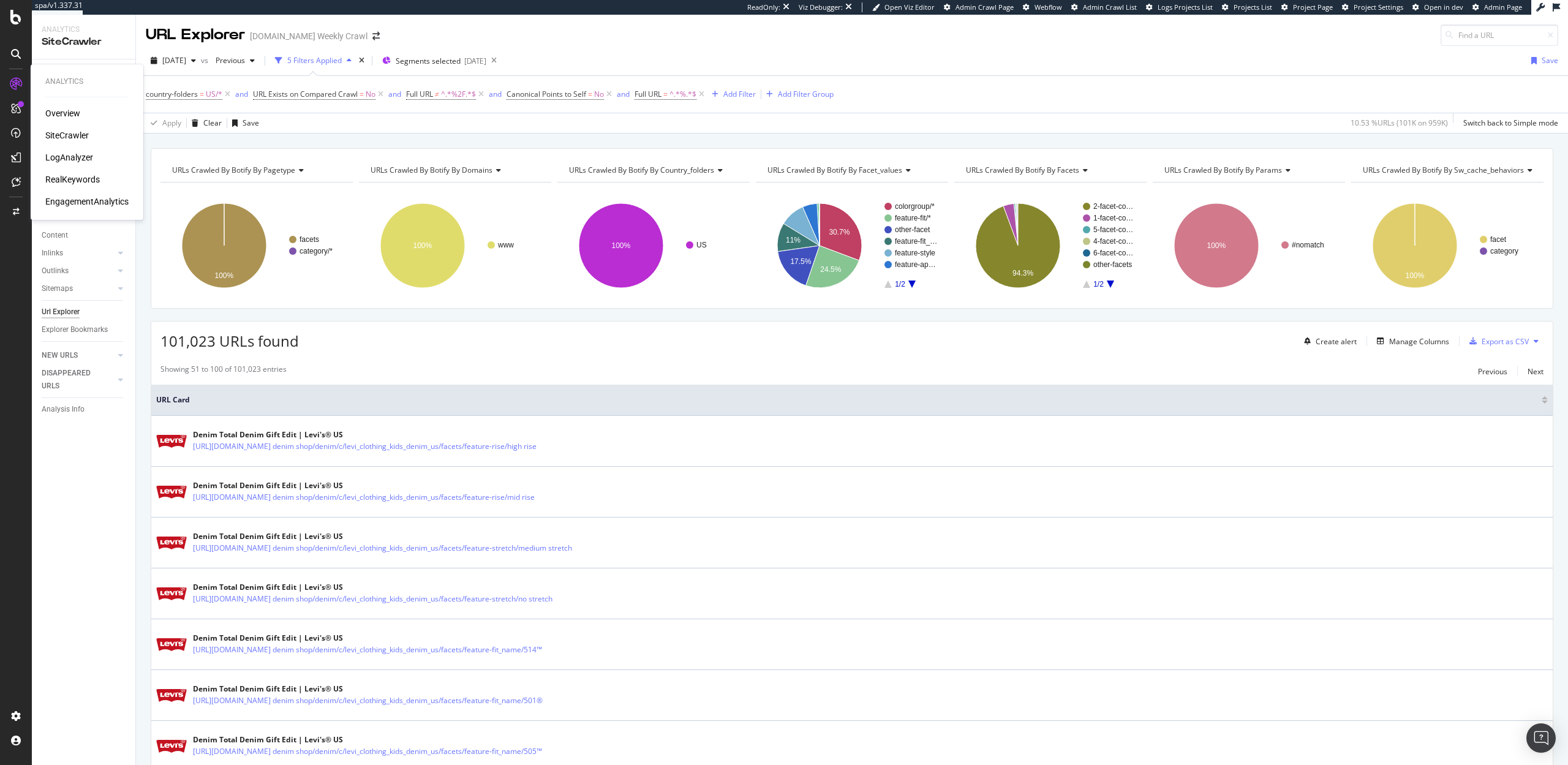
click at [74, 160] on div "LogAnalyzer" at bounding box center [69, 157] width 47 height 12
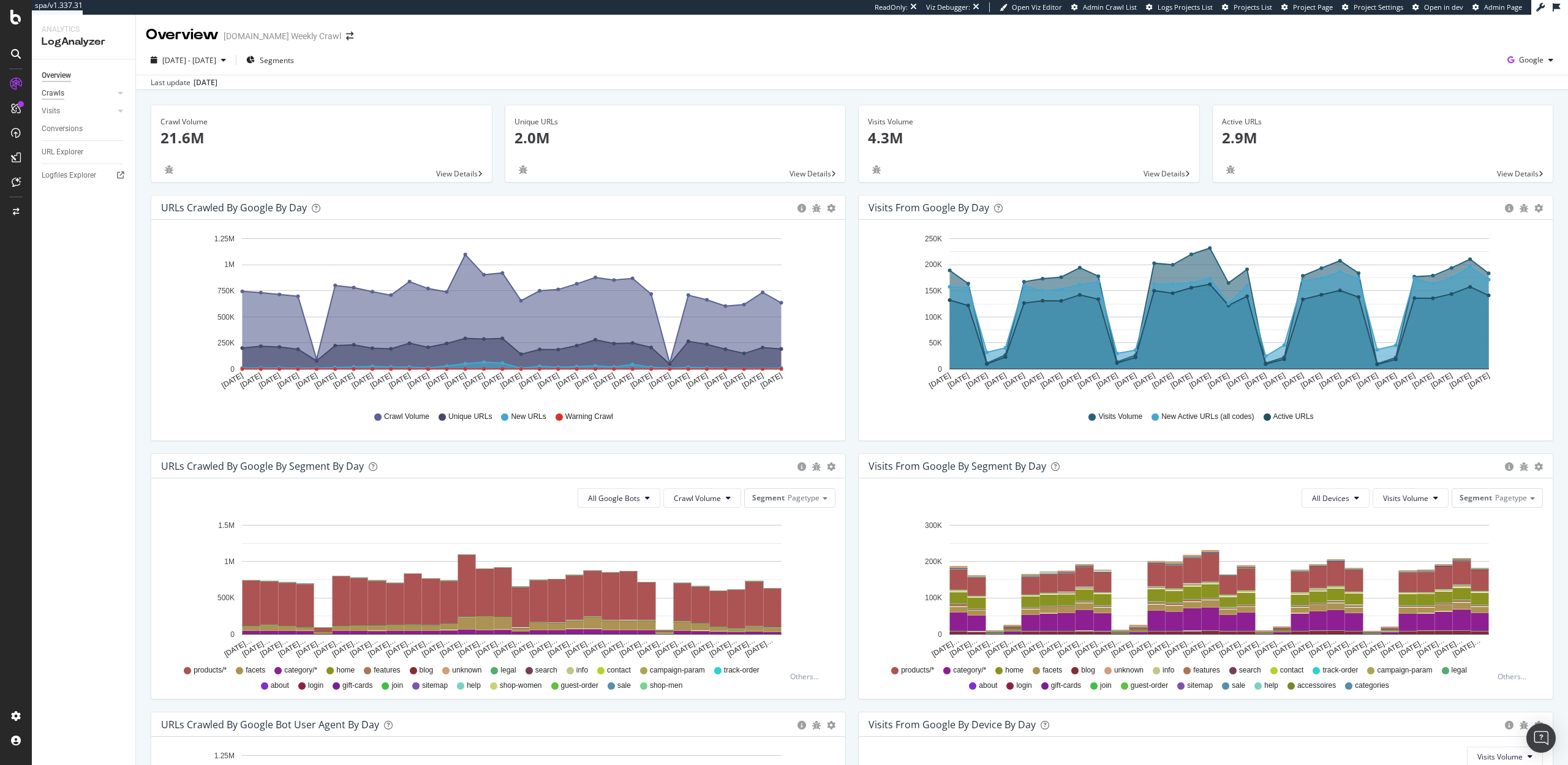
click at [57, 92] on div "Crawls" at bounding box center [53, 93] width 22 height 13
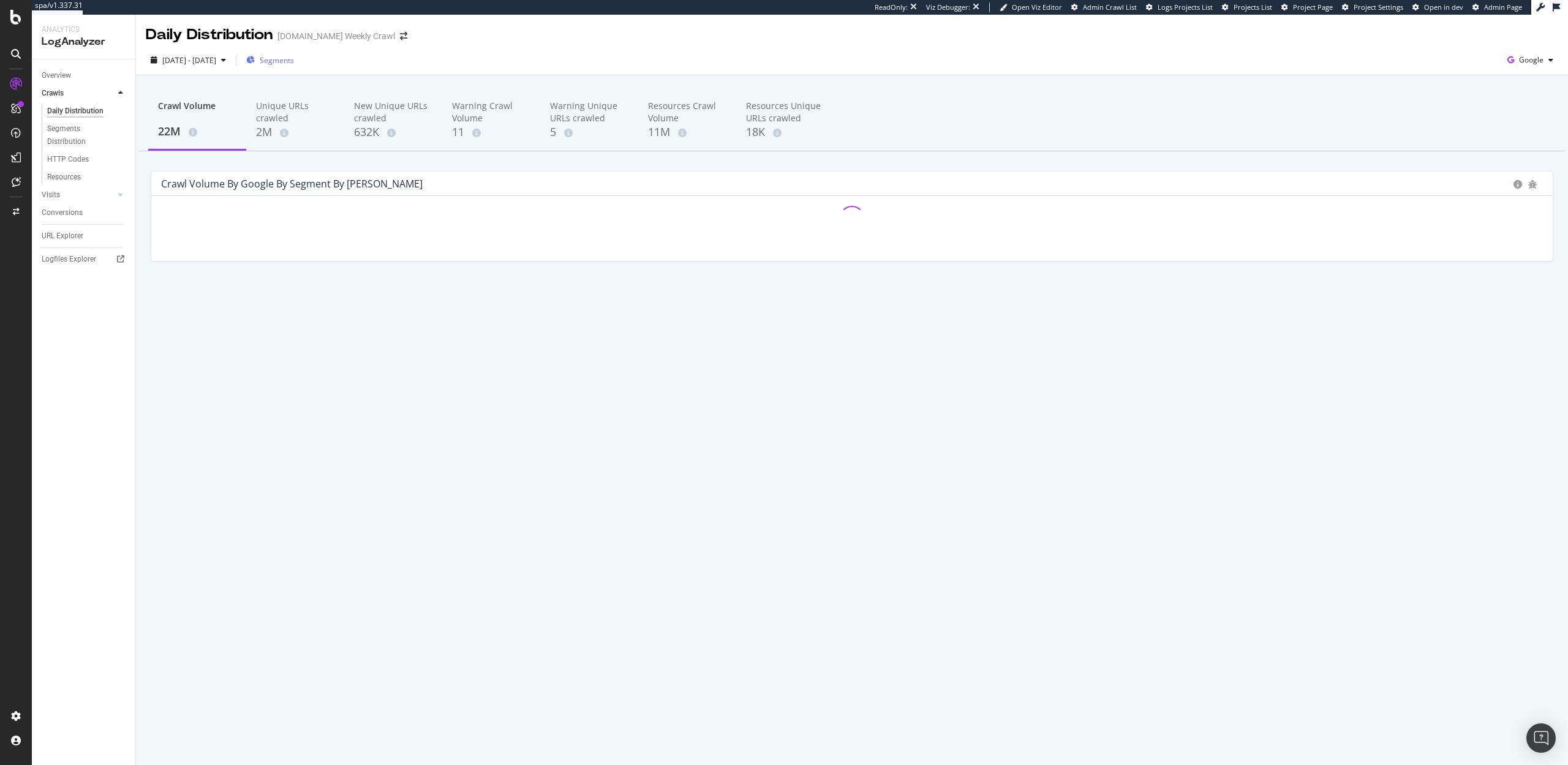
click at [294, 65] on div "Segments" at bounding box center [269, 60] width 47 height 19
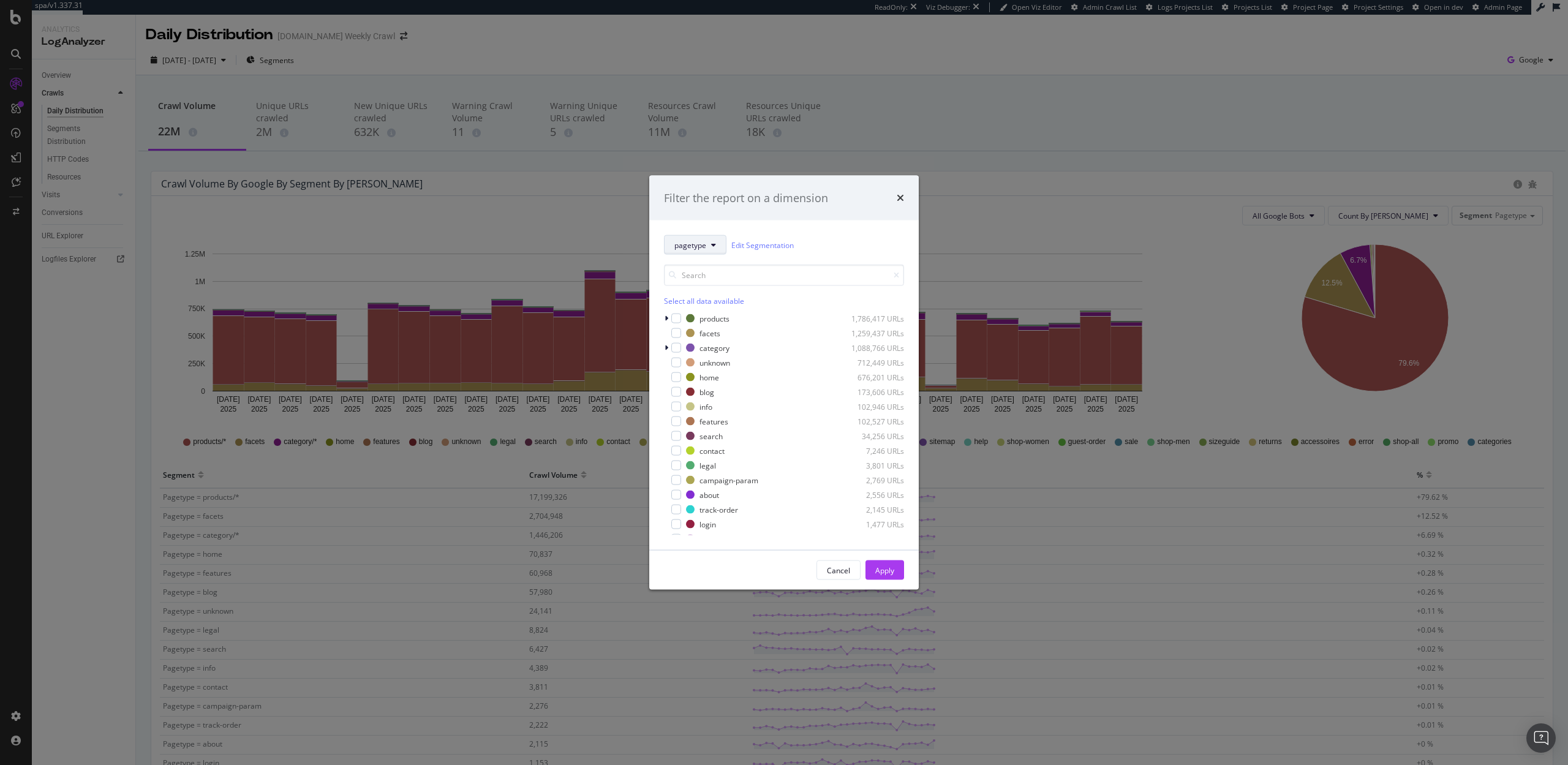
click at [703, 252] on button "pagetype" at bounding box center [695, 245] width 62 height 20
click at [694, 375] on span "facets" at bounding box center [708, 380] width 68 height 11
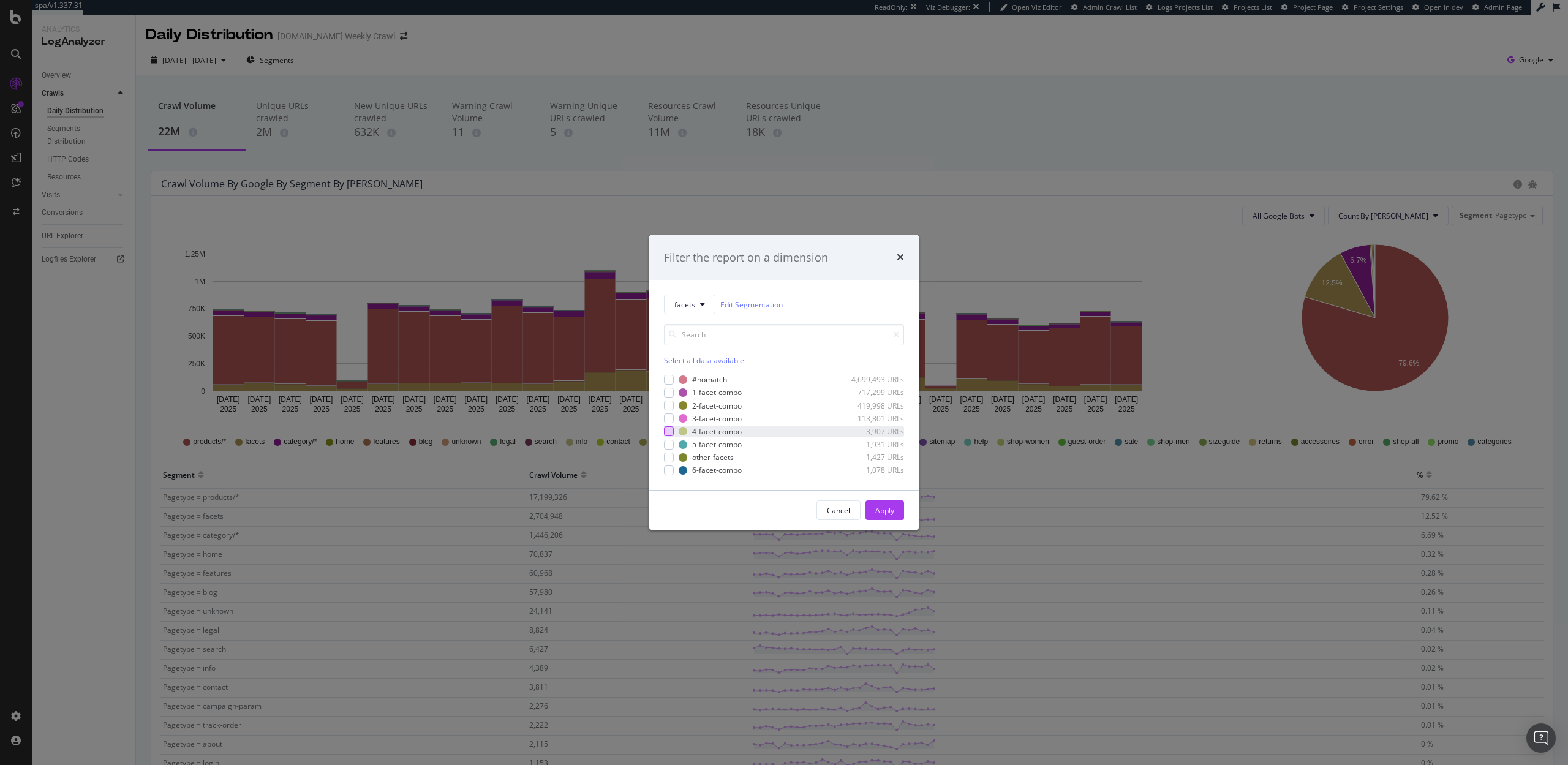
click at [668, 430] on div "modal" at bounding box center [669, 431] width 10 height 10
click at [668, 441] on div "modal" at bounding box center [669, 444] width 10 height 10
click at [670, 472] on div "modal" at bounding box center [669, 470] width 10 height 10
click at [895, 521] on div "Cancel Apply" at bounding box center [783, 510] width 269 height 39
click at [892, 516] on div "Apply" at bounding box center [885, 510] width 19 height 19
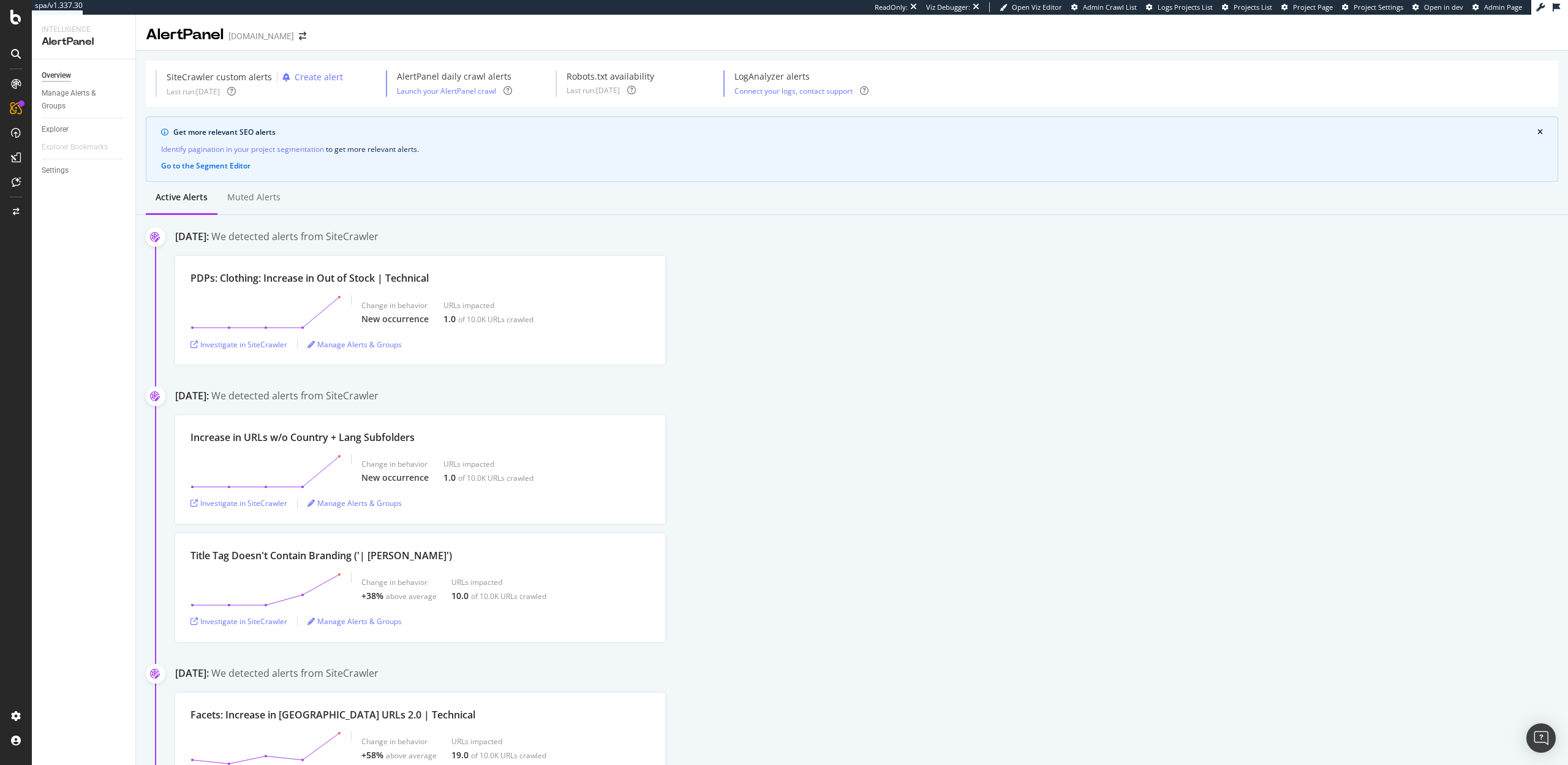
scroll to position [128, 0]
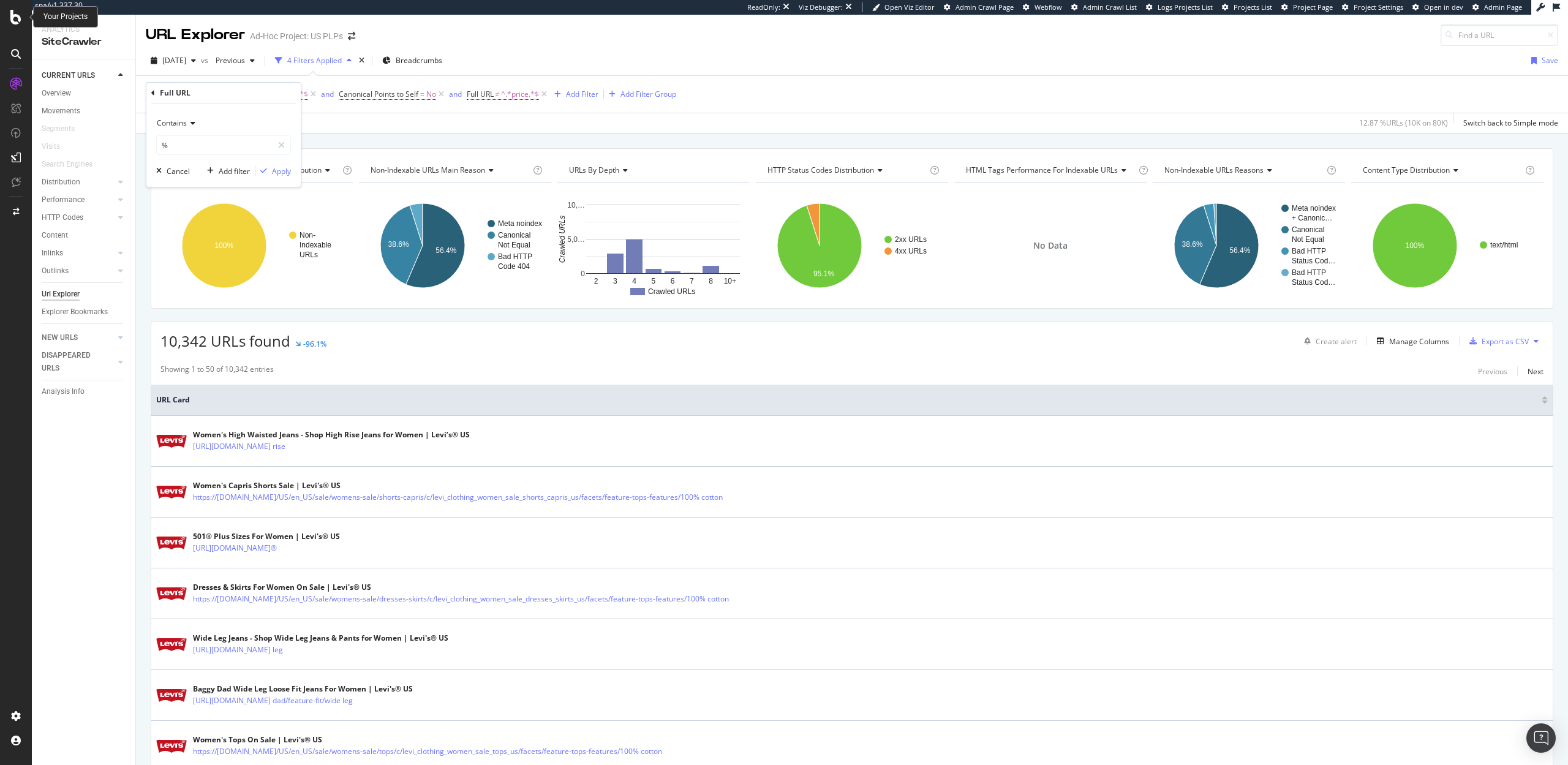
click at [17, 23] on icon at bounding box center [16, 18] width 11 height 15
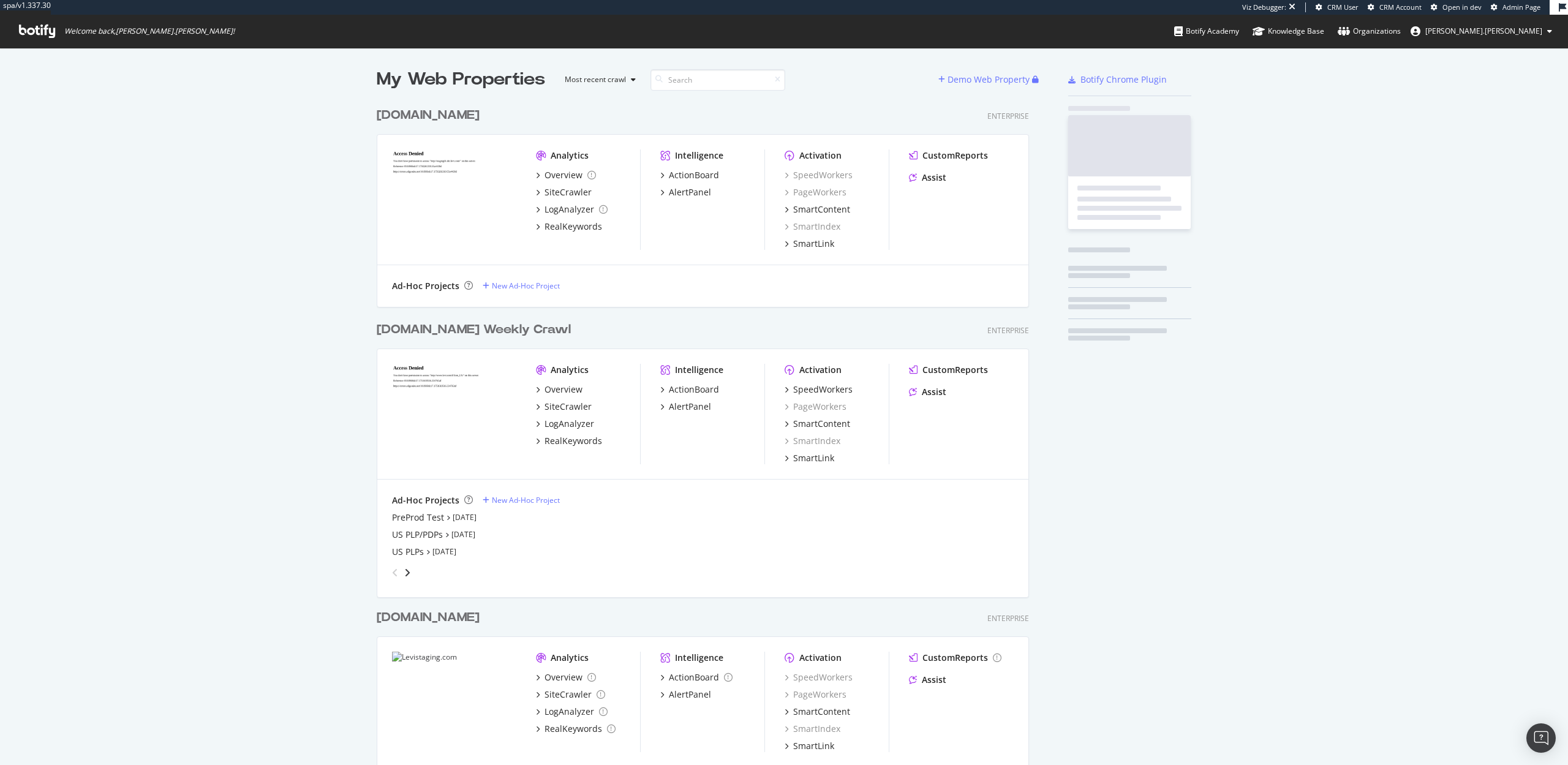
scroll to position [931, 662]
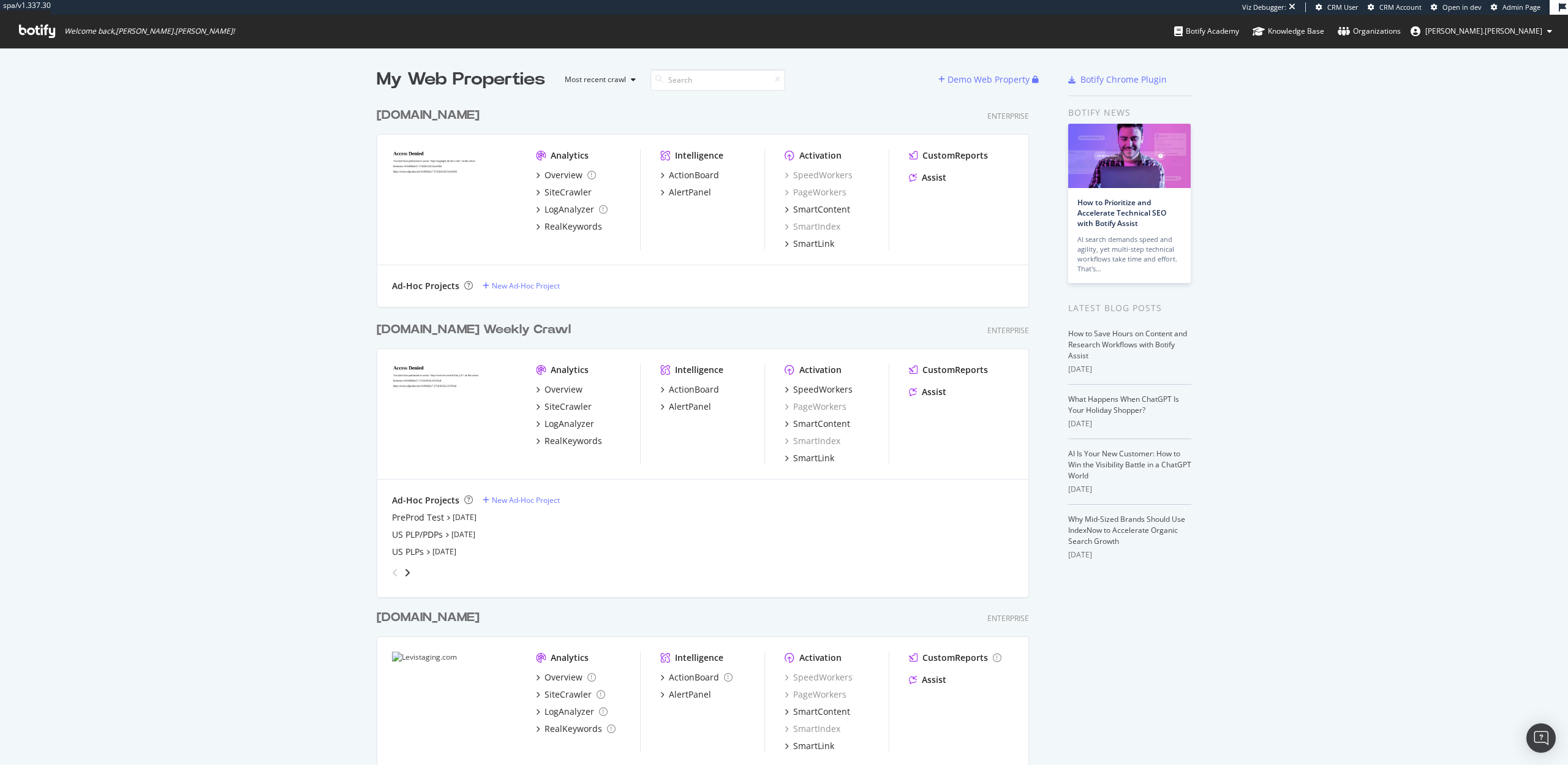
click at [278, 381] on div "My Web Properties Most recent crawl Demo Web Property [DOMAIN_NAME] Enterprise …" at bounding box center [784, 544] width 1568 height 995
click at [566, 419] on div "LogAnalyzer" at bounding box center [569, 423] width 49 height 12
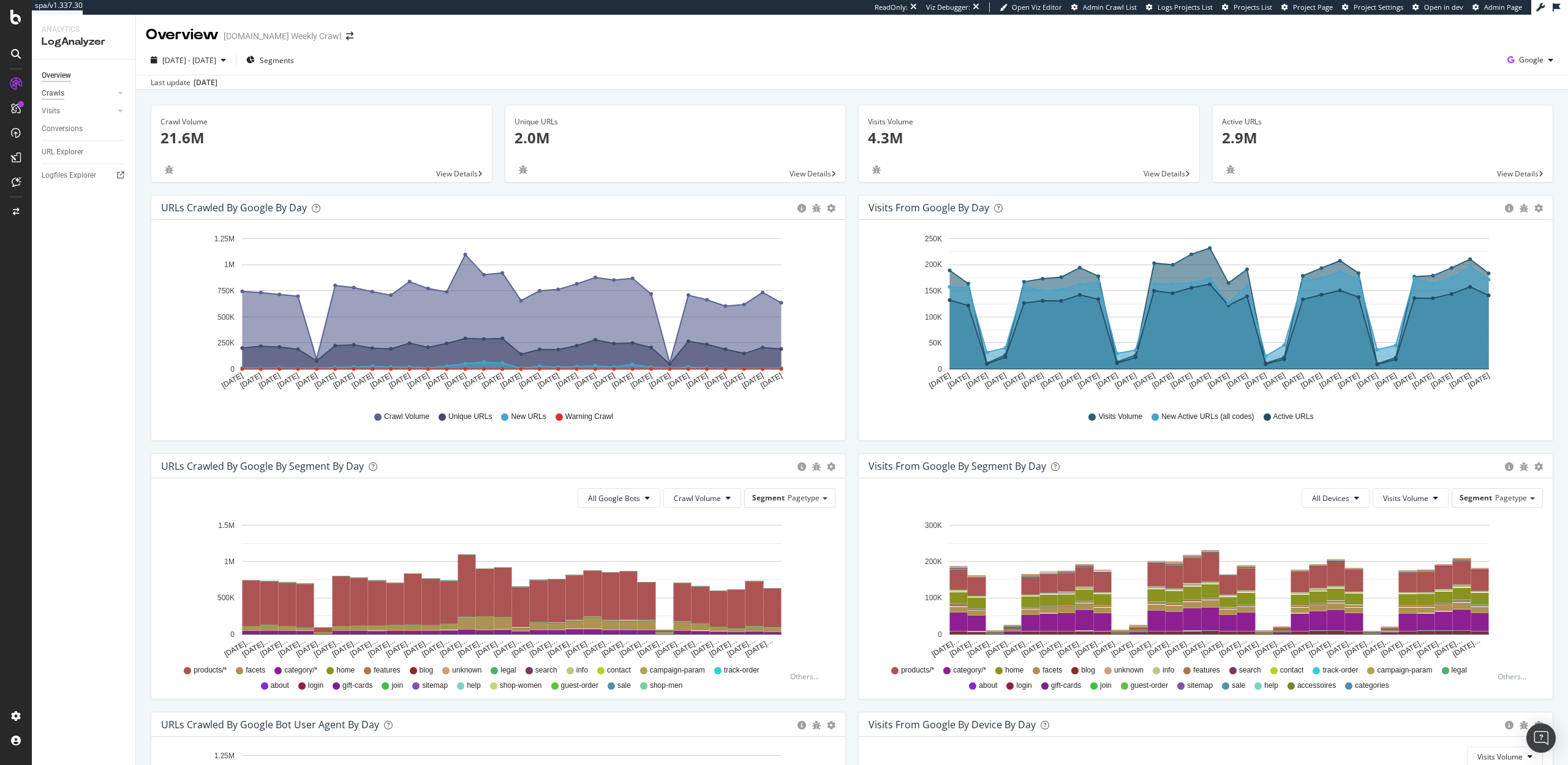
click at [58, 92] on div "Crawls" at bounding box center [53, 93] width 22 height 13
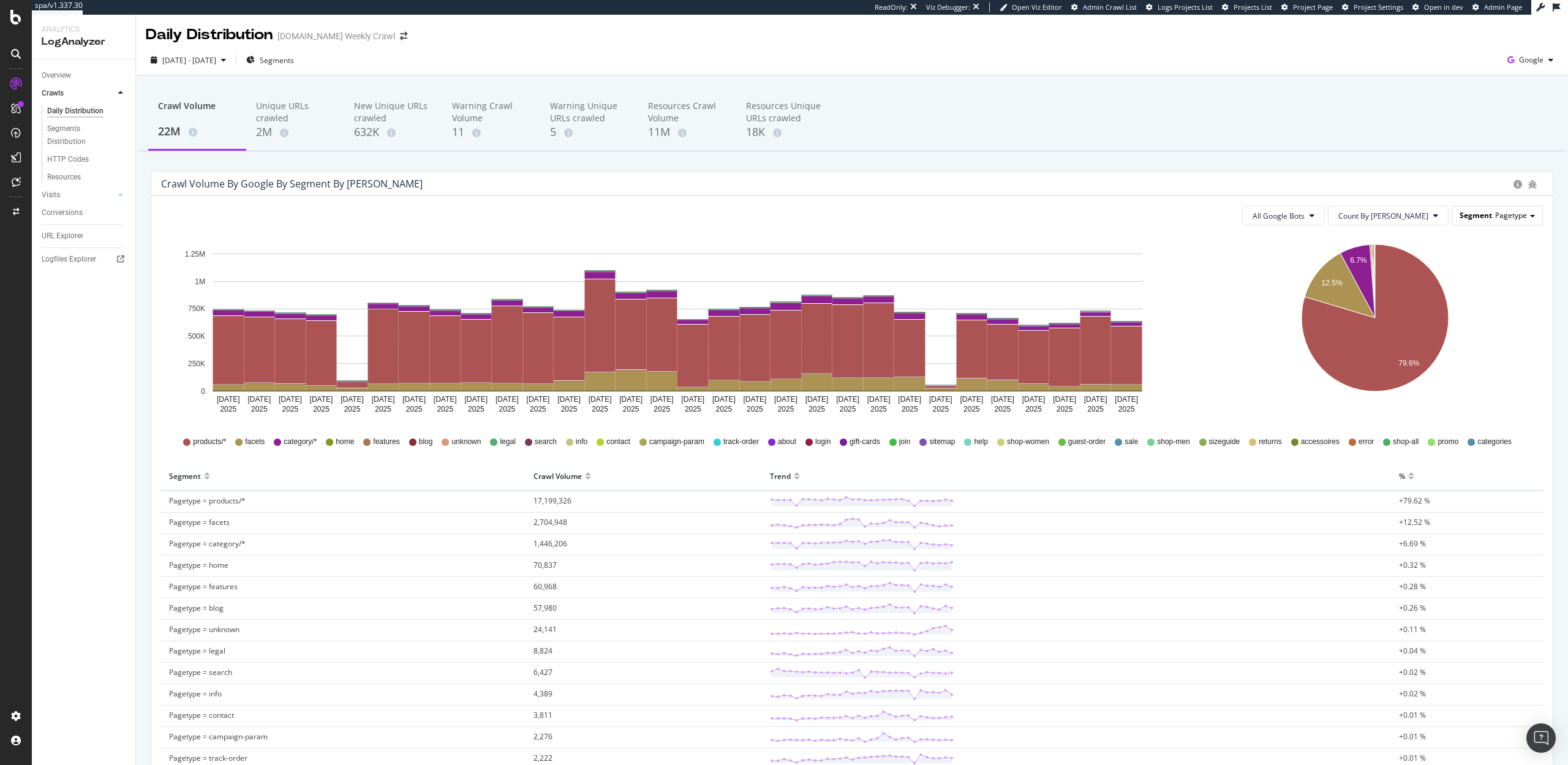
click at [1493, 209] on div "Segment Pagetype" at bounding box center [1497, 215] width 90 height 18
click at [1484, 266] on div "Country_folders" at bounding box center [1488, 267] width 98 height 17
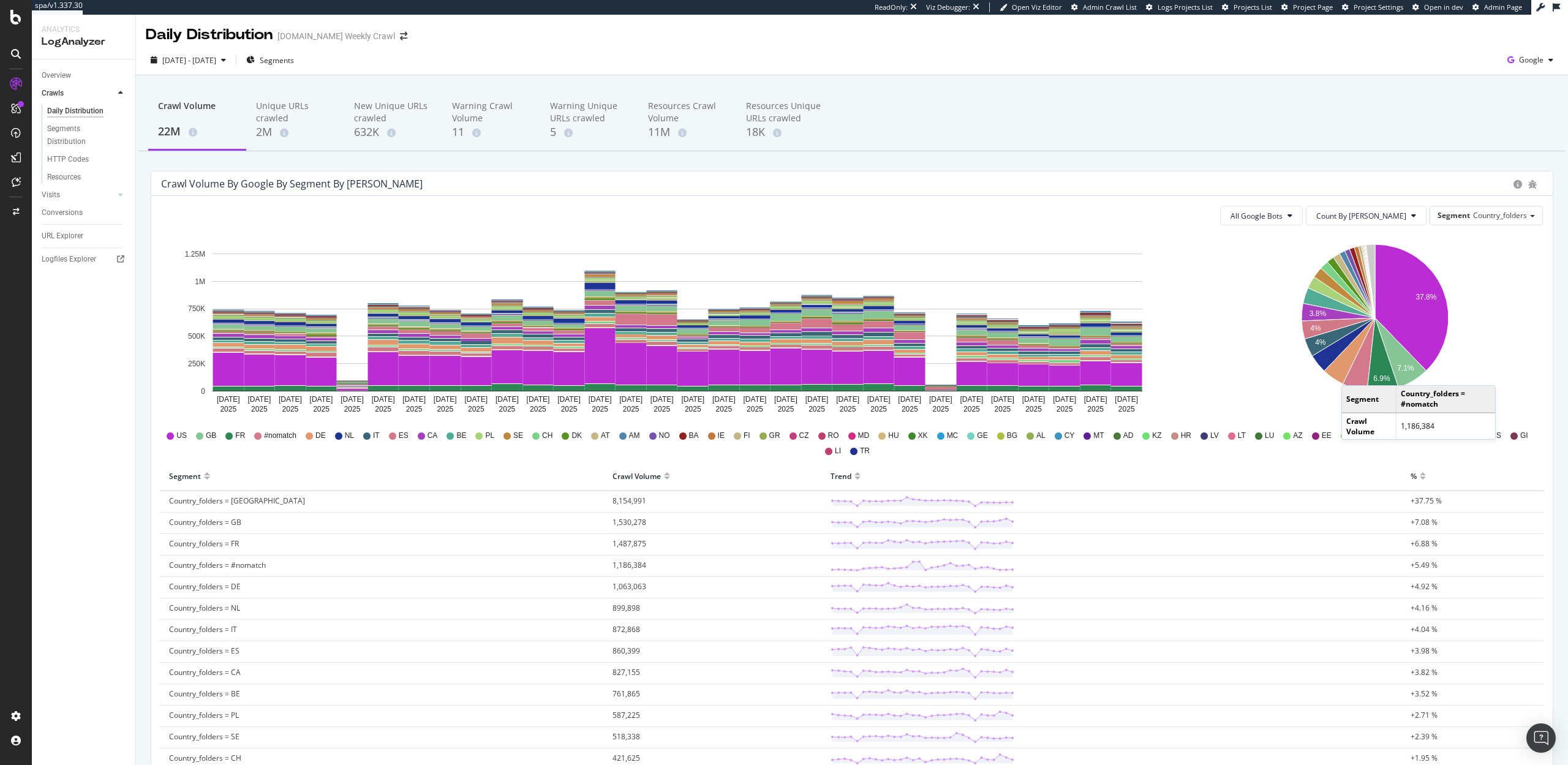
click at [1354, 373] on icon "A chart." at bounding box center [1358, 354] width 33 height 73
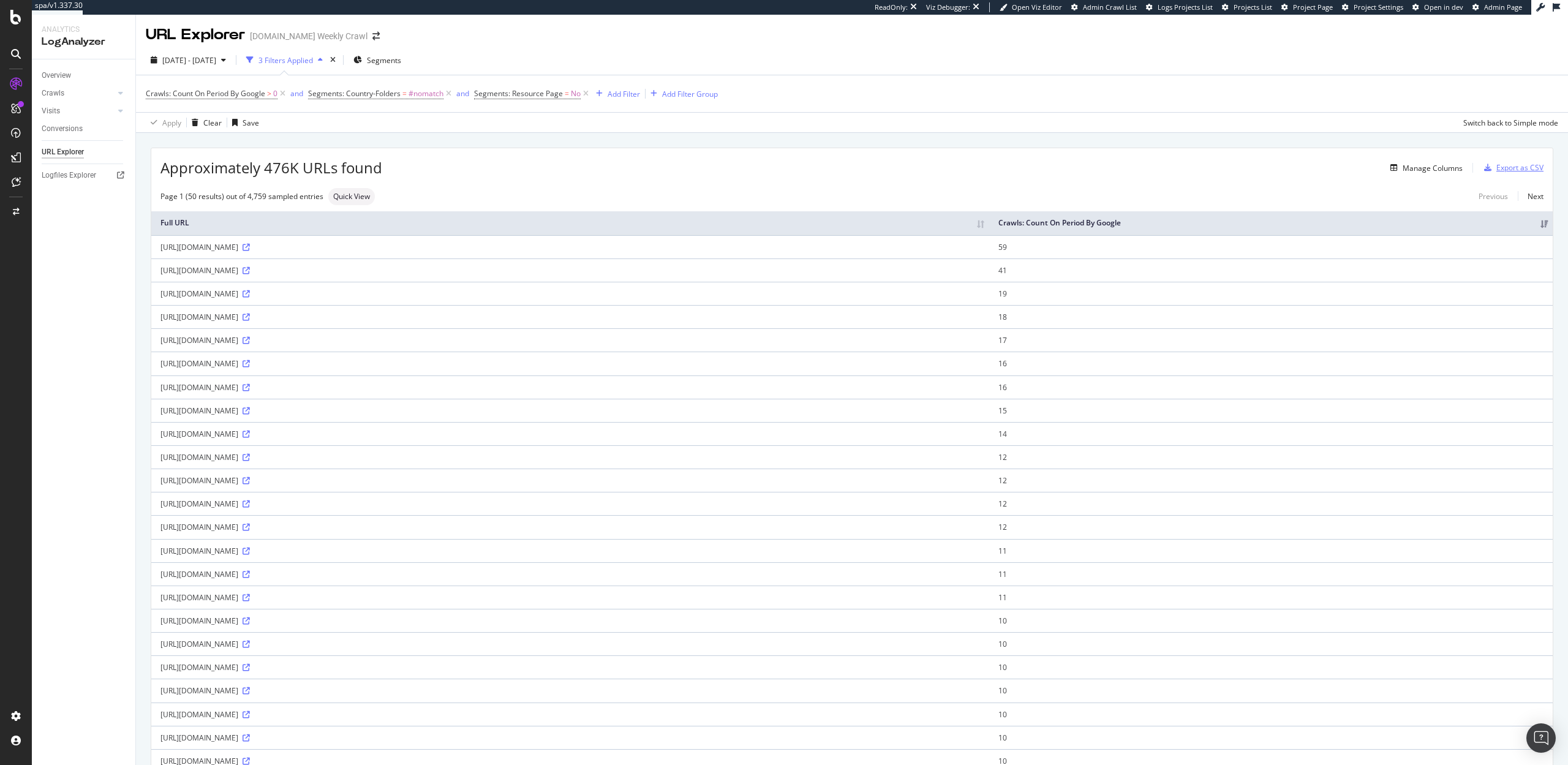
click at [1527, 172] on div "Export as CSV" at bounding box center [1520, 167] width 47 height 10
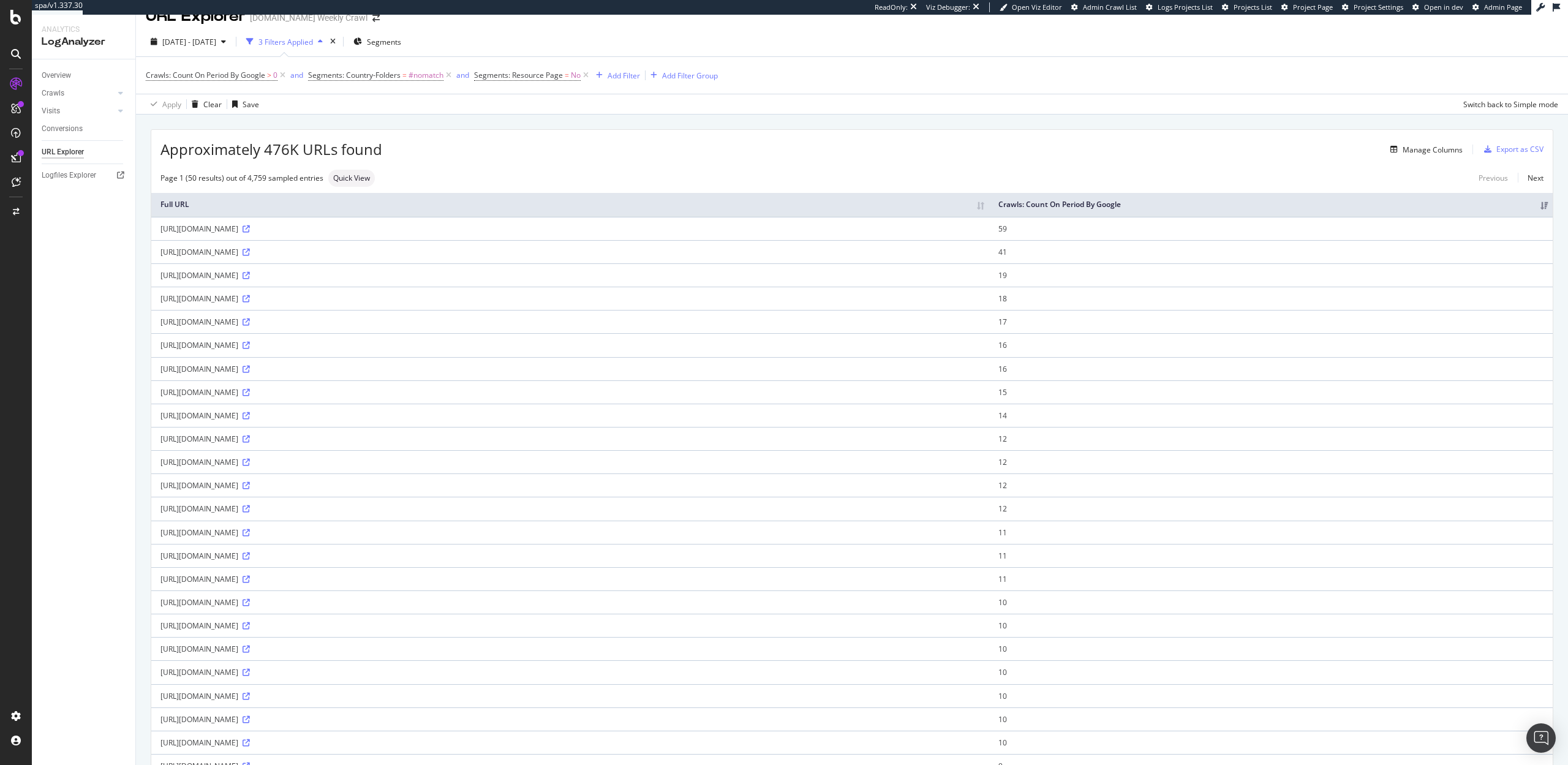
drag, startPoint x: 452, startPoint y: 439, endPoint x: 261, endPoint y: 438, distance: 191.0
click at [261, 438] on div "[URL][DOMAIN_NAME]" at bounding box center [570, 438] width 819 height 10
click at [357, 441] on div "[URL][DOMAIN_NAME]" at bounding box center [570, 438] width 819 height 10
drag, startPoint x: 357, startPoint y: 441, endPoint x: 263, endPoint y: 439, distance: 94.0
click at [263, 439] on div "[URL][DOMAIN_NAME]" at bounding box center [570, 438] width 819 height 10
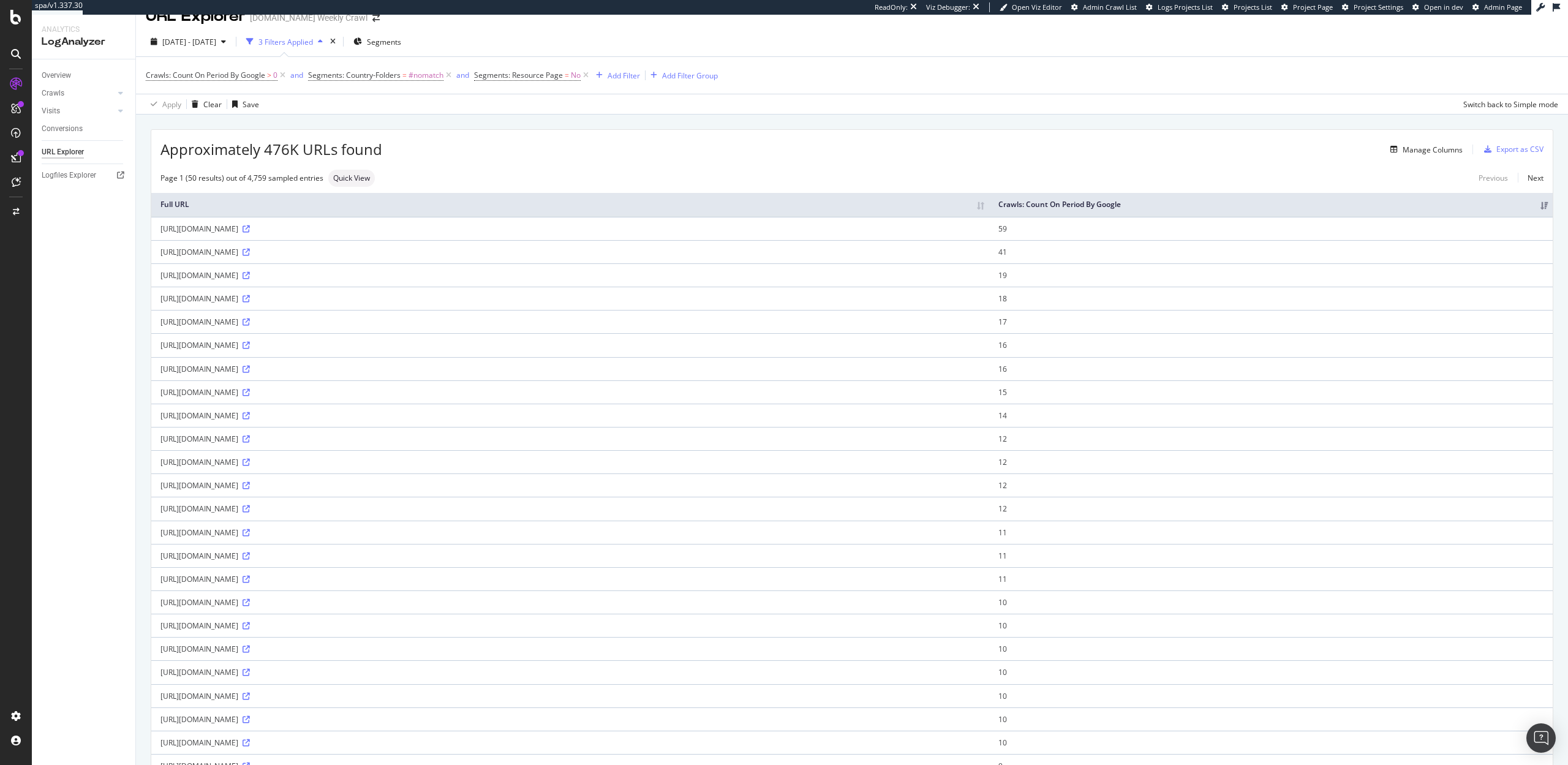
drag, startPoint x: 239, startPoint y: 439, endPoint x: 277, endPoint y: 439, distance: 38.0
click at [277, 439] on div "[URL][DOMAIN_NAME]" at bounding box center [570, 438] width 819 height 10
drag, startPoint x: 342, startPoint y: 440, endPoint x: 272, endPoint y: 440, distance: 70.0
click at [272, 440] on div "[URL][DOMAIN_NAME]" at bounding box center [570, 438] width 819 height 10
drag, startPoint x: 358, startPoint y: 441, endPoint x: 296, endPoint y: 438, distance: 62.1
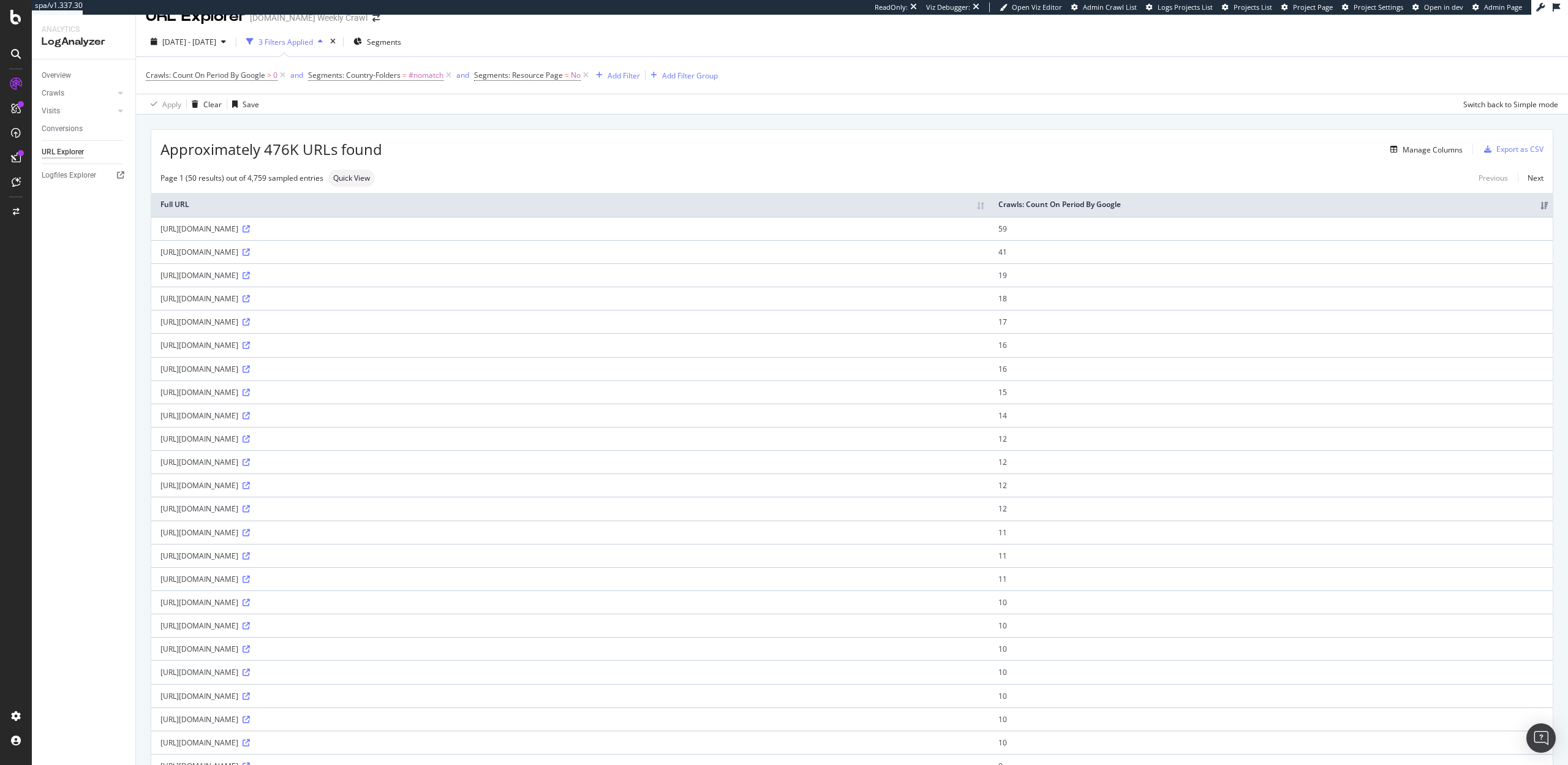
click at [296, 438] on div "[URL][DOMAIN_NAME]" at bounding box center [570, 438] width 819 height 10
click at [282, 439] on div "https://www.levi.com/clothing/mezczyzni/dzinsy/zwezane/dzinsy-512TM-slim-taper/…" at bounding box center [570, 438] width 819 height 10
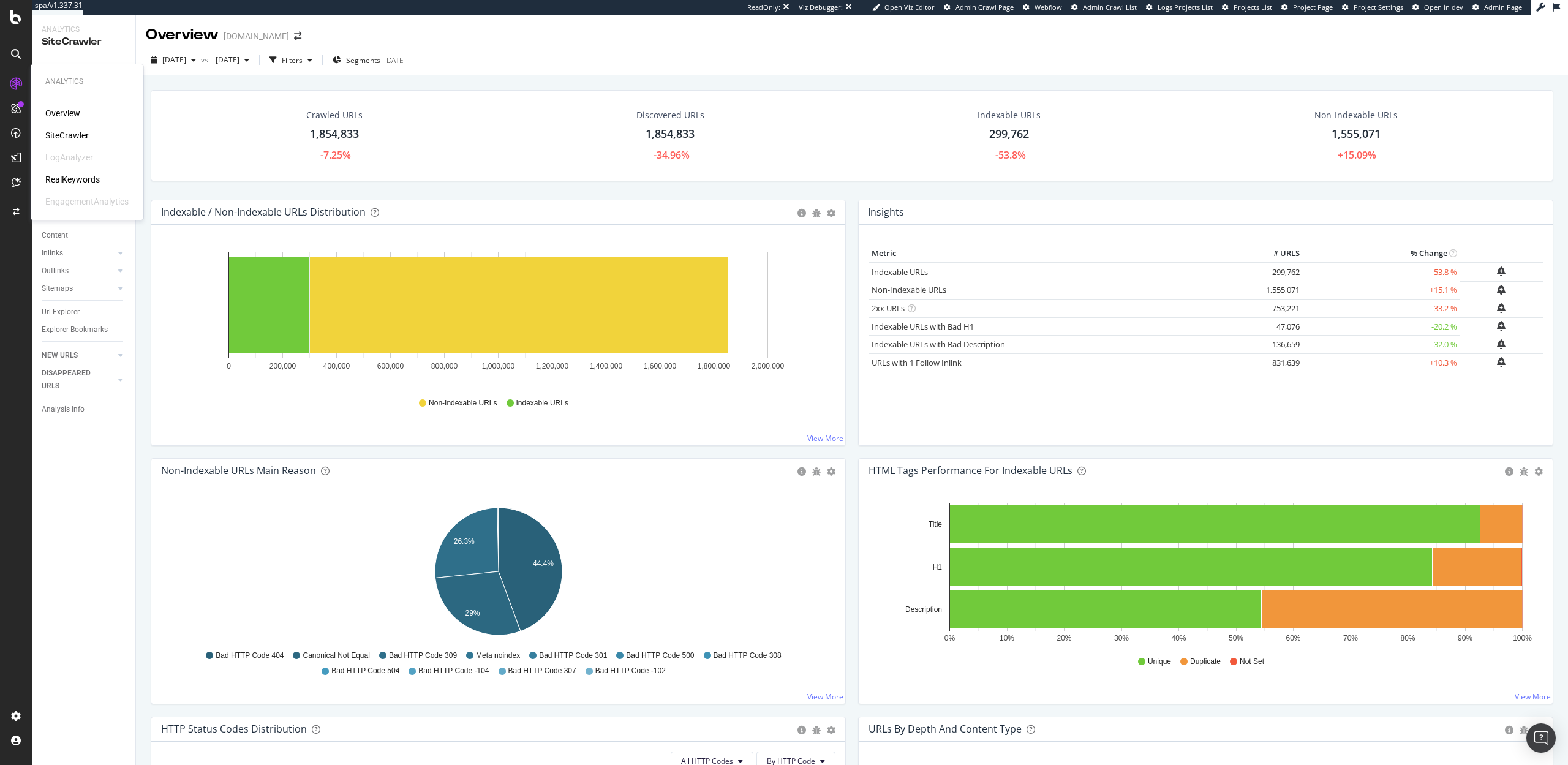
click at [70, 180] on div "RealKeywords" at bounding box center [73, 179] width 55 height 12
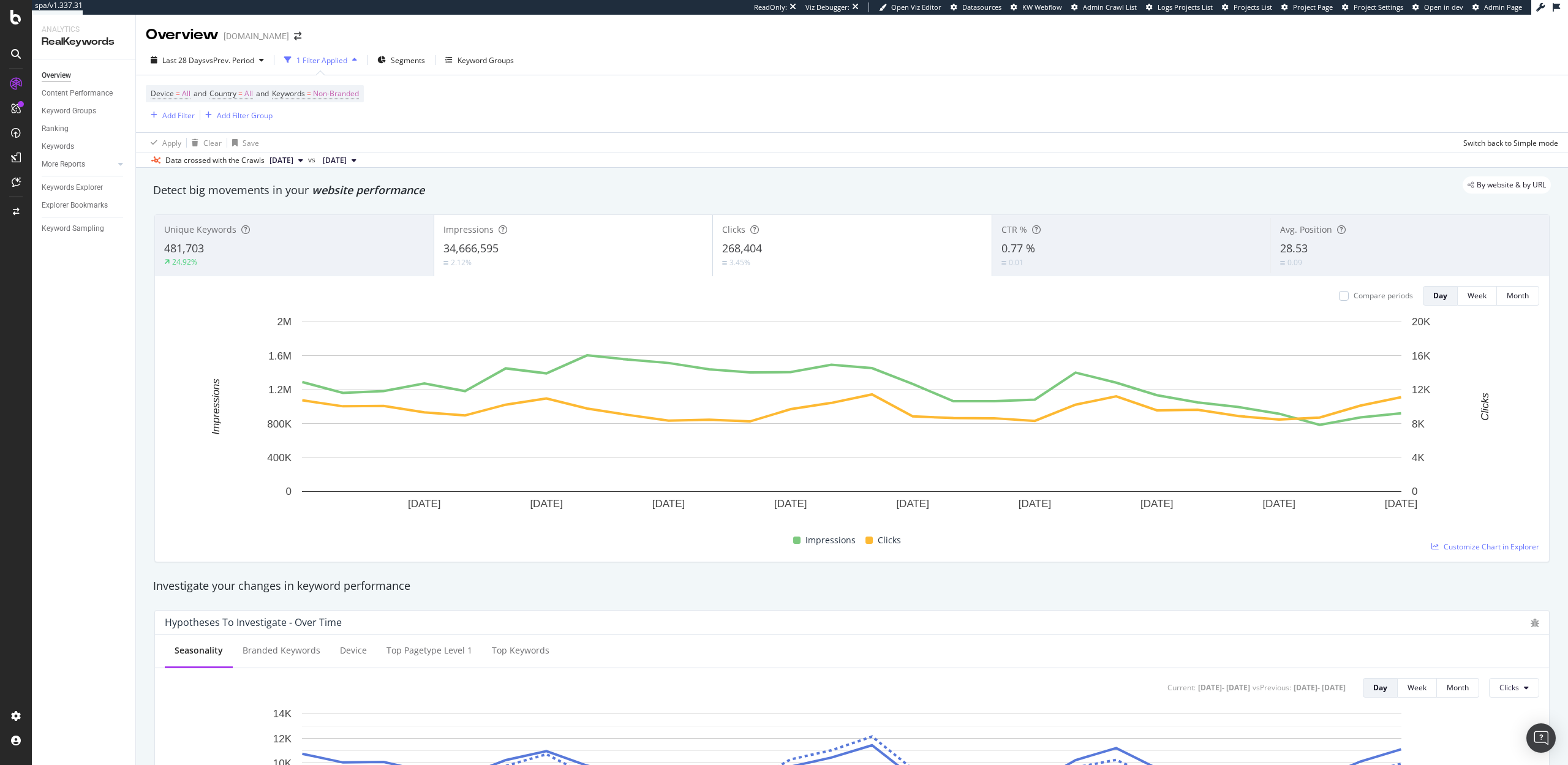
click at [831, 112] on div "Device = All and Country = All and Keywords = Non-Branded Add Filter Add Filter…" at bounding box center [852, 103] width 1413 height 57
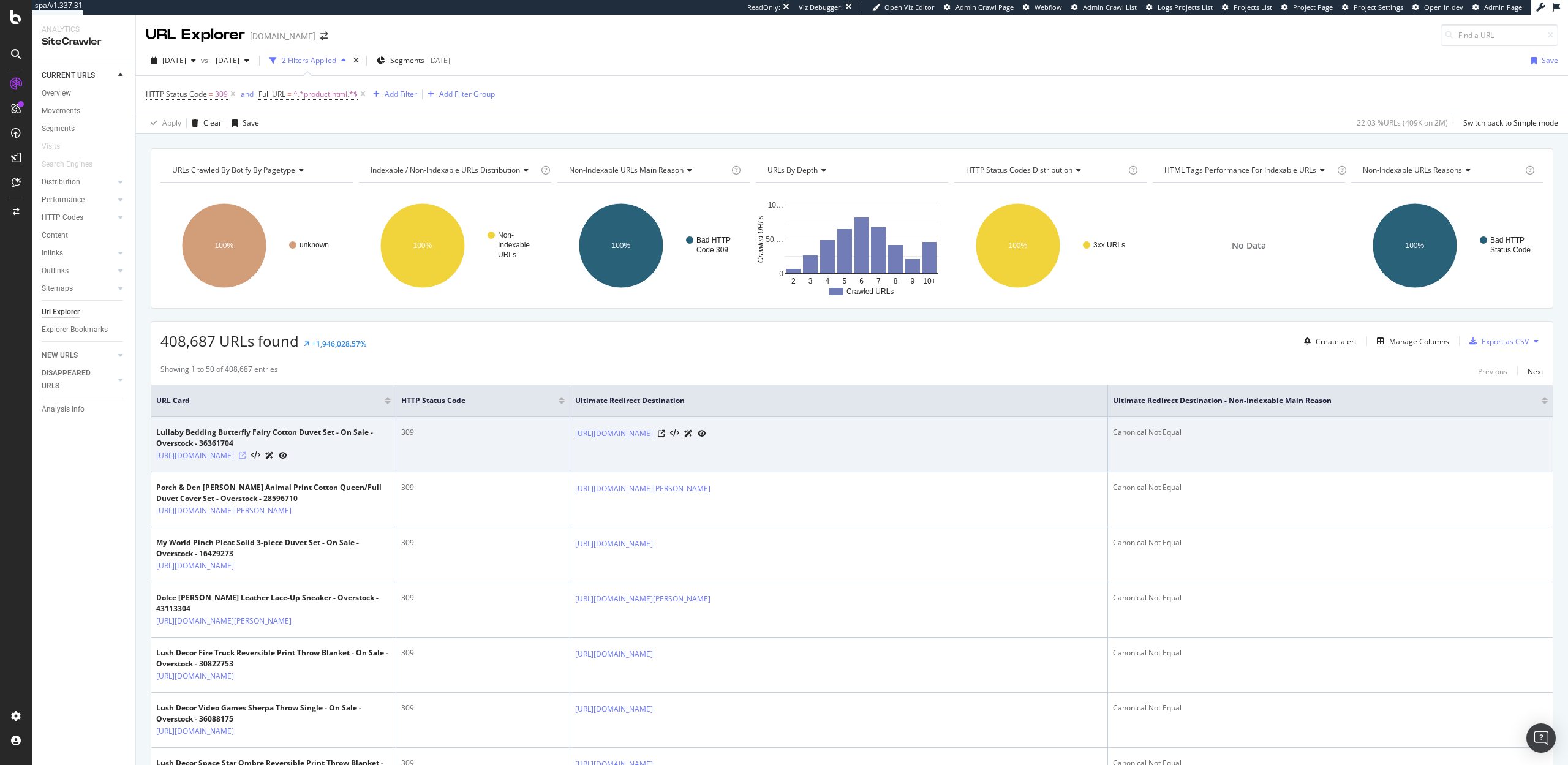
click at [246, 459] on icon at bounding box center [243, 456] width 7 height 7
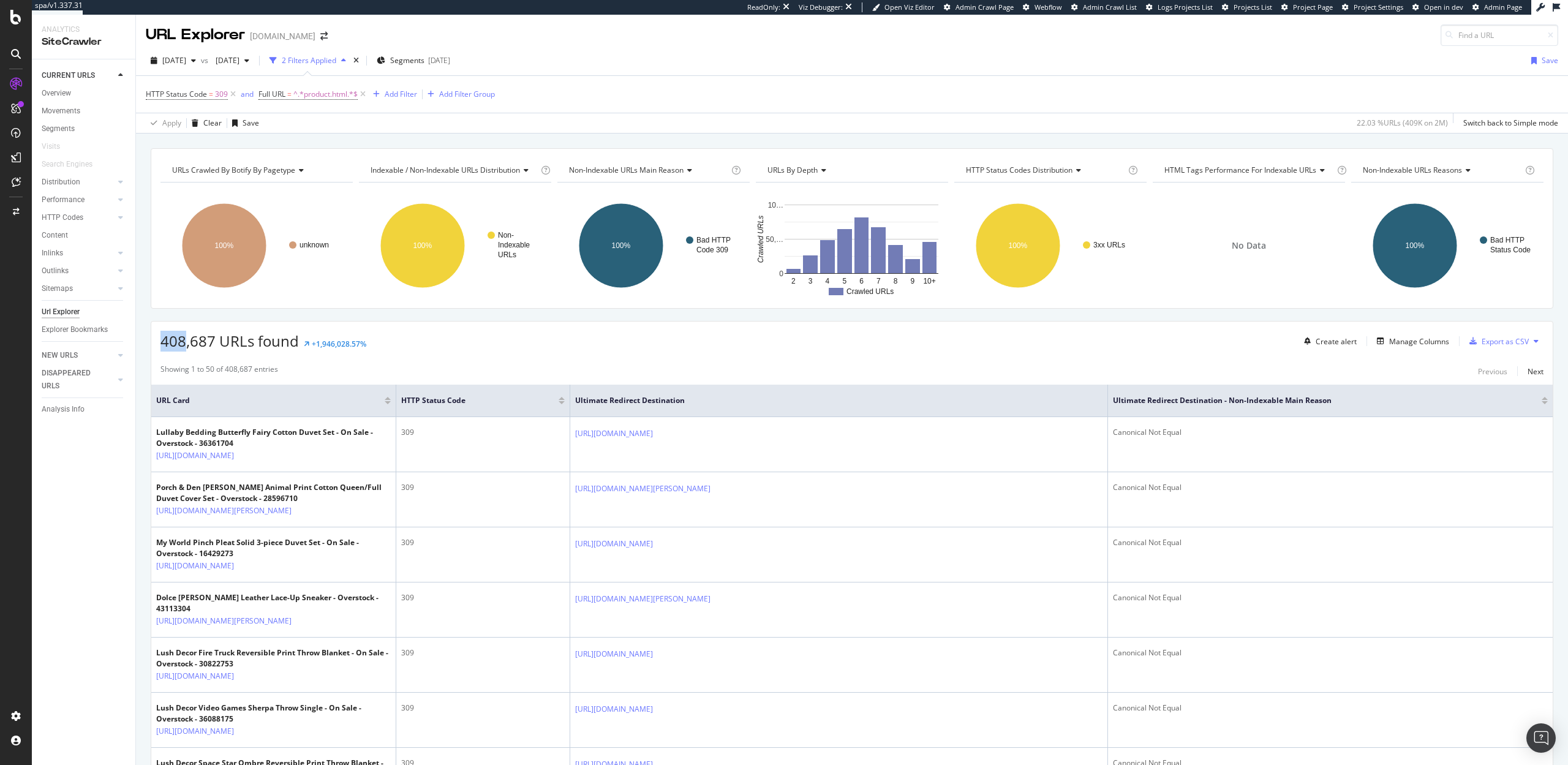
drag, startPoint x: 184, startPoint y: 339, endPoint x: 164, endPoint y: 338, distance: 20.0
click at [164, 338] on span "408,687 URLs found" at bounding box center [229, 341] width 139 height 20
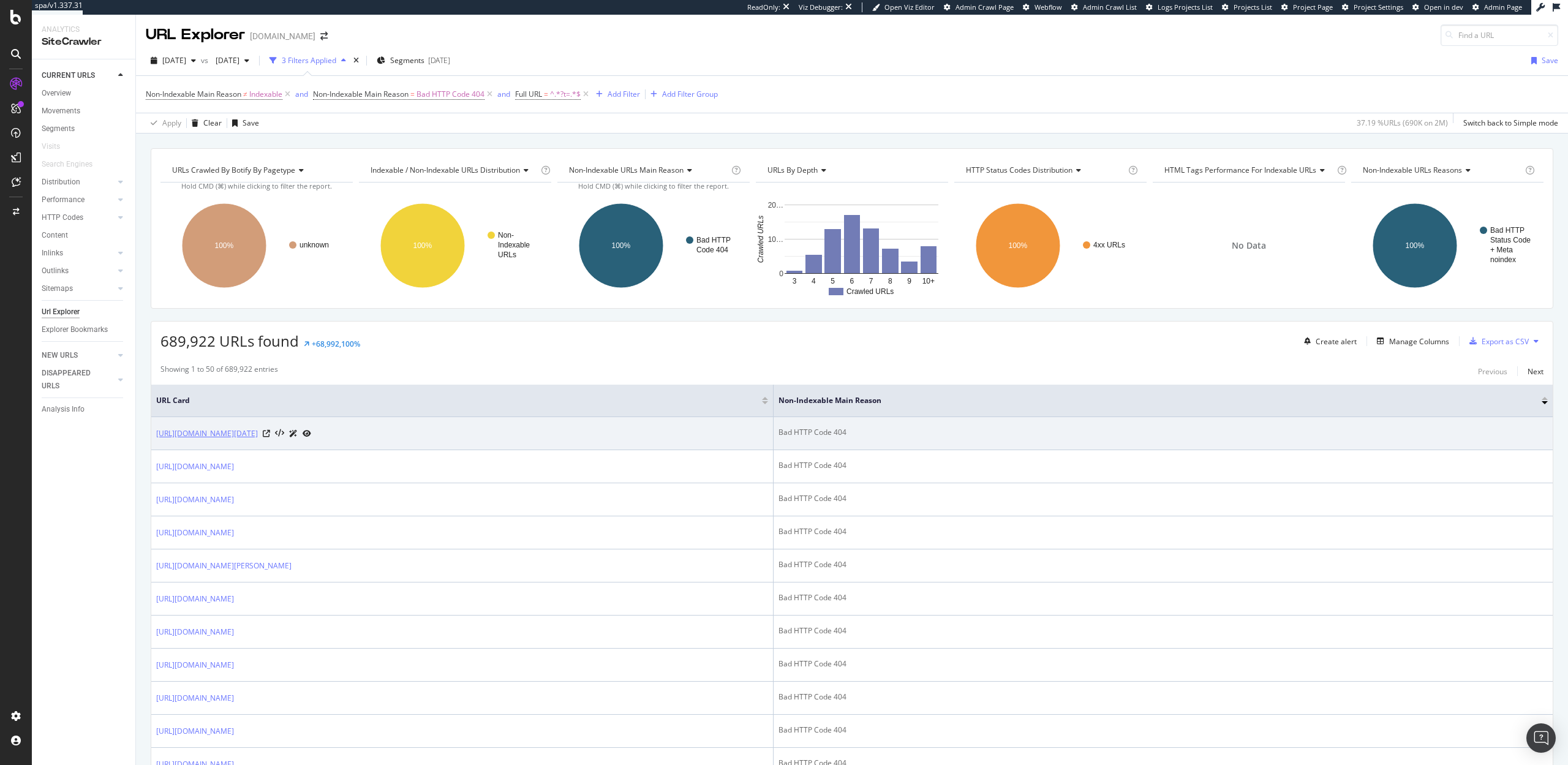
drag, startPoint x: 661, startPoint y: 435, endPoint x: 555, endPoint y: 437, distance: 106.0
click at [311, 437] on div "https://www.overstock.com/Baby/Feline-Patriotic-Today-July-4th-Patriotic-Baby-B…" at bounding box center [234, 434] width 155 height 13
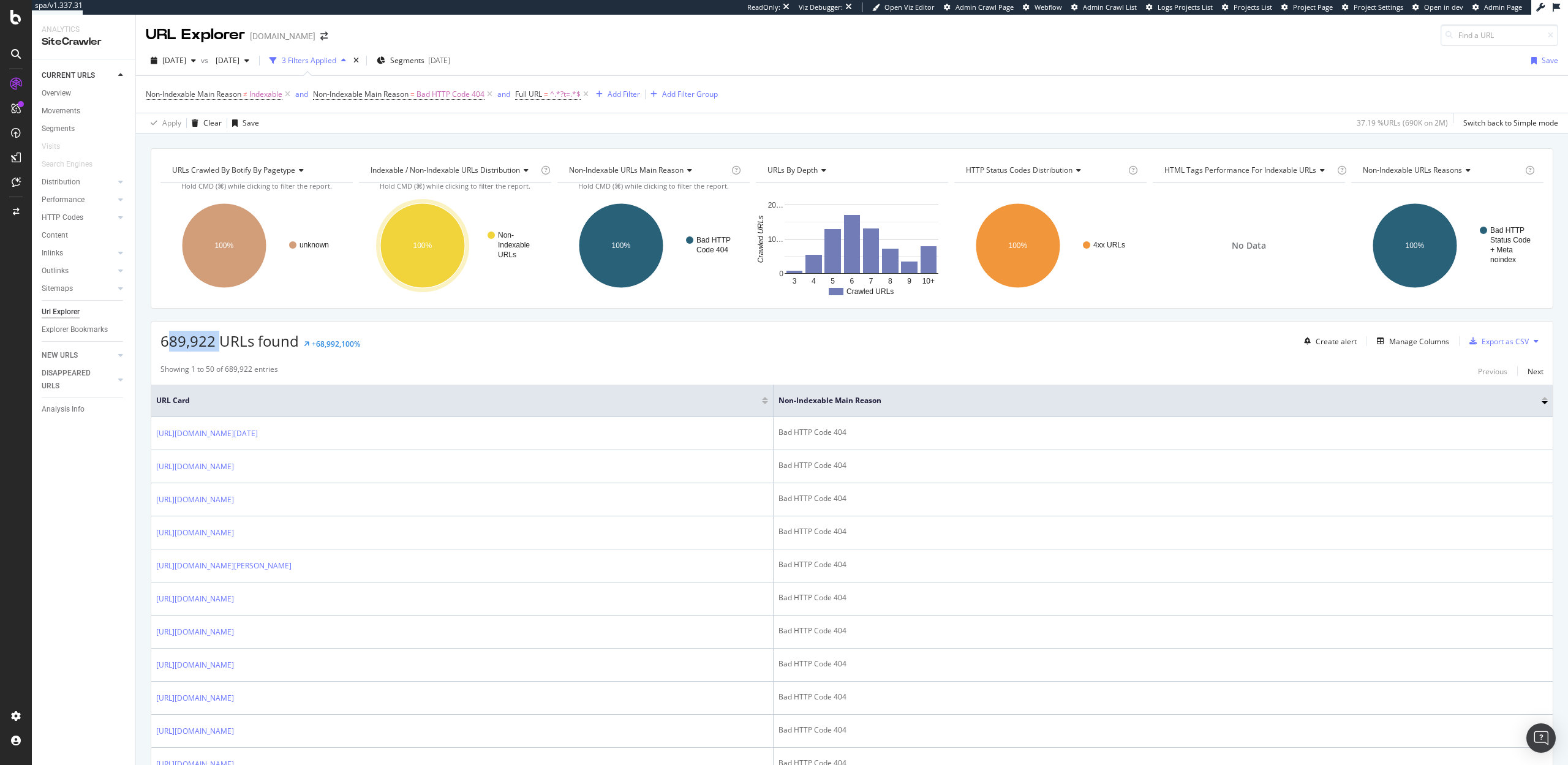
drag, startPoint x: 166, startPoint y: 341, endPoint x: 220, endPoint y: 342, distance: 54.0
click at [220, 342] on span "689,922 URLs found" at bounding box center [229, 341] width 139 height 20
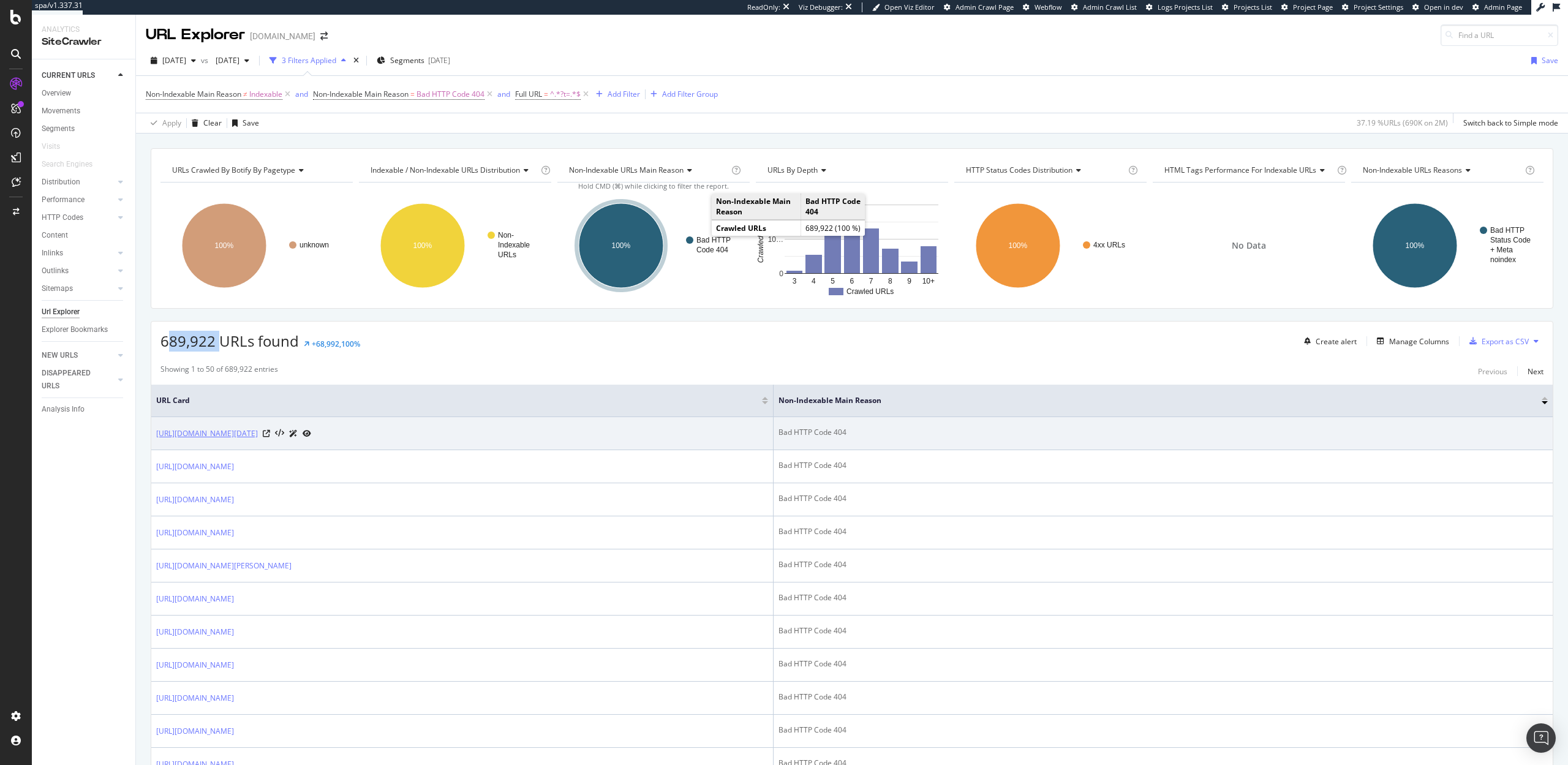
drag, startPoint x: 660, startPoint y: 433, endPoint x: 554, endPoint y: 431, distance: 106.0
click at [311, 431] on div "https://www.overstock.com/Baby/Feline-Patriotic-Today-July-4th-Patriotic-Baby-B…" at bounding box center [234, 434] width 155 height 13
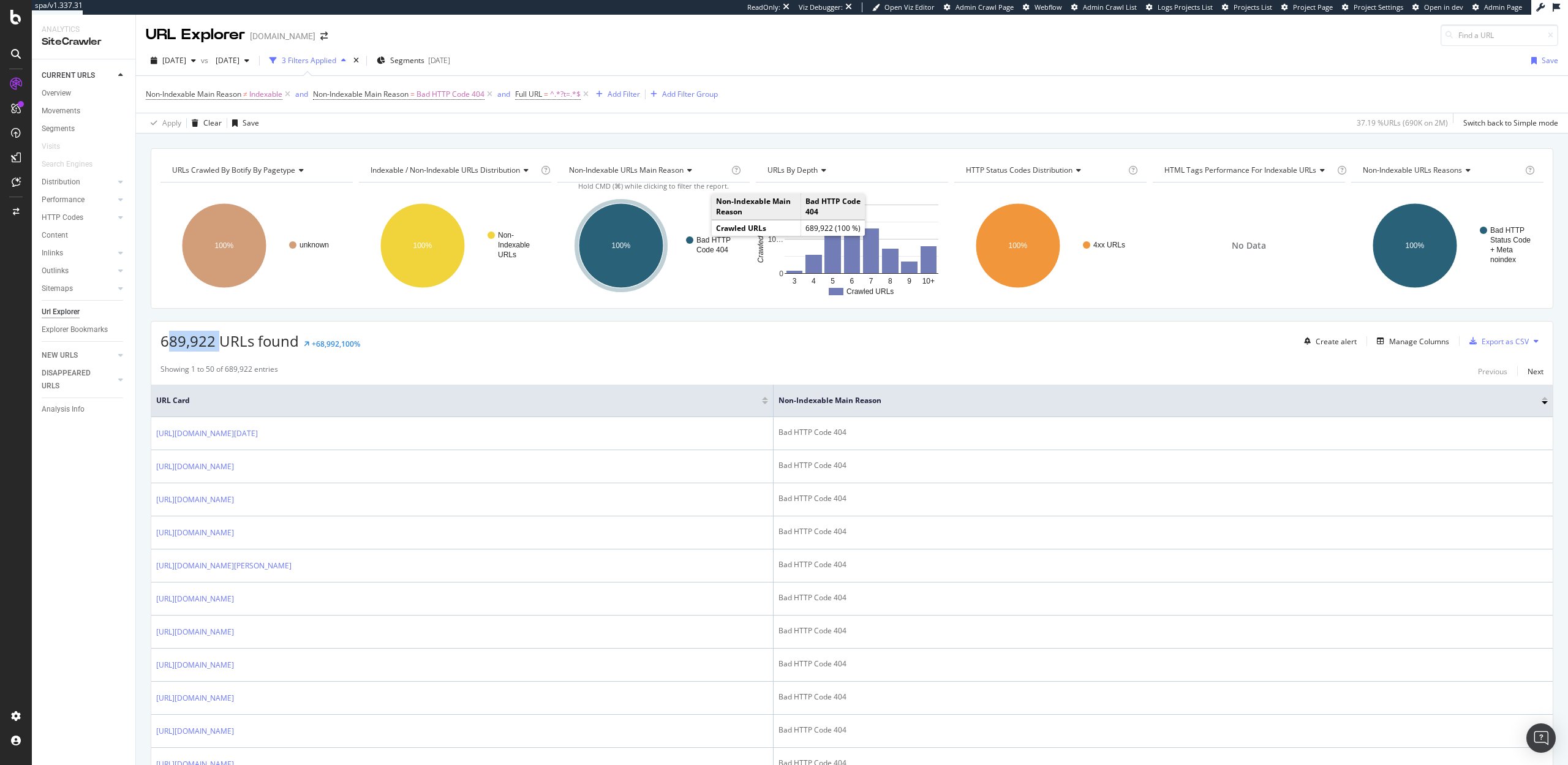
copy link "c/landscaping/fencing?t=31222"
click at [943, 99] on div "Non-Indexable Main Reason ≠ Indexable and Non-Indexable Main Reason = Bad HTTP …" at bounding box center [852, 94] width 1413 height 36
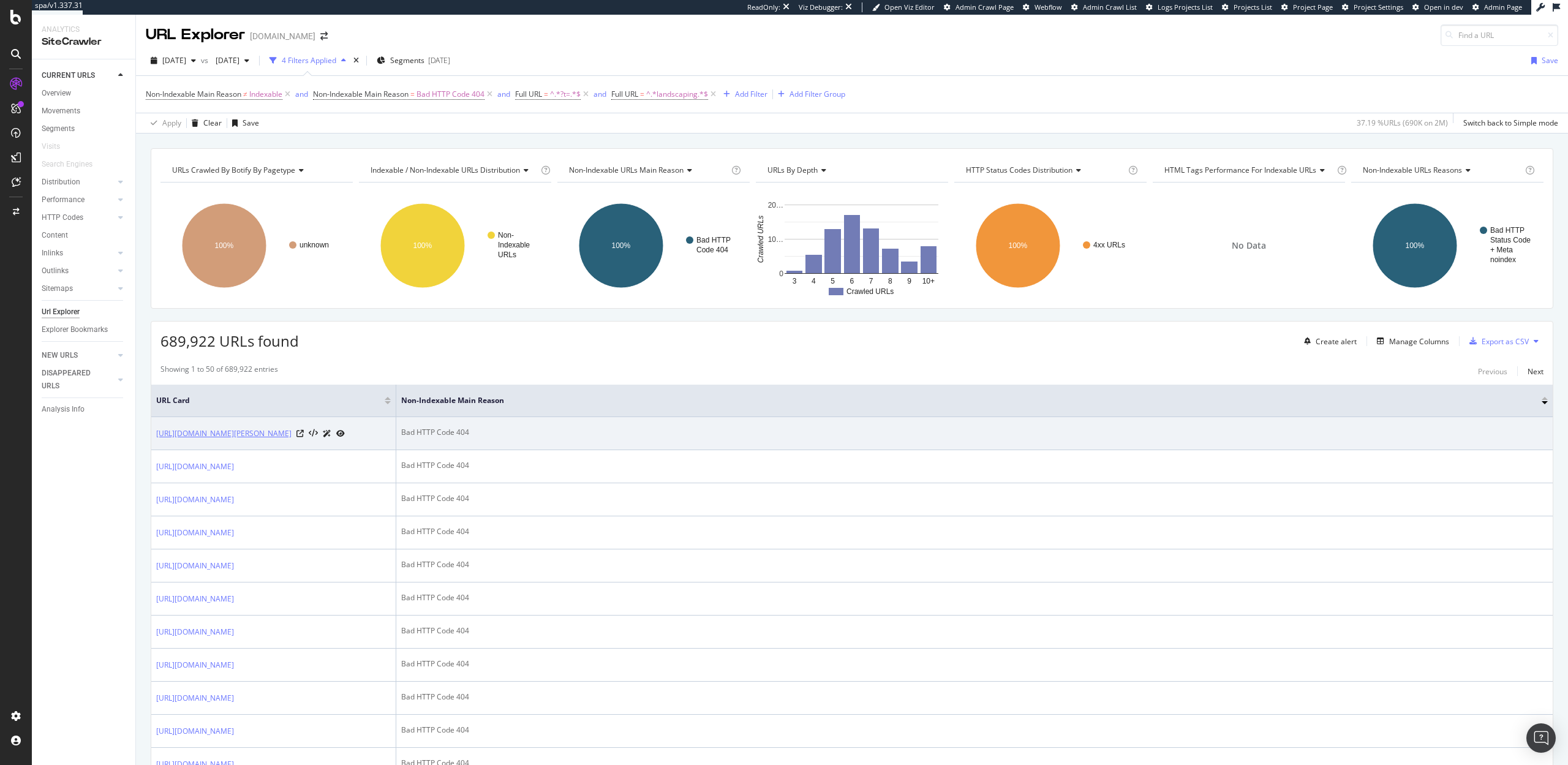
drag, startPoint x: 154, startPoint y: 429, endPoint x: 333, endPoint y: 455, distance: 180.9
click at [333, 450] on td "[URL][DOMAIN_NAME][PERSON_NAME]" at bounding box center [274, 434] width 245 height 34
copy link "[URL][DOMAIN_NAME][PERSON_NAME]"
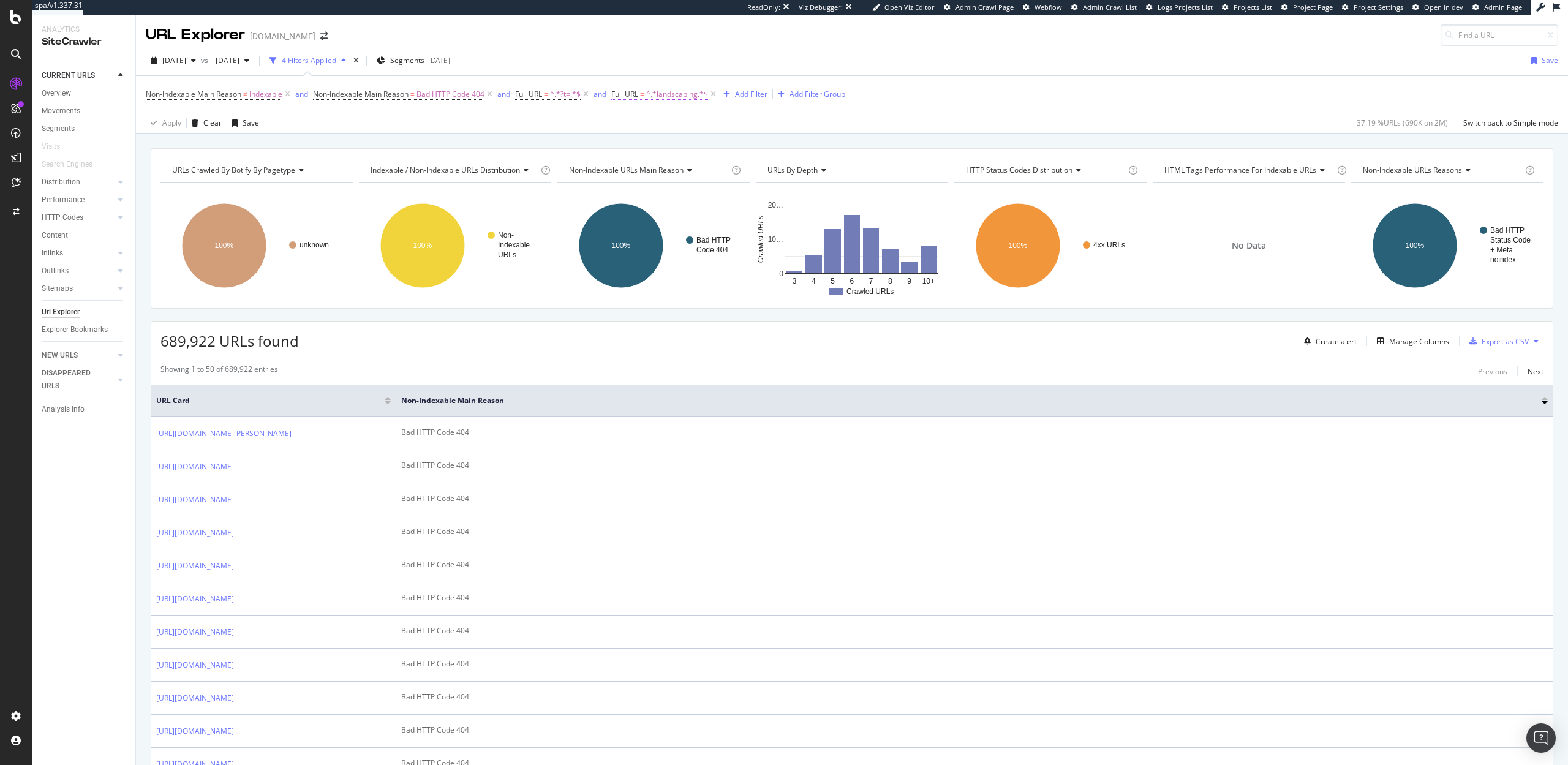
click at [670, 96] on span "^.*landscaping.*$" at bounding box center [677, 94] width 61 height 17
click at [641, 118] on span "Contains" at bounding box center [641, 122] width 30 height 10
click at [662, 260] on span "Doesn't contain" at bounding box center [657, 260] width 53 height 10
click at [676, 148] on input "landscaping" at bounding box center [683, 144] width 115 height 20
paste input "https://www.overstock.com/Home-Garden/Amerock-BP53809-Kane-8-13-16-Center-to-Ce…"
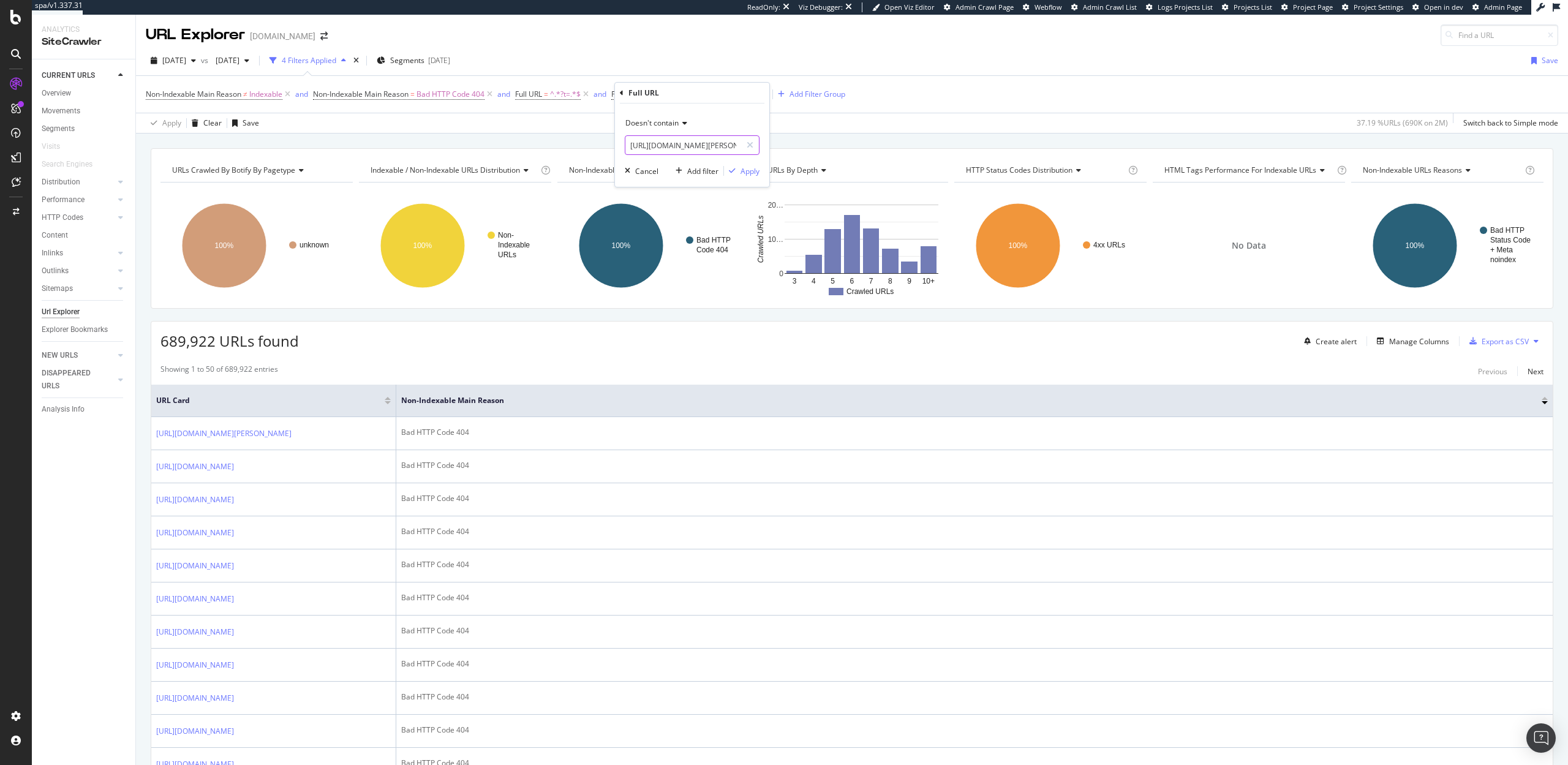
drag, startPoint x: 631, startPoint y: 144, endPoint x: 626, endPoint y: 139, distance: 7.1
click at [626, 139] on input "https://www.overstock.com/Home-Garden/Amerock-BP53809-Kane-8-13-16-Center-to-Ce…" at bounding box center [683, 144] width 115 height 20
click at [736, 145] on input "c/landscaping/fencing?t=31222" at bounding box center [683, 144] width 115 height 20
type input "c/landscaping/fencing?t=31222"
click at [753, 170] on div "Apply" at bounding box center [750, 170] width 19 height 10
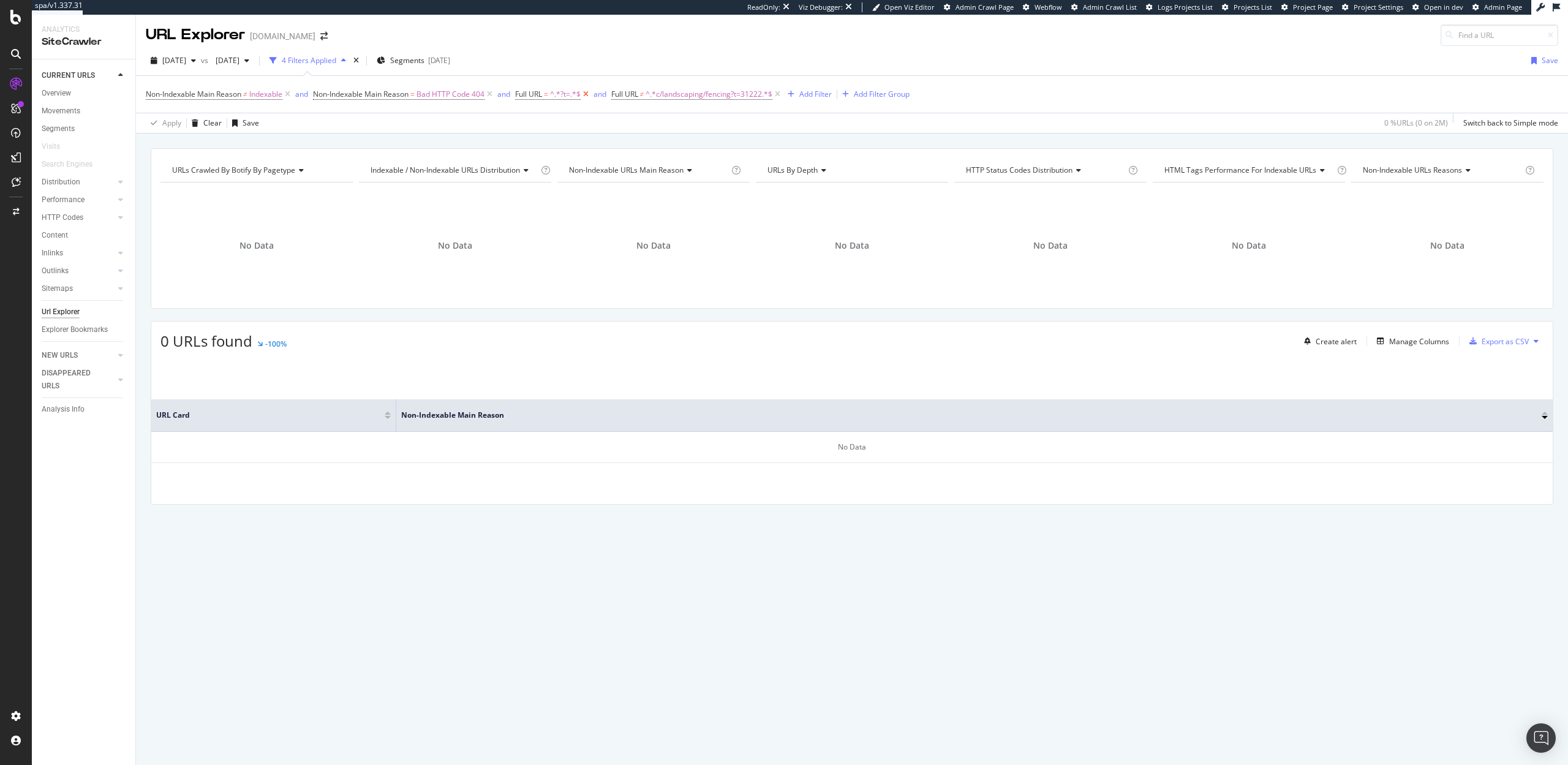
click at [588, 96] on icon at bounding box center [586, 94] width 10 height 12
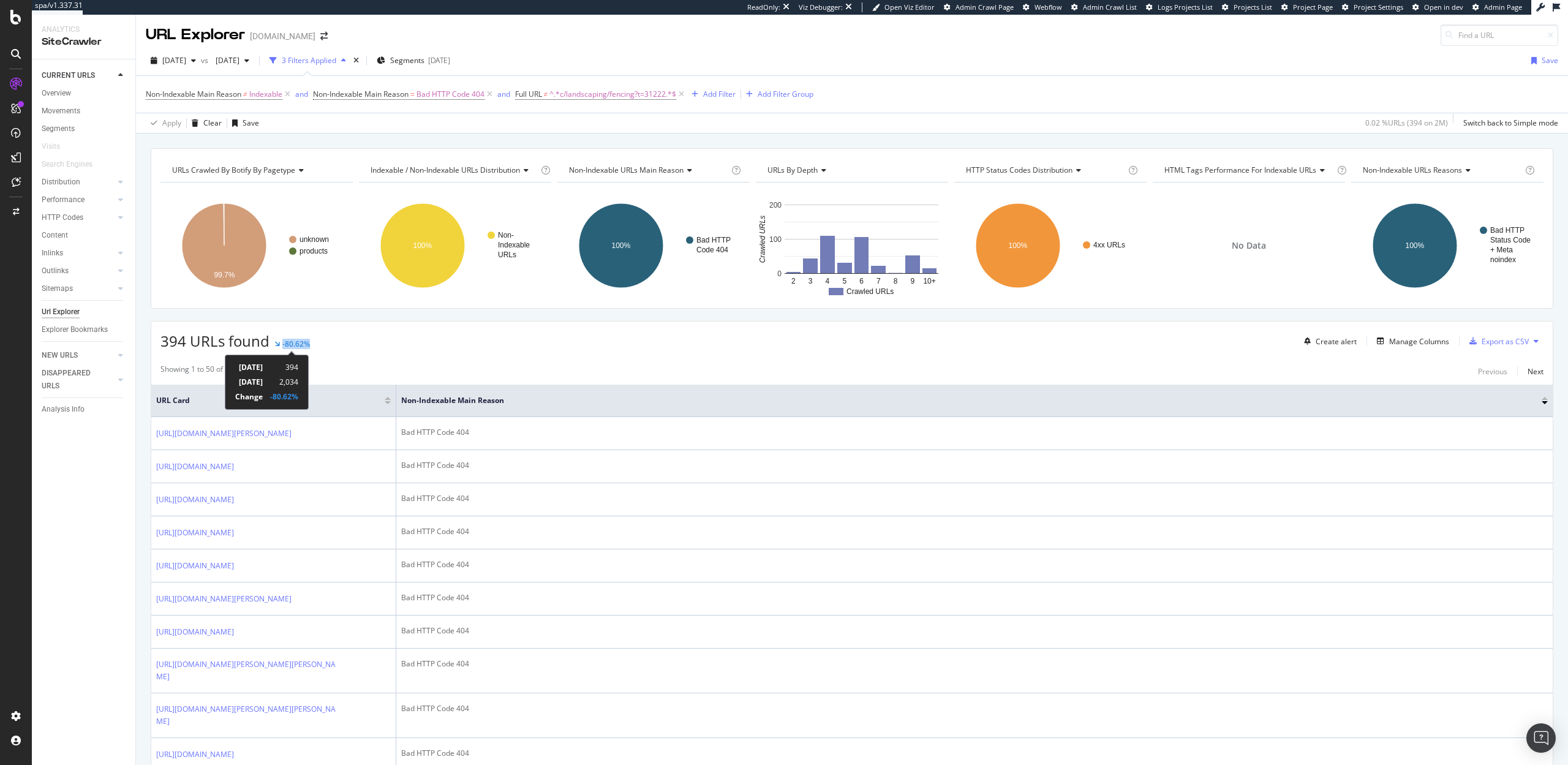
drag, startPoint x: 323, startPoint y: 342, endPoint x: 277, endPoint y: 342, distance: 46.0
click at [277, 342] on div "394 URLs found -80.62% Create alert Manage Columns Export as CSV" at bounding box center [852, 336] width 1401 height 30
click at [610, 96] on span "^.*c/landscaping/fencing?t=31222.*$" at bounding box center [613, 94] width 127 height 17
click at [553, 148] on input "c/landscaping/fencing?t=31222" at bounding box center [587, 144] width 115 height 20
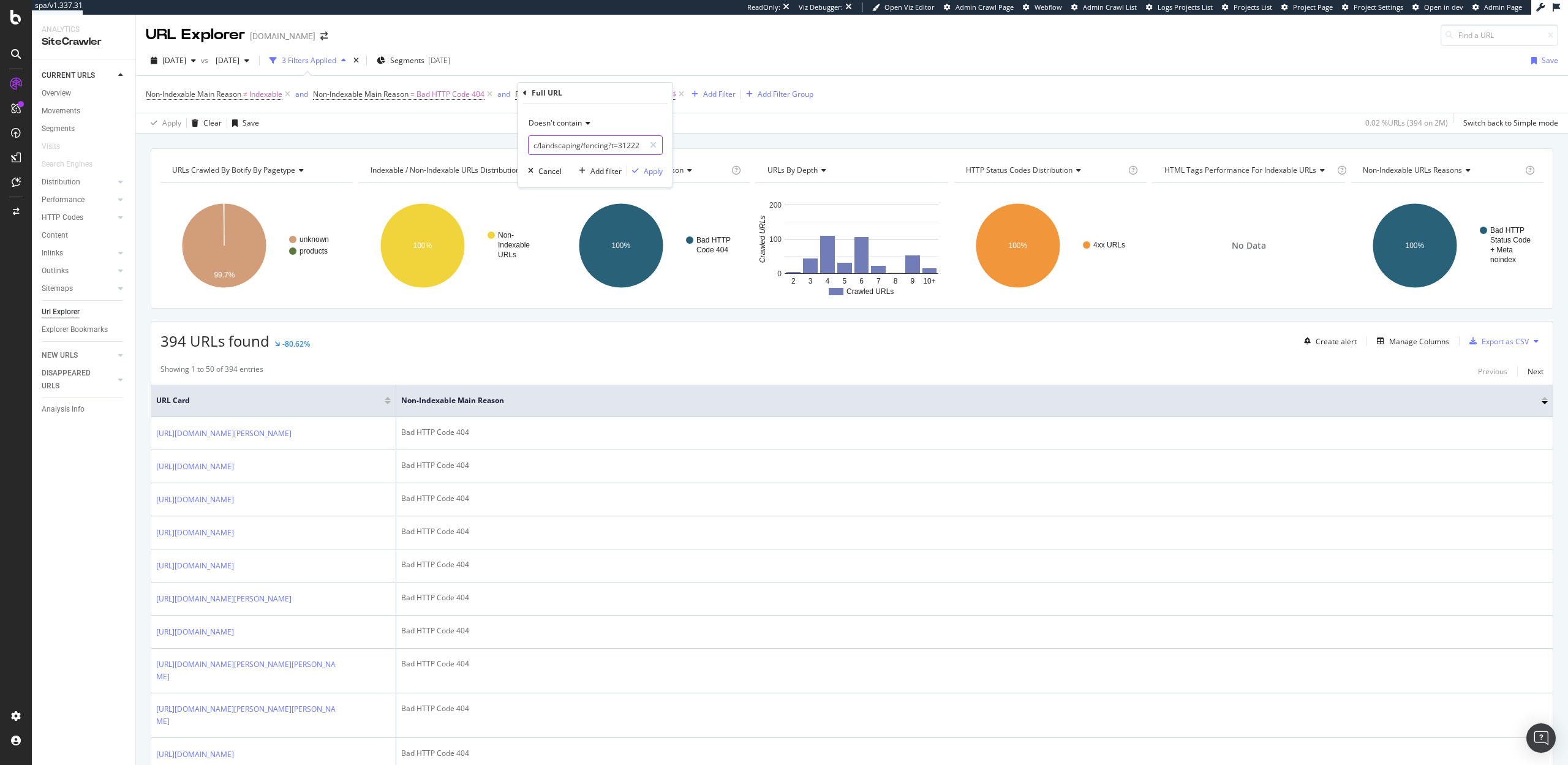
click at [553, 148] on input "c/landscaping/fencing?t=31222" at bounding box center [587, 144] width 115 height 20
type input "."
type input "/cs/c/"
click at [656, 171] on div "Apply" at bounding box center [654, 170] width 19 height 10
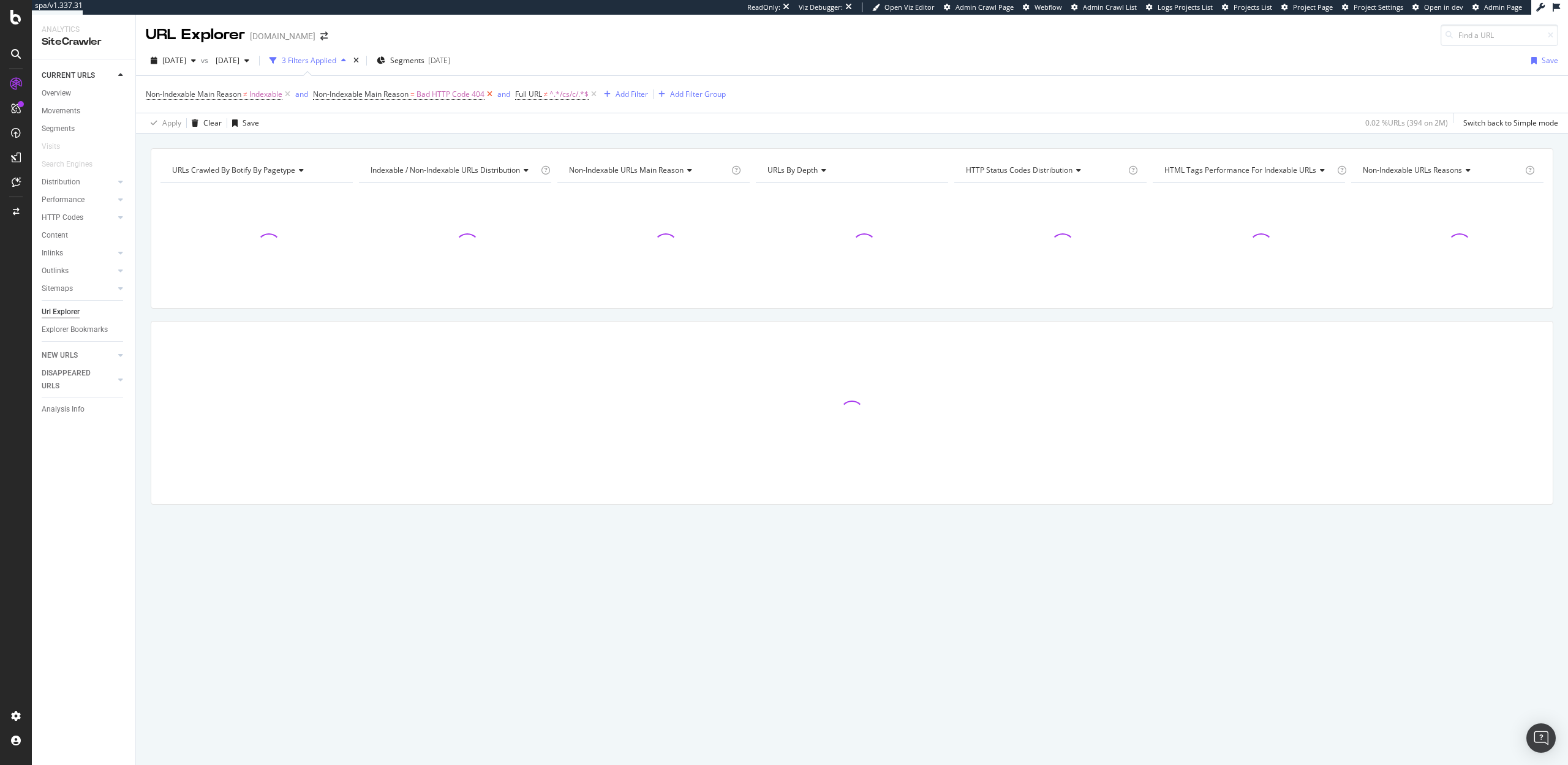
click at [492, 97] on icon at bounding box center [489, 94] width 10 height 12
click at [290, 94] on icon at bounding box center [287, 94] width 10 height 12
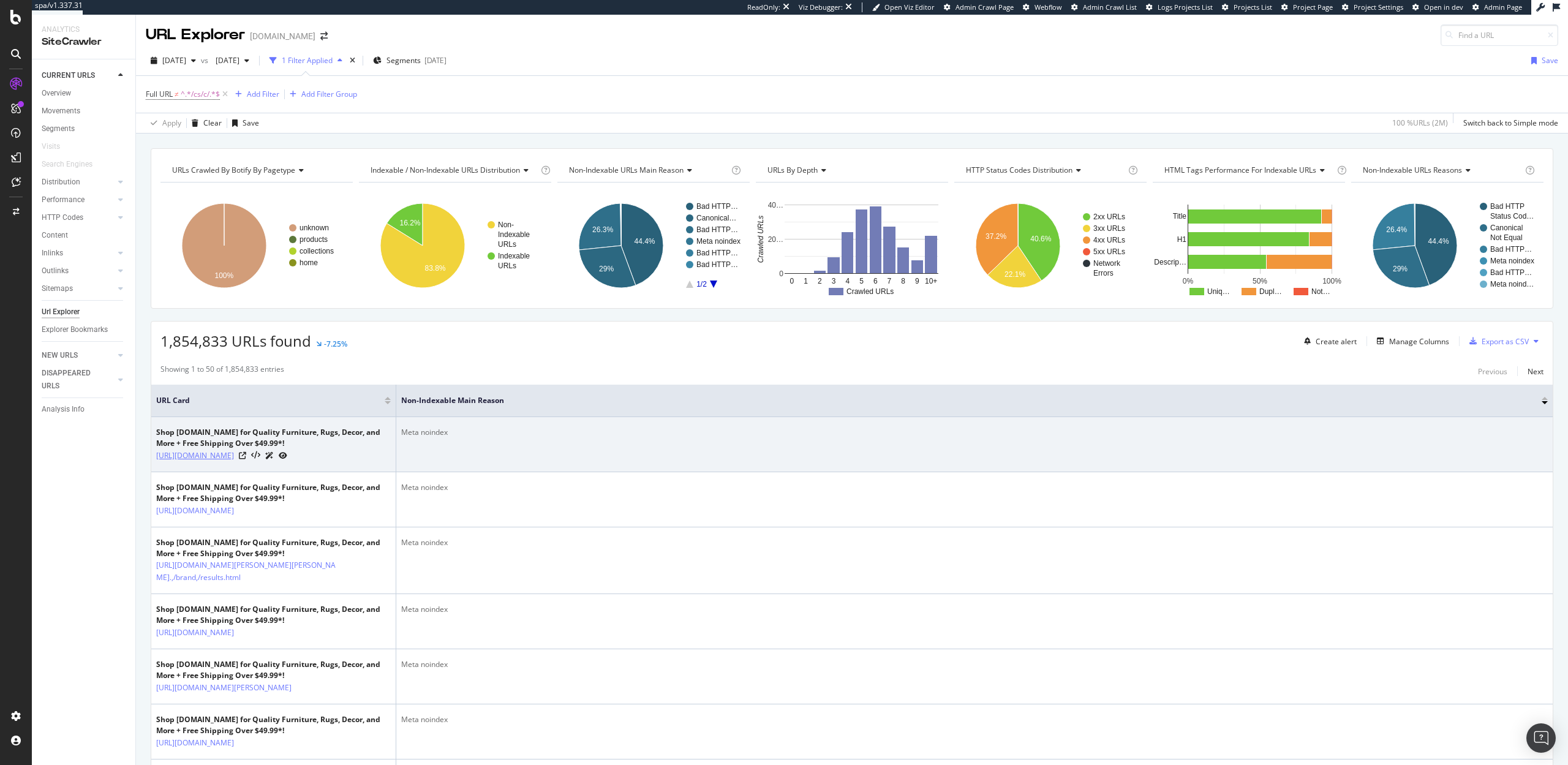
drag, startPoint x: 154, startPoint y: 454, endPoint x: 243, endPoint y: 469, distance: 90.3
click at [243, 469] on td "Shop Overstock.com for Quality Furniture, Rugs, Decor, and More + Free Shipping…" at bounding box center [274, 444] width 245 height 55
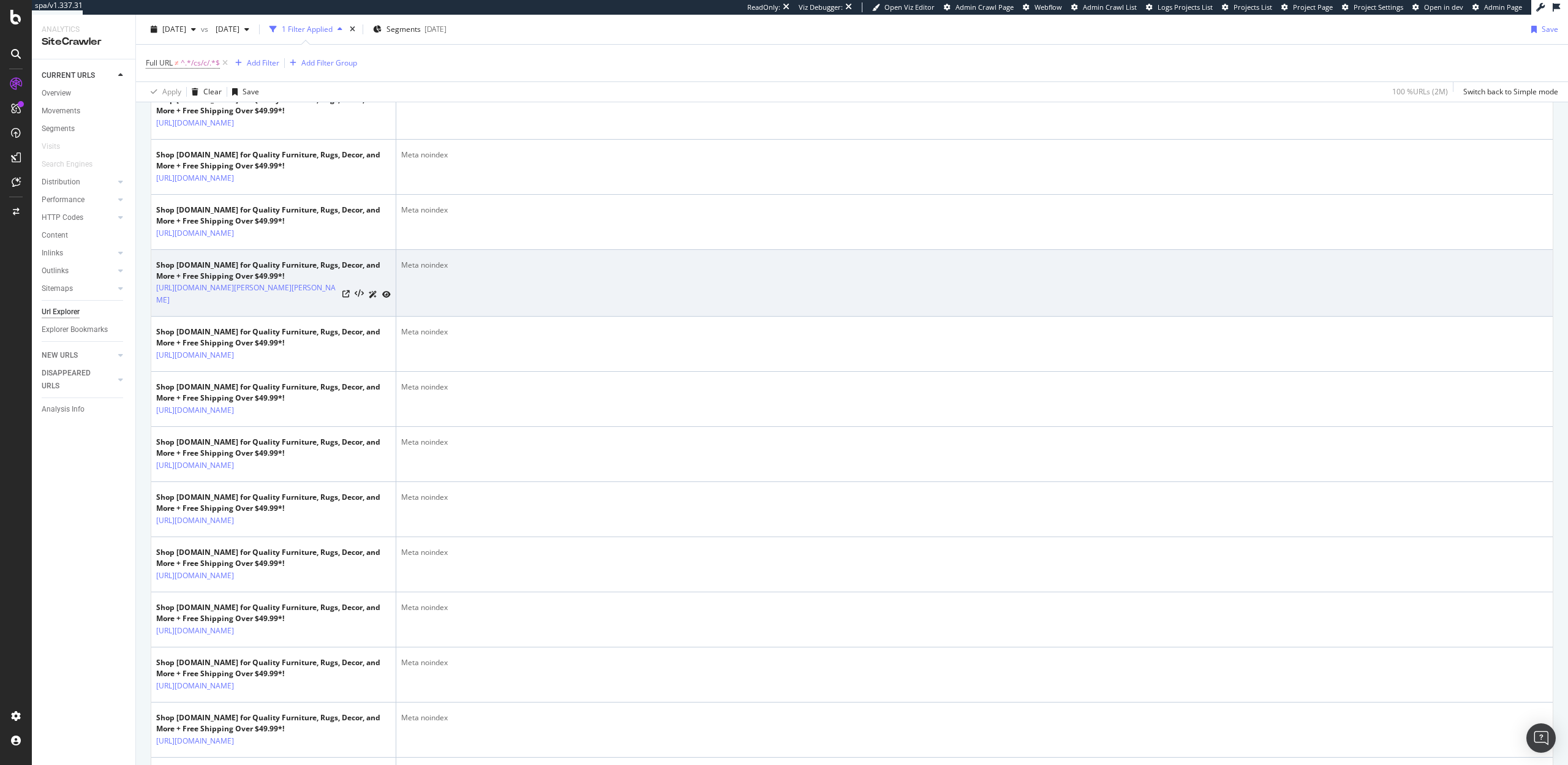
scroll to position [611, 0]
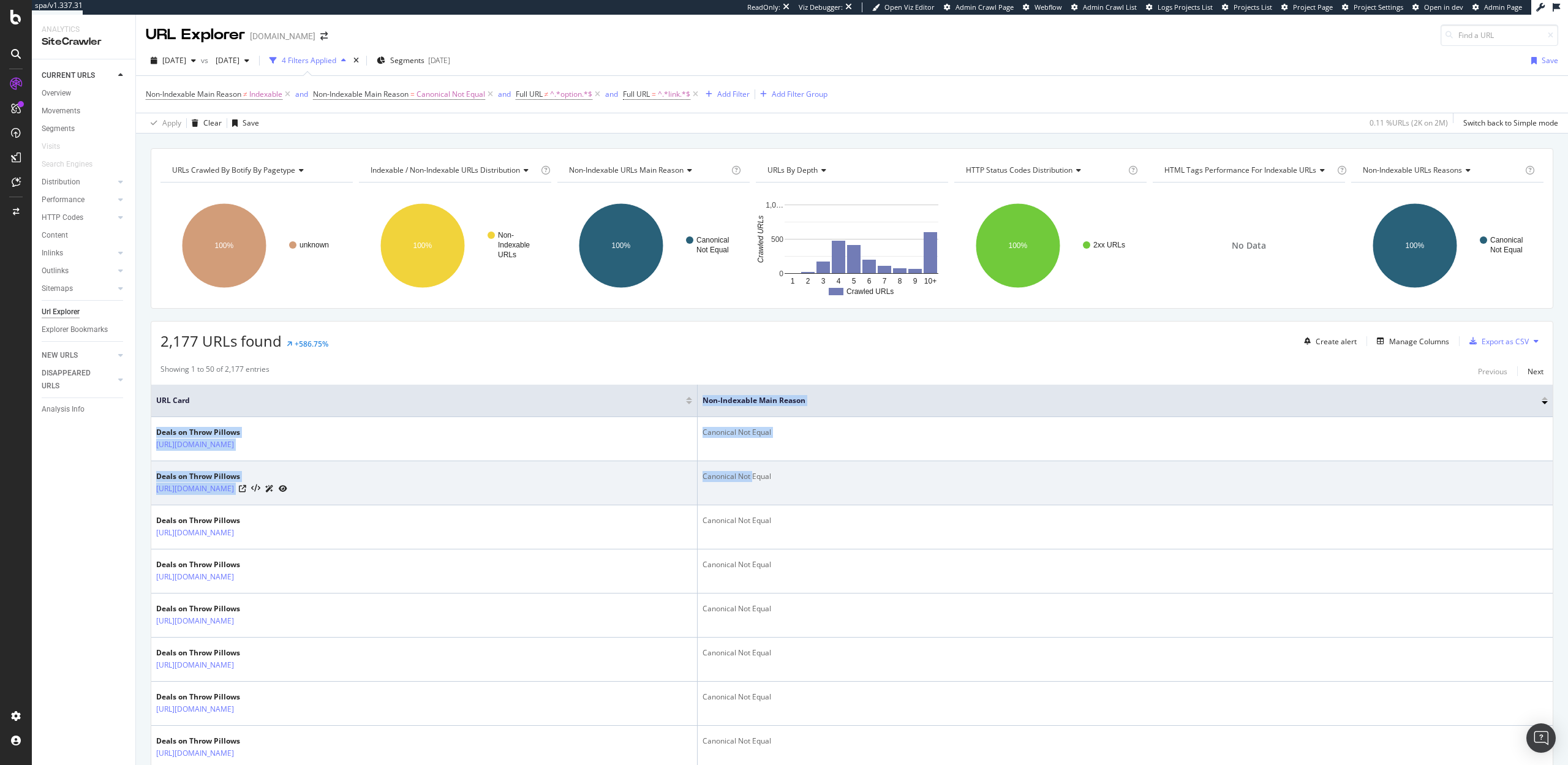
drag, startPoint x: 396, startPoint y: 401, endPoint x: 753, endPoint y: 477, distance: 365.0
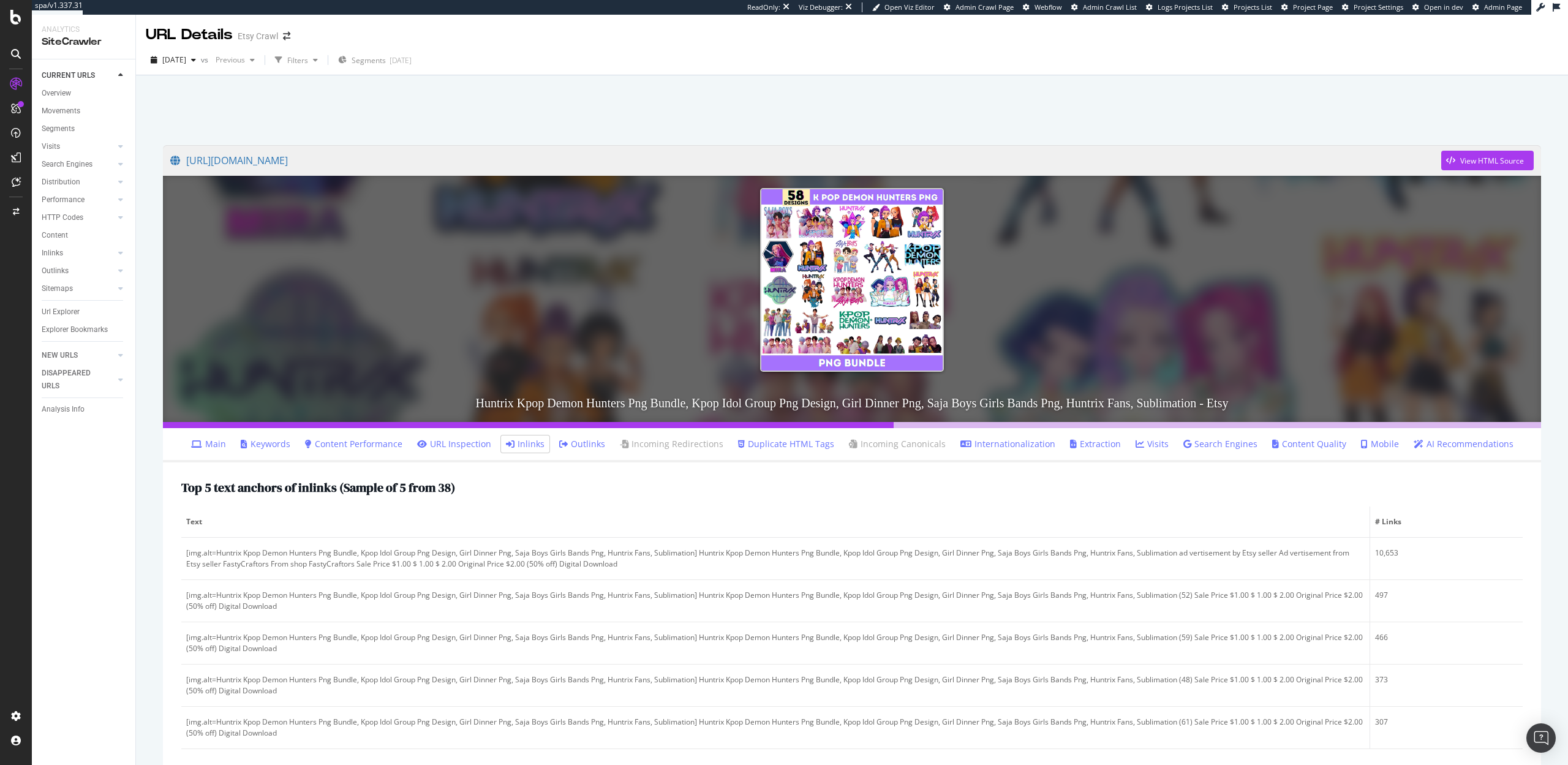
scroll to position [386, 0]
